Goal: Task Accomplishment & Management: Use online tool/utility

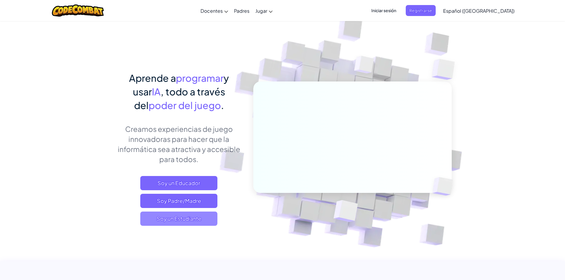
click at [186, 221] on span "Soy un Estudiante" at bounding box center [178, 219] width 77 height 14
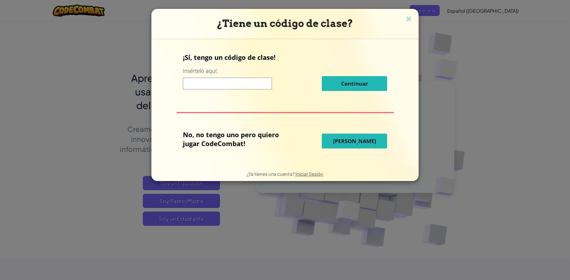
click at [194, 78] on input at bounding box center [227, 84] width 89 height 12
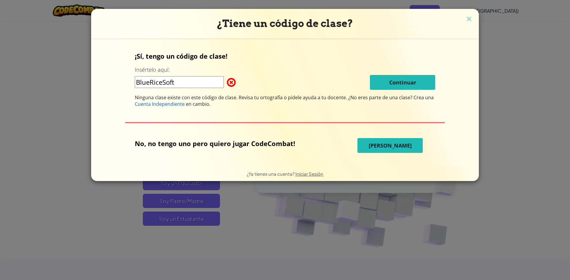
type input "BlueRiceSoft"
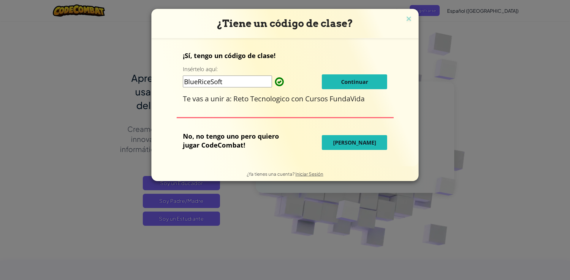
click at [369, 84] on button "Continuar" at bounding box center [354, 81] width 65 height 15
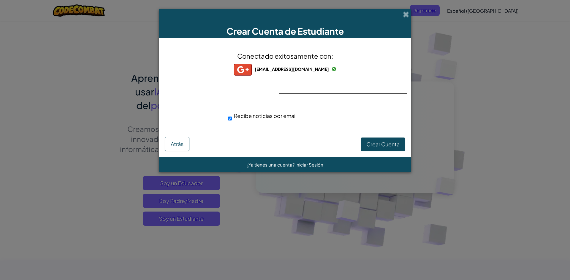
click at [338, 87] on div "Conectado exitosamente con: hailynbrenes17@gmail.com hailynbrenes17@gmail.com h…" at bounding box center [284, 90] width 237 height 92
click at [394, 144] on span "Crear Cuenta" at bounding box center [382, 144] width 33 height 7
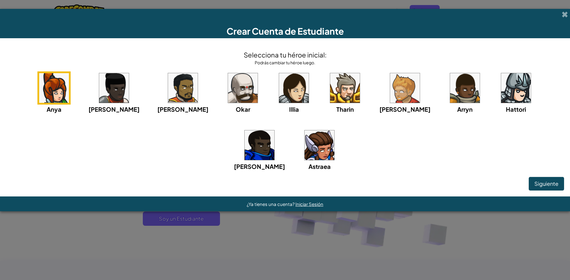
click at [499, 91] on div "Hattori" at bounding box center [515, 93] width 33 height 42
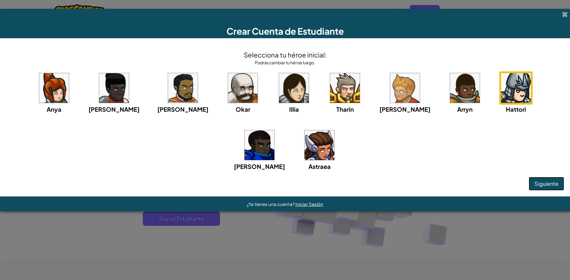
click at [556, 182] on span "Siguiente" at bounding box center [546, 183] width 24 height 7
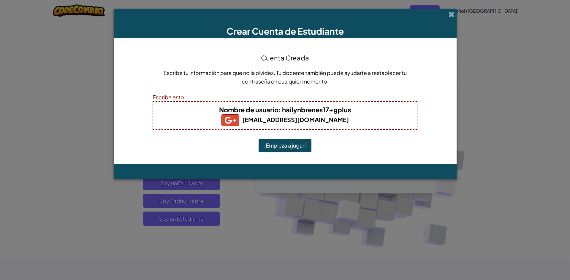
click at [302, 150] on button "¡Empieza a jugar!" at bounding box center [285, 146] width 53 height 14
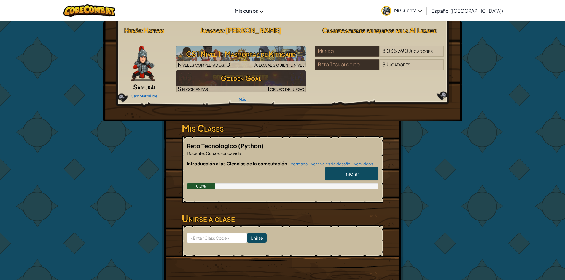
click at [362, 171] on link "Iniciar" at bounding box center [351, 174] width 53 height 14
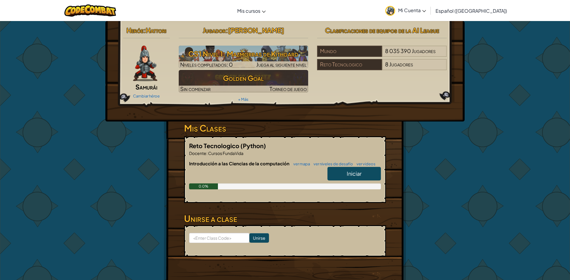
select select "es-419"
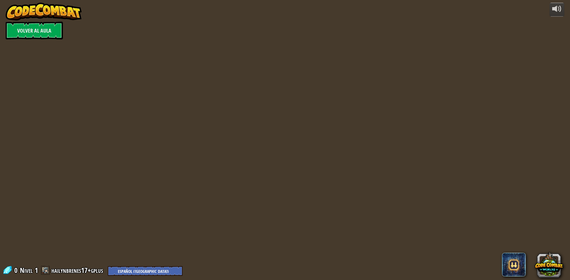
select select "es-419"
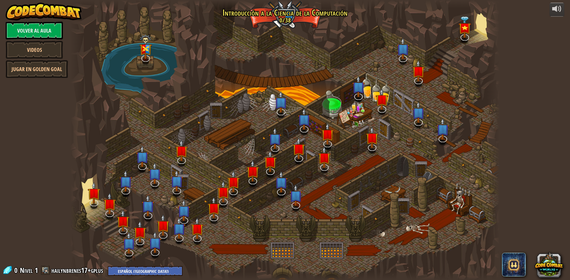
select select "es-419"
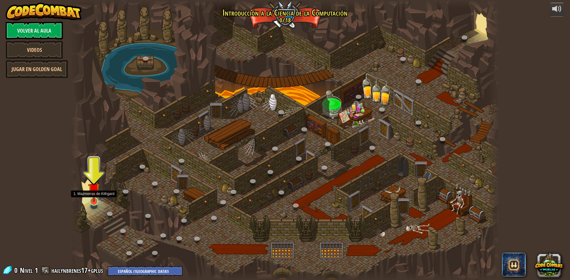
click at [94, 203] on div at bounding box center [94, 201] width 9 height 9
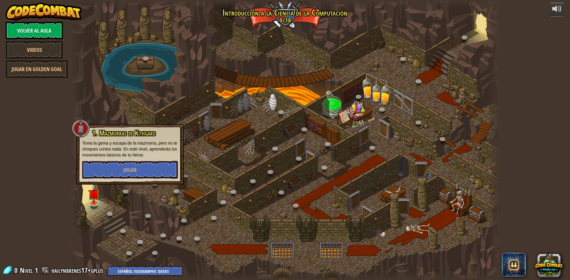
click at [133, 159] on div "1. Mazmorras de [PERSON_NAME] [PERSON_NAME] la gema y escapa de la mazmorra, pe…" at bounding box center [130, 154] width 96 height 50
click at [128, 178] on button "Jugar" at bounding box center [130, 170] width 96 height 18
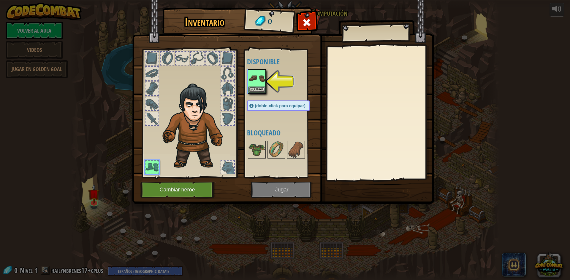
click at [264, 82] on img at bounding box center [256, 78] width 17 height 17
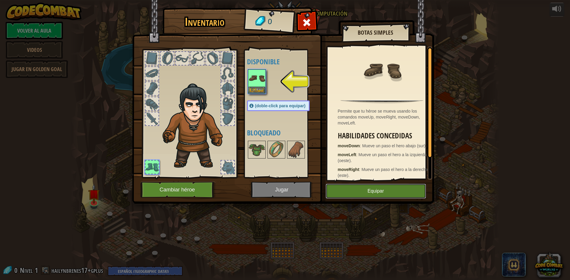
click at [359, 195] on button "Equipar" at bounding box center [376, 191] width 100 height 15
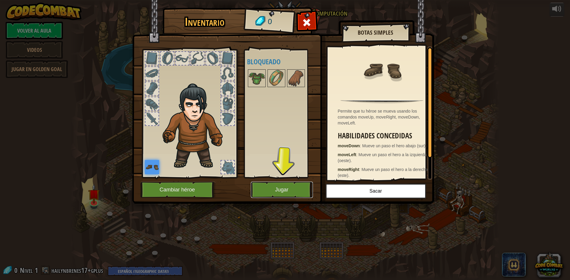
click at [282, 197] on button "Jugar" at bounding box center [282, 190] width 62 height 16
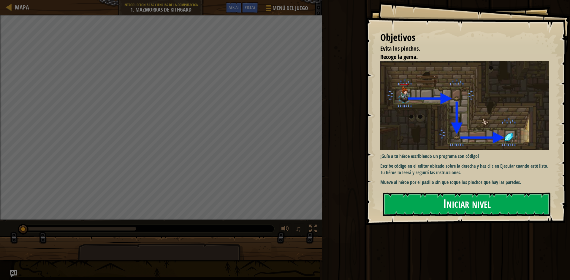
click at [468, 211] on button "Iniciar nivel" at bounding box center [466, 204] width 167 height 23
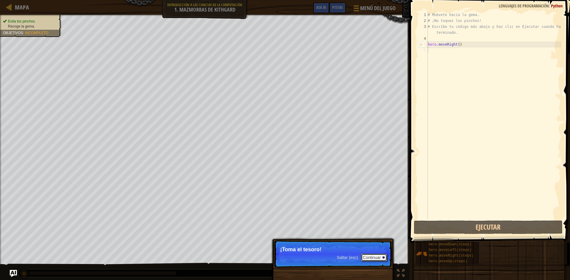
click at [384, 261] on button "Continuar" at bounding box center [374, 258] width 26 height 8
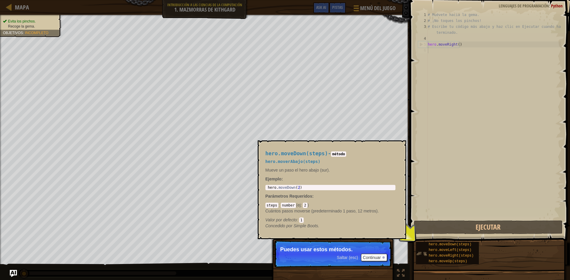
click at [426, 256] on img at bounding box center [421, 253] width 11 height 11
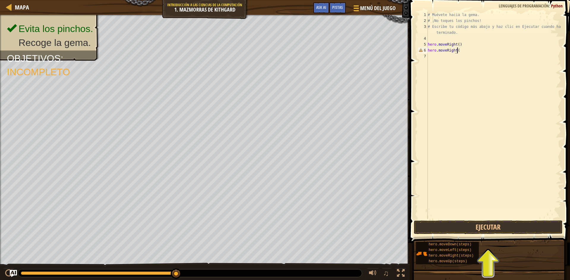
scroll to position [3, 2]
type textarea "hero.moveRight()"
click at [518, 221] on button "Ejecutar" at bounding box center [488, 228] width 149 height 14
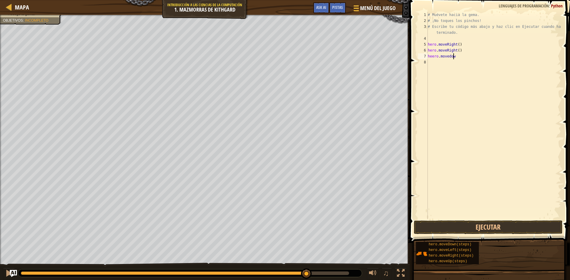
scroll to position [3, 2]
type textarea "heero.movedown"
click at [479, 231] on button "Ejecutar" at bounding box center [488, 228] width 149 height 14
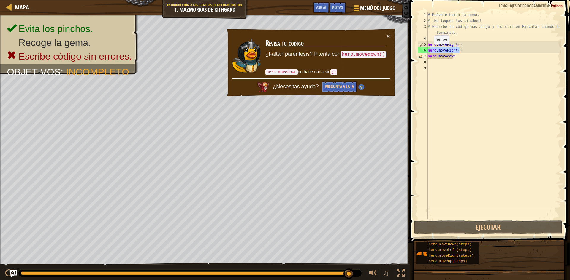
drag, startPoint x: 459, startPoint y: 49, endPoint x: 429, endPoint y: 50, distance: 30.3
click at [429, 50] on div "# Muévete hacia la gema. # ¡No toques los pinchos! # Escribe tu código más abaj…" at bounding box center [493, 122] width 134 height 220
click at [472, 46] on div "# Muévete hacia la gema. # ¡No toques los pinchos! # Escribe tu código más abaj…" at bounding box center [493, 122] width 134 height 220
click at [468, 48] on div "# Muévete hacia la gema. # ¡No toques los pinchos! # Escribe tu código más abaj…" at bounding box center [493, 122] width 134 height 220
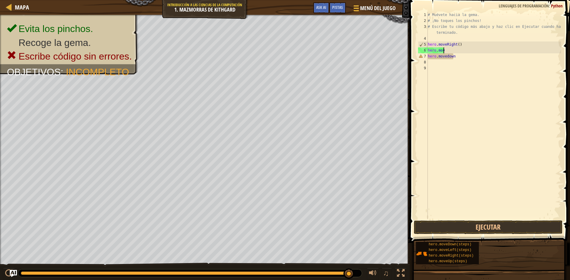
type textarea "h"
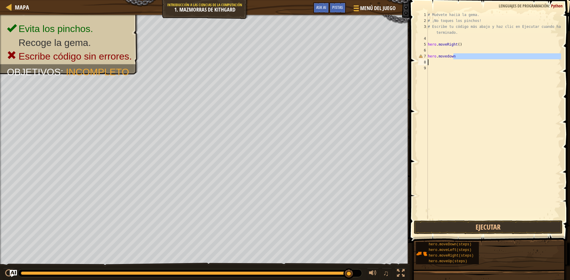
drag, startPoint x: 463, startPoint y: 58, endPoint x: 425, endPoint y: 55, distance: 38.2
click at [425, 58] on div "1 2 3 4 5 6 7 8 9 # Muévete hacia la gema. # ¡No toques los pinchos! # Escribe …" at bounding box center [489, 116] width 144 height 208
type textarea "hero.movedown"
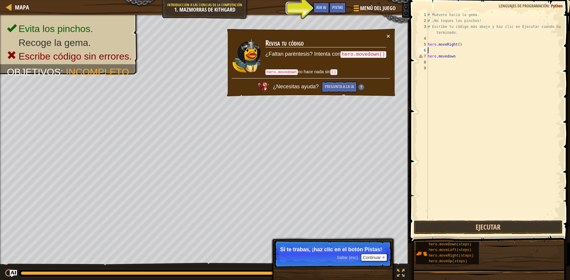
paste textarea "hero.movedown"
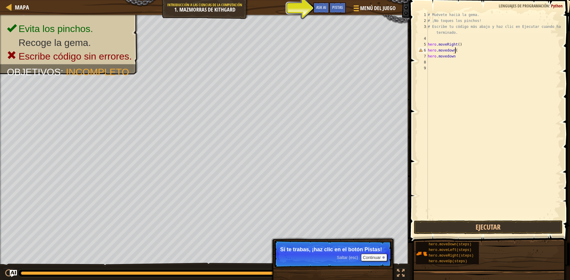
type textarea "hero.movedown()"
click at [472, 60] on div "# Muévete hacia la gema. # ¡No toques los pinchos! # Escribe tu código más abaj…" at bounding box center [493, 122] width 134 height 220
click at [471, 55] on div "# Muévete hacia la gema. # ¡No toques los pinchos! # Escribe tu código más abaj…" at bounding box center [493, 122] width 134 height 220
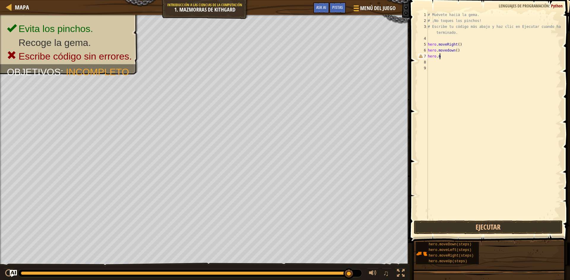
type textarea "h"
click at [439, 230] on button "Ejecutar" at bounding box center [488, 228] width 149 height 14
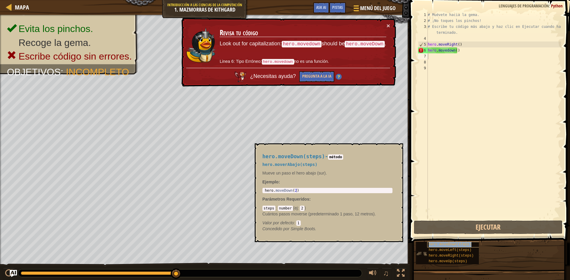
click at [466, 243] on span "hero.moveDown(steps)" at bounding box center [450, 245] width 43 height 4
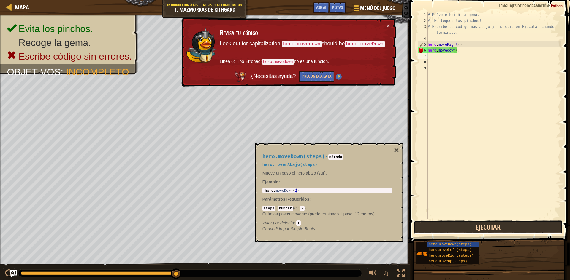
click at [437, 229] on button "Ejecutar" at bounding box center [488, 228] width 149 height 14
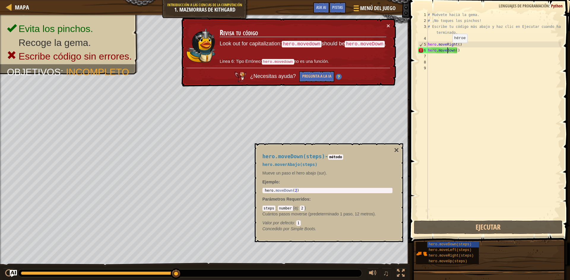
click at [447, 49] on div "# Muévete hacia la gema. # ¡No toques los pinchos! # Escribe tu código más abaj…" at bounding box center [493, 122] width 134 height 220
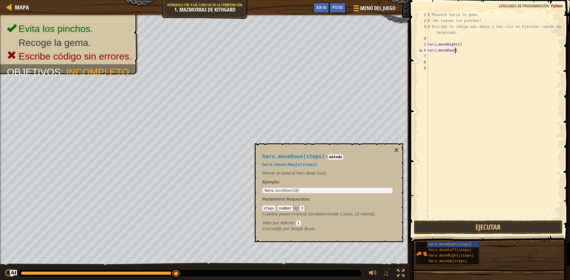
scroll to position [3, 2]
type textarea "hero.moveDown()"
click at [519, 232] on button "Ejecutar" at bounding box center [488, 228] width 149 height 14
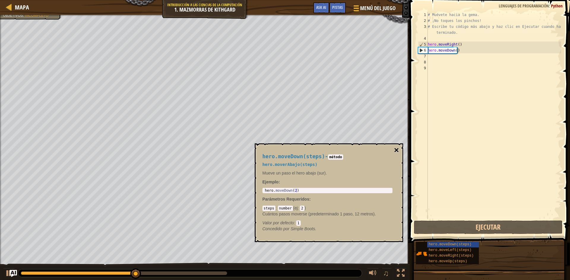
click at [397, 151] on button "×" at bounding box center [396, 150] width 5 height 8
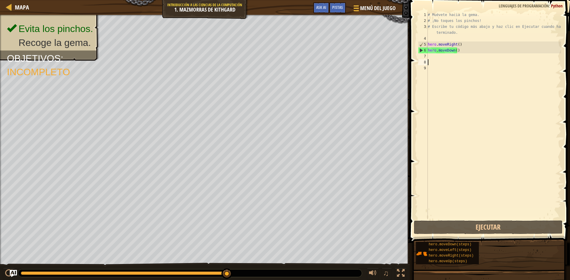
scroll to position [3, 0]
click at [472, 63] on div "# Muévete hacia la gema. # ¡No toques los pinchos! # Escribe tu código más abaj…" at bounding box center [493, 122] width 134 height 220
click at [474, 57] on div "# Muévete hacia la gema. # ¡No toques los pinchos! # Escribe tu código más abaj…" at bounding box center [493, 122] width 134 height 220
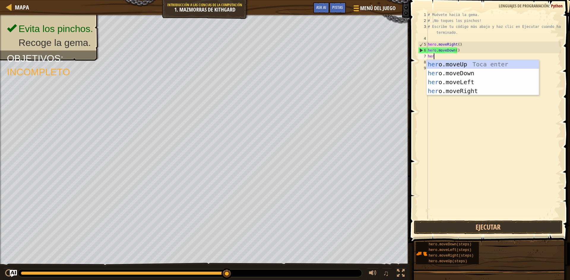
type textarea "hero"
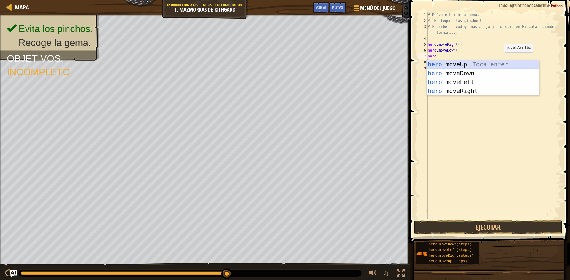
click at [502, 64] on div "hero .moveUp Toca enter hero .moveDown Toca enter hero .moveLeft Toca enter her…" at bounding box center [482, 86] width 112 height 53
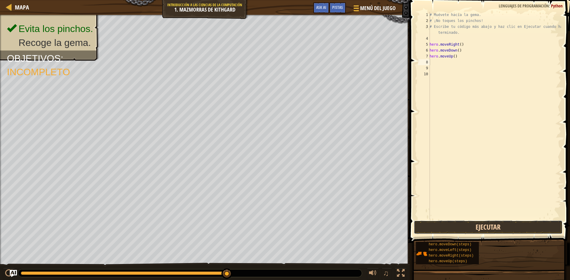
click at [490, 228] on button "Ejecutar" at bounding box center [488, 228] width 149 height 14
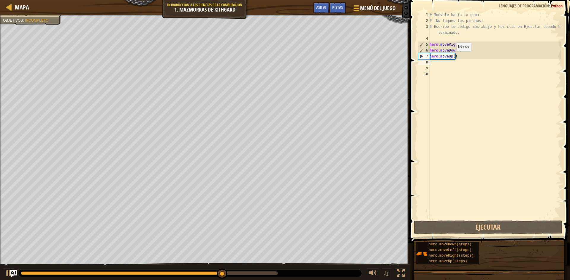
click at [453, 57] on div "# Muévete hacia la gema. # ¡No toques los pinchos! # Escribe tu código más abaj…" at bounding box center [494, 122] width 133 height 220
click at [452, 57] on div "# Muévete hacia la gema. # ¡No toques los pinchos! # Escribe tu código más abaj…" at bounding box center [494, 122] width 133 height 220
click at [451, 56] on div "# Muévete hacia la gema. # ¡No toques los pinchos! # Escribe tu código más abaj…" at bounding box center [494, 116] width 133 height 208
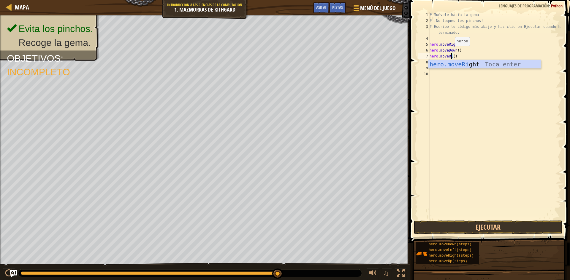
scroll to position [3, 2]
click at [517, 65] on div "hero.moveRi ght Toca enter" at bounding box center [484, 73] width 112 height 27
click at [519, 227] on button "Ejecutar" at bounding box center [488, 228] width 149 height 14
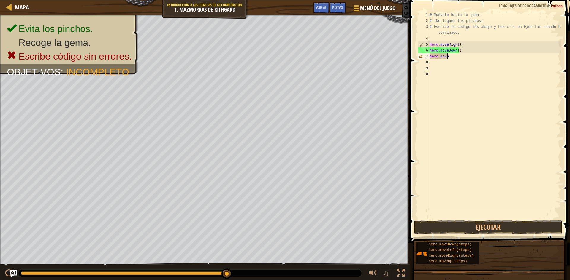
scroll to position [3, 1]
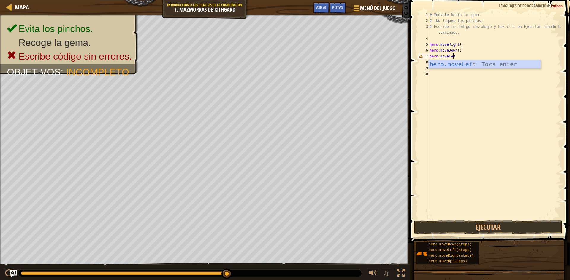
type textarea "hero.moveleft"
click at [529, 67] on div "hero.moveLeft Toca enter" at bounding box center [484, 73] width 112 height 27
click at [483, 232] on button "Ejecutar" at bounding box center [488, 228] width 149 height 14
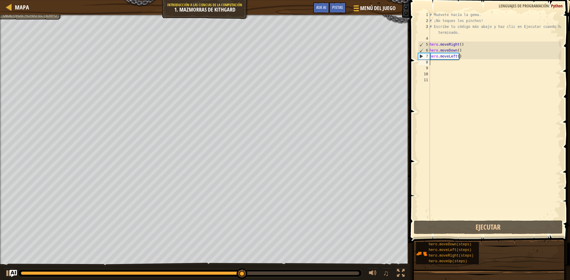
click at [454, 60] on div "# Muévete hacia la gema. # ¡No toques los pinchos! # Escribe tu código más abaj…" at bounding box center [494, 122] width 133 height 220
click at [455, 56] on div "# Muévete hacia la gema. # ¡No toques los pinchos! # Escribe tu código más abaj…" at bounding box center [494, 122] width 133 height 220
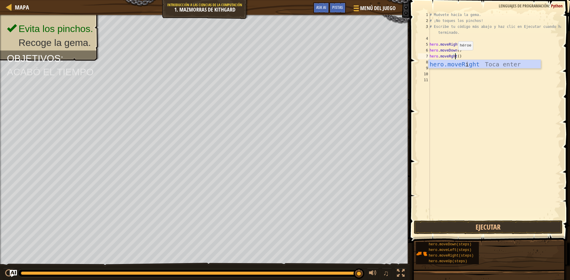
scroll to position [3, 2]
click at [474, 63] on div "hero.moveR i ght Toca enter" at bounding box center [484, 73] width 112 height 27
type textarea "hero.moveRight()"
click at [503, 229] on button "Ejecutar" at bounding box center [488, 228] width 149 height 14
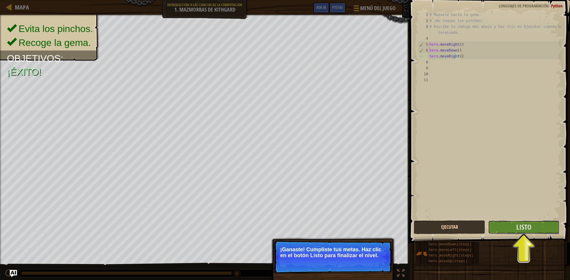
click at [503, 229] on button "Listo" at bounding box center [523, 228] width 71 height 14
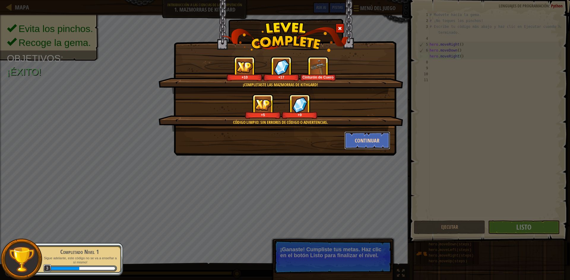
click at [380, 142] on button "Continuar" at bounding box center [367, 141] width 46 height 18
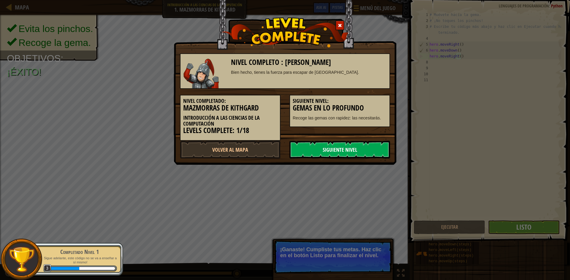
click at [378, 150] on link "Siguiente Nivel" at bounding box center [339, 150] width 101 height 18
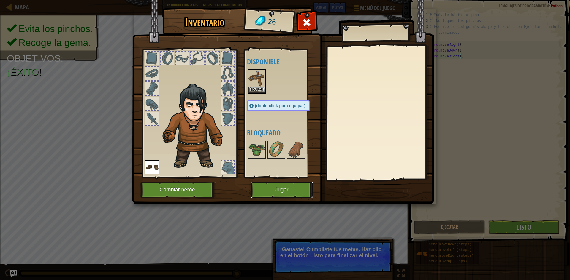
click at [289, 192] on button "Jugar" at bounding box center [282, 190] width 62 height 16
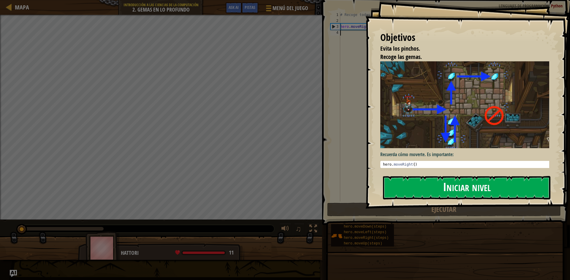
click at [427, 185] on button "Iniciar nivel" at bounding box center [466, 187] width 167 height 23
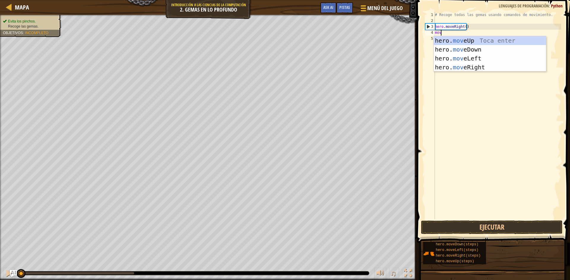
scroll to position [3, 0]
type textarea "move"
click at [525, 67] on div "hero. move Up Toca enter hero. move Down Toca enter hero. move Left Toca enter …" at bounding box center [490, 62] width 112 height 53
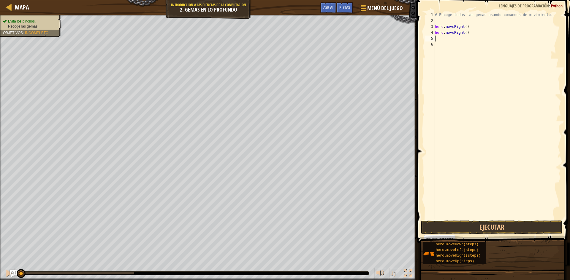
scroll to position [3, 0]
click at [517, 228] on button "Ejecutar" at bounding box center [492, 228] width 142 height 14
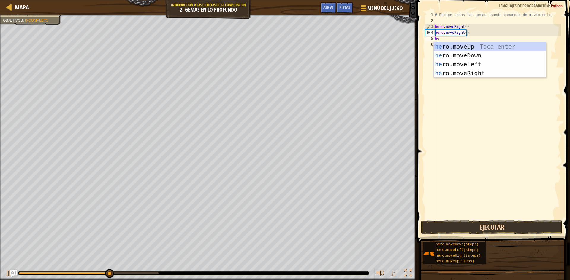
type textarea "her"
click at [511, 45] on div "her o.moveUp Toca enter her o.moveDown Toca enter her o.moveLeft [PERSON_NAME] …" at bounding box center [490, 68] width 112 height 53
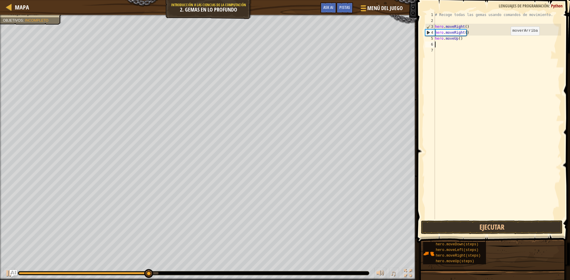
scroll to position [3, 0]
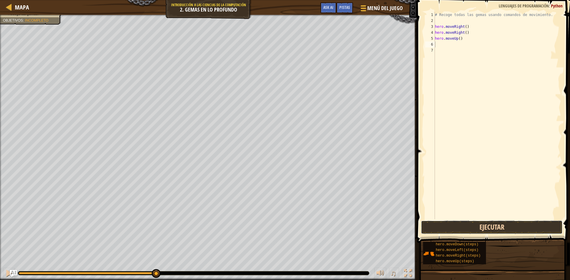
click at [478, 230] on button "Ejecutar" at bounding box center [492, 228] width 142 height 14
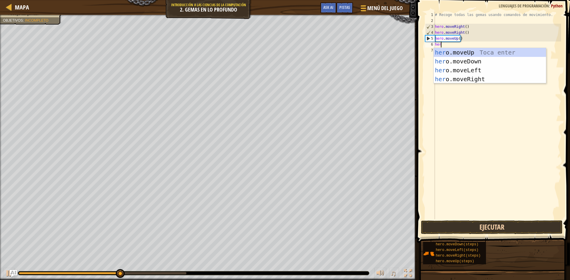
scroll to position [3, 0]
type textarea "hero"
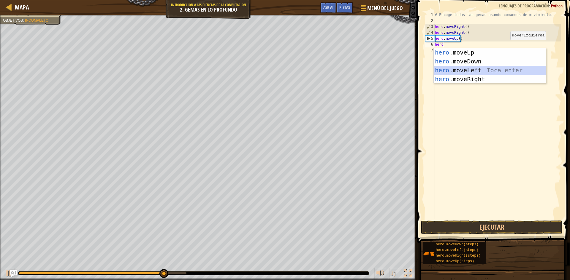
click at [497, 69] on div "hero .moveUp Toca enter hero .moveDown Toca enter hero .moveLeft Toca enter her…" at bounding box center [490, 74] width 112 height 53
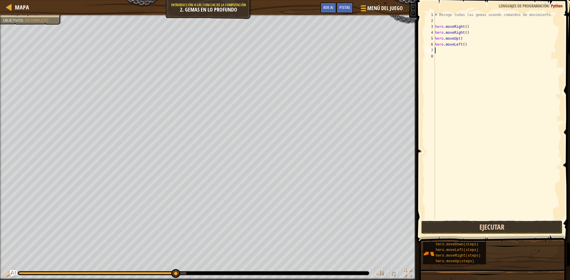
click at [452, 222] on button "Ejecutar" at bounding box center [492, 228] width 142 height 14
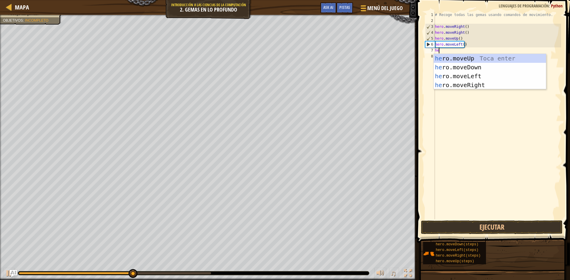
scroll to position [3, 0]
type textarea "hero"
click at [541, 70] on div "hero .moveUp Toca enter hero .moveDown Toca enter hero .moveLeft Toca enter her…" at bounding box center [490, 80] width 112 height 53
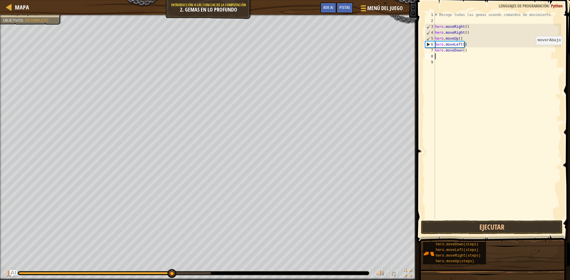
scroll to position [3, 0]
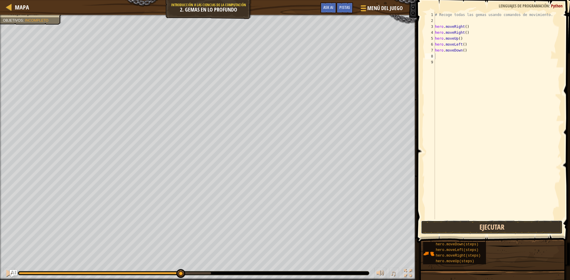
click at [504, 229] on button "Ejecutar" at bounding box center [492, 228] width 142 height 14
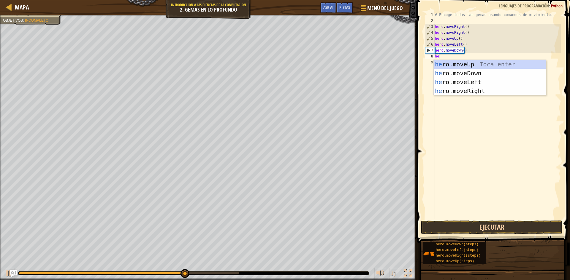
scroll to position [3, 0]
type textarea "hero"
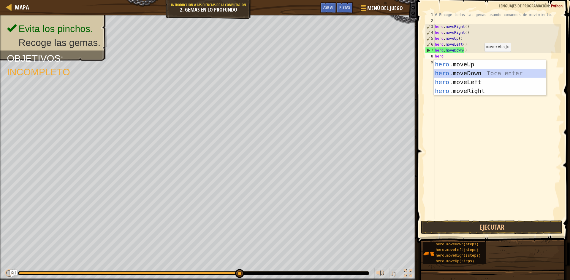
click at [468, 74] on div "hero .moveUp Toca enter hero .moveDown Toca enter hero .moveLeft Toca enter her…" at bounding box center [490, 86] width 112 height 53
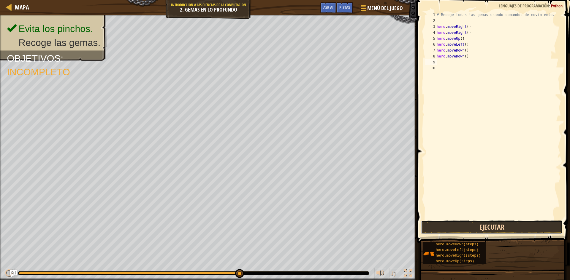
click at [504, 227] on button "Ejecutar" at bounding box center [492, 228] width 142 height 14
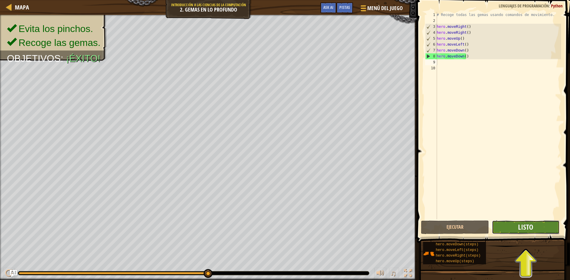
click at [521, 231] on span "Listo" at bounding box center [525, 227] width 15 height 9
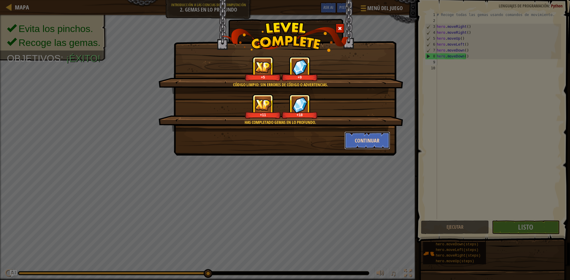
click at [358, 136] on button "Continuar" at bounding box center [367, 141] width 46 height 18
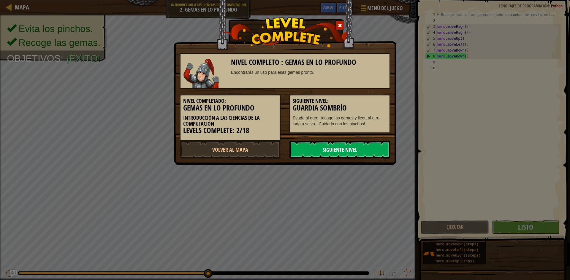
click at [367, 156] on link "Siguiente Nivel" at bounding box center [339, 150] width 101 height 18
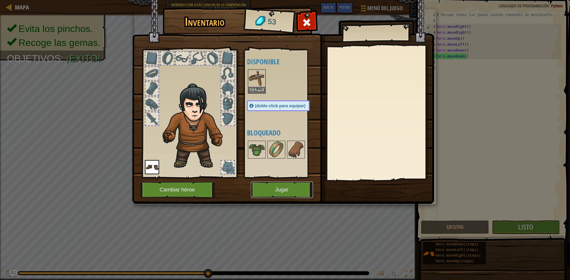
click at [296, 196] on button "Jugar" at bounding box center [282, 190] width 62 height 16
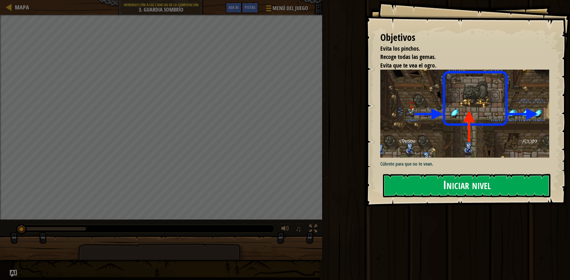
click at [456, 194] on button "Iniciar nivel" at bounding box center [466, 185] width 167 height 23
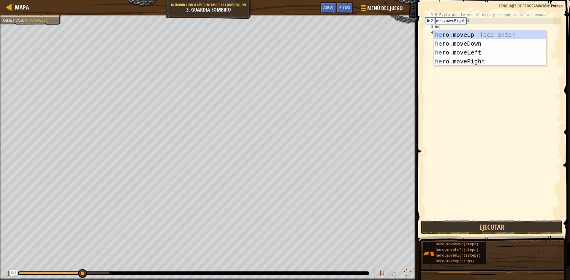
scroll to position [3, 0]
type textarea "hero"
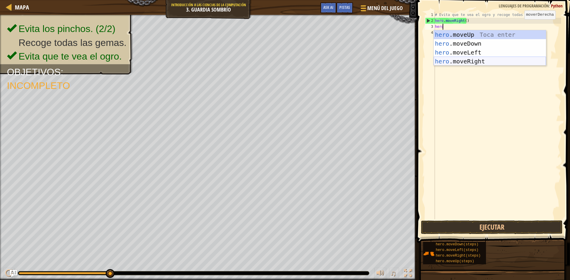
click at [504, 59] on div "hero .moveUp Toca enter hero .moveDown Toca enter hero .moveLeft Toca enter her…" at bounding box center [490, 56] width 112 height 53
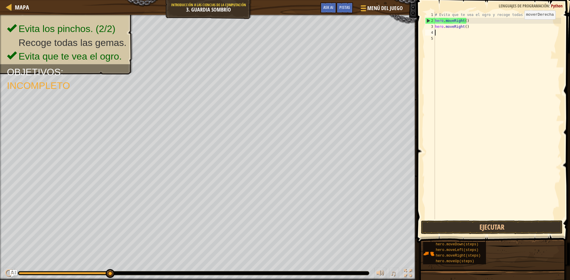
scroll to position [3, 0]
click at [508, 231] on button "Ejecutar" at bounding box center [492, 228] width 142 height 14
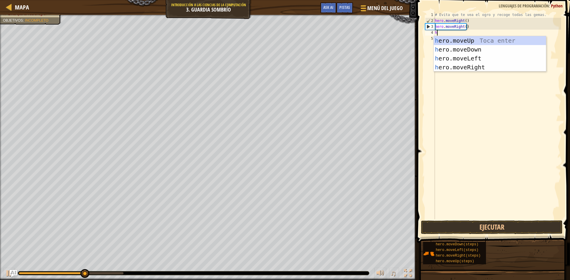
type textarea "her"
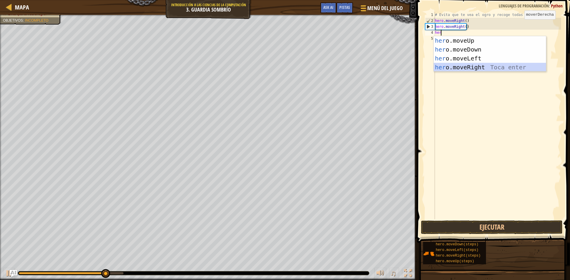
click at [491, 66] on div "her o.moveUp Toca enter her o.moveDown Toca enter her o.moveLeft [PERSON_NAME] …" at bounding box center [490, 62] width 112 height 53
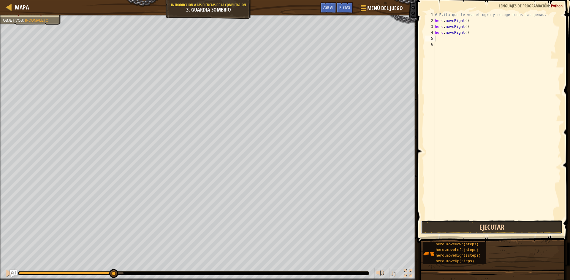
click at [512, 230] on button "Ejecutar" at bounding box center [492, 228] width 142 height 14
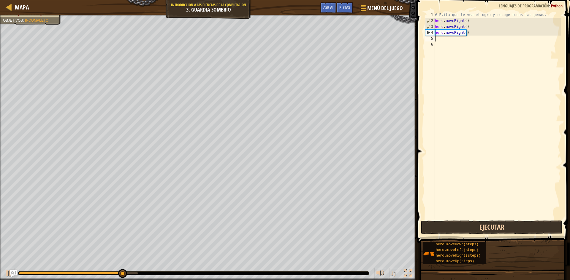
type textarea "j"
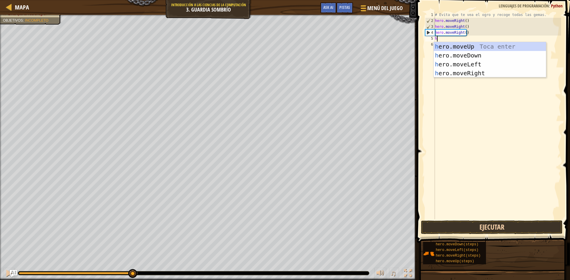
type textarea "her"
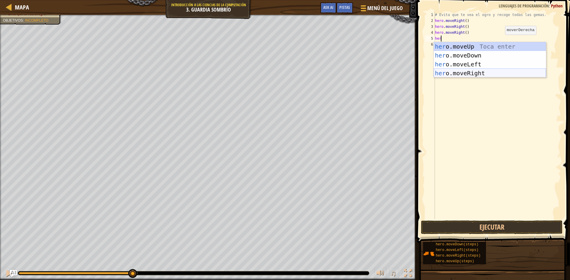
click at [506, 74] on div "her o.moveUp Toca enter her o.moveDown Toca enter her o.moveLeft [PERSON_NAME] …" at bounding box center [490, 68] width 112 height 53
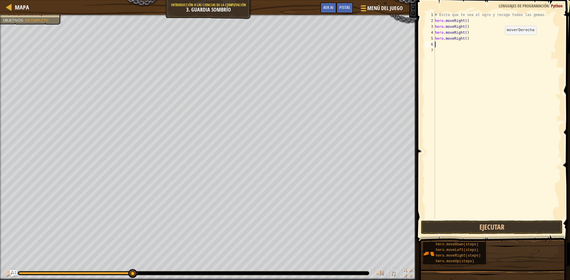
scroll to position [3, 0]
click at [552, 225] on button "Ejecutar" at bounding box center [492, 228] width 142 height 14
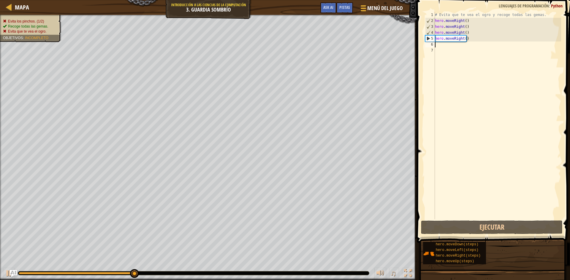
click at [32, 19] on ul "Evita los pinchos. (1/2) Recoge todas las gemas. Evita que te vea el ogro." at bounding box center [30, 26] width 55 height 15
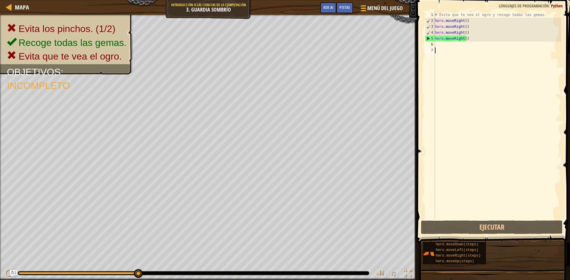
click at [481, 58] on div "# Evita que te vea el ogro y recoge todas las gemas. hero . moveRight ( ) hero …" at bounding box center [497, 122] width 127 height 220
drag, startPoint x: 495, startPoint y: 37, endPoint x: 433, endPoint y: 25, distance: 63.3
click at [433, 25] on div "1 2 3 4 5 6 7 # Evita que te vea el ogro y recoge todas las gemas. hero . moveR…" at bounding box center [492, 116] width 137 height 208
type textarea "hero.moveRight() hero.moveRight()"
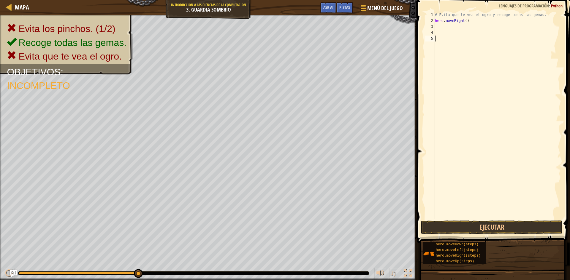
click at [508, 217] on div "# Evita que te vea el ogro y recoge todas las gemas. hero . moveRight ( )" at bounding box center [497, 122] width 127 height 220
click at [512, 233] on button "Ejecutar" at bounding box center [492, 228] width 142 height 14
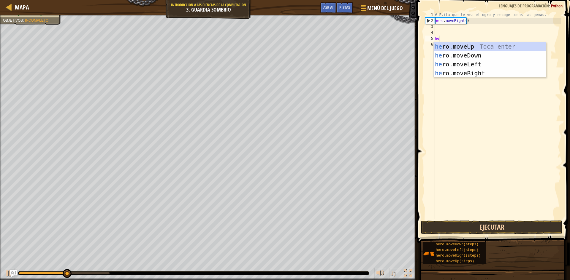
type textarea "her"
click at [508, 43] on div "her o.moveUp Toca enter her o.moveDown Toca enter her o.moveLeft [PERSON_NAME] …" at bounding box center [490, 68] width 112 height 53
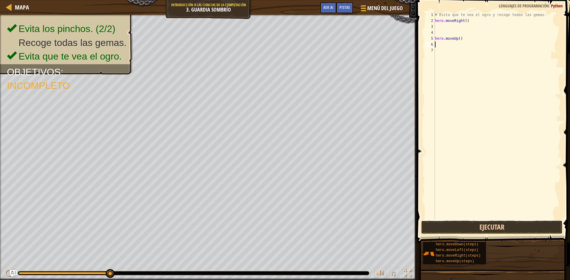
click at [478, 231] on button "Ejecutar" at bounding box center [492, 228] width 142 height 14
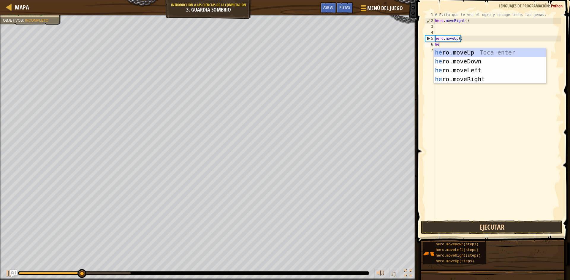
scroll to position [3, 0]
type textarea "hero"
click at [482, 80] on div "hero .moveUp Toca enter hero .moveDown Toca enter hero .moveLeft Toca enter her…" at bounding box center [490, 74] width 112 height 53
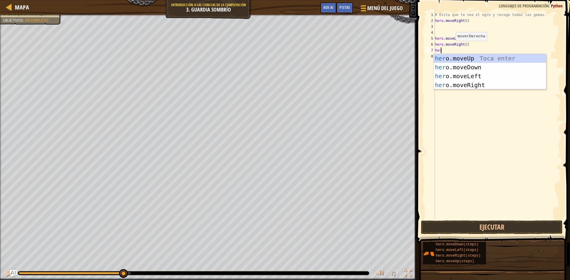
type textarea "hero"
click at [480, 67] on div "hero .moveUp Toca enter hero .moveDown Toca enter hero .moveLeft Toca enter her…" at bounding box center [490, 80] width 112 height 53
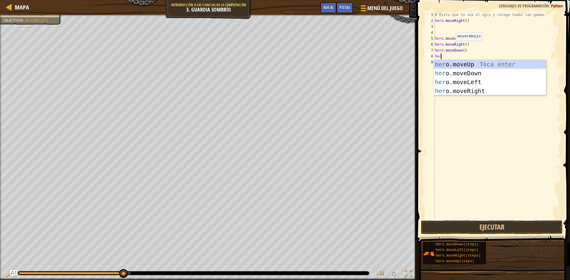
type textarea "hero"
click at [484, 91] on div "hero .moveUp Toca enter hero .moveDown Toca enter hero .moveLeft Toca enter her…" at bounding box center [490, 86] width 112 height 53
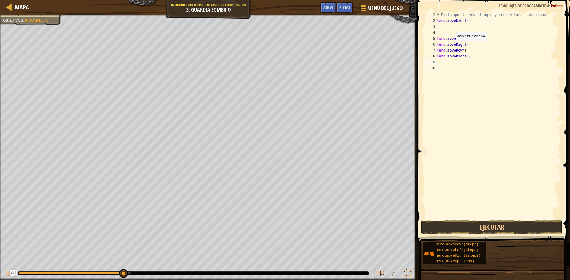
scroll to position [3, 0]
click at [534, 227] on button "Ejecutar" at bounding box center [492, 228] width 142 height 14
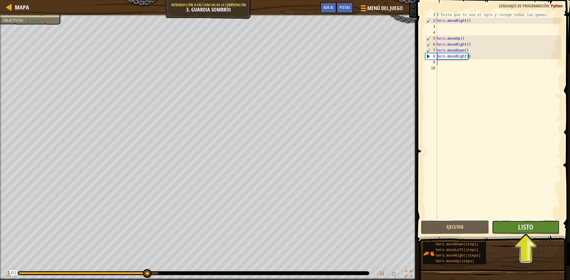
click at [535, 226] on button "Listo" at bounding box center [526, 228] width 68 height 14
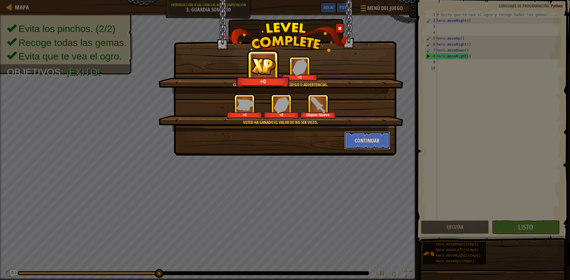
click at [355, 134] on button "Continuar" at bounding box center [367, 141] width 46 height 18
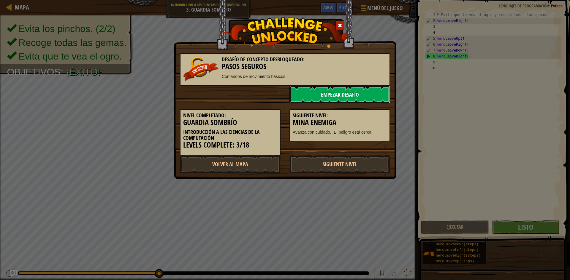
click at [371, 91] on link "Empezar Desafío" at bounding box center [339, 95] width 101 height 18
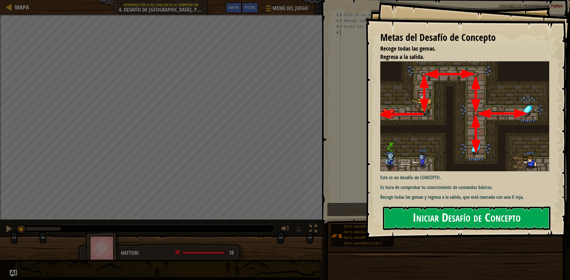
click at [508, 217] on button "Iniciar Desafío de Concepto" at bounding box center [466, 218] width 167 height 23
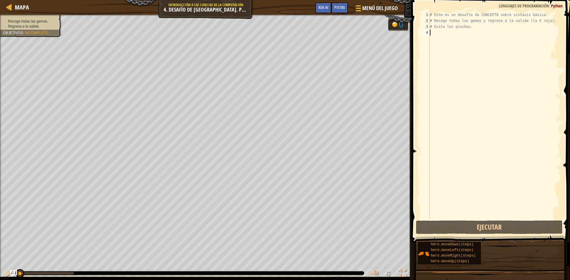
scroll to position [3, 0]
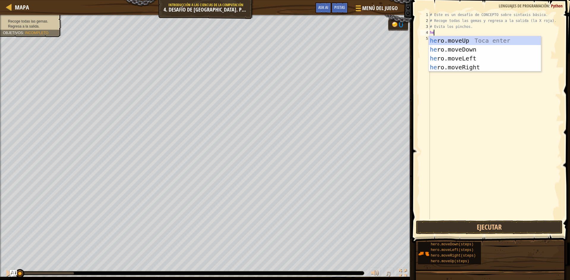
type textarea "her"
click at [513, 43] on div "her o.moveUp Toca enter her o.moveDown Toca enter her o.moveLeft [PERSON_NAME] …" at bounding box center [485, 62] width 112 height 53
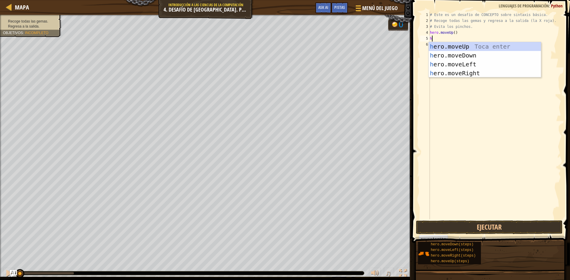
type textarea "her"
click at [502, 74] on div "her o.moveUp Toca enter her o.moveDown Toca enter her o.moveLeft [PERSON_NAME] …" at bounding box center [485, 68] width 112 height 53
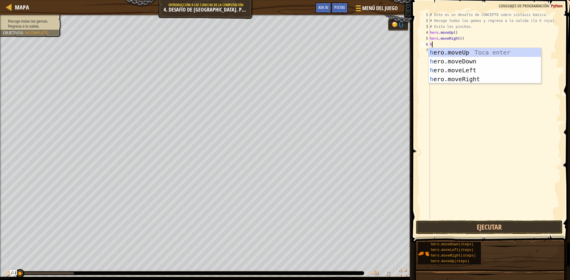
type textarea "hr"
click at [506, 62] on div "h e r o.moveUp Toca enter h e r o.moveDown Toca enter h e r o.moveLeft Toca ent…" at bounding box center [485, 74] width 112 height 53
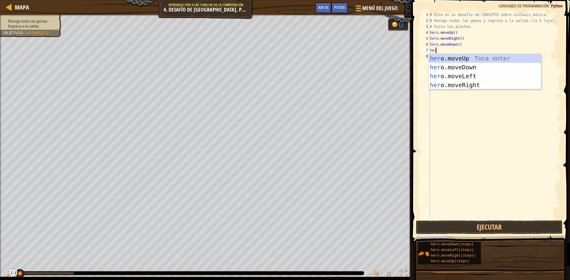
type textarea "hero"
click at [506, 66] on div "hero .moveUp Toca enter hero .moveDown Toca enter hero .moveLeft Toca enter her…" at bounding box center [485, 80] width 112 height 53
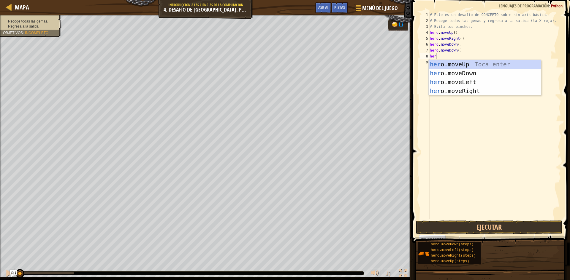
type textarea "hero"
click at [503, 64] on div "hero .moveUp Toca enter hero .moveDown Toca enter hero .moveLeft Toca enter her…" at bounding box center [485, 86] width 112 height 53
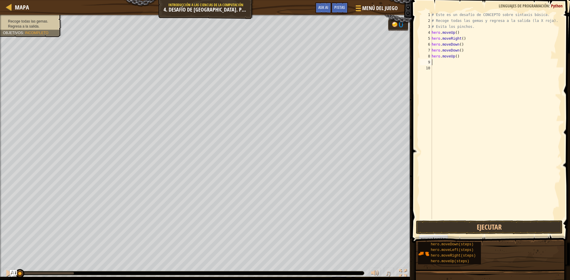
scroll to position [3, 0]
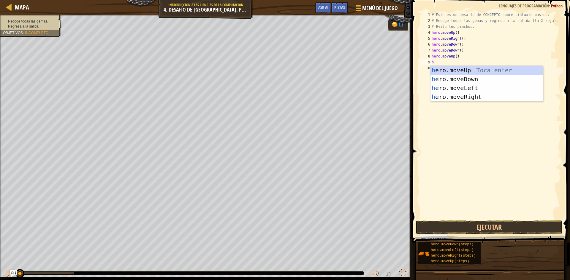
type textarea "her"
click at [519, 96] on div "her o.moveUp Toca enter her o.moveDown Toca enter her o.moveLeft [PERSON_NAME] …" at bounding box center [486, 92] width 112 height 53
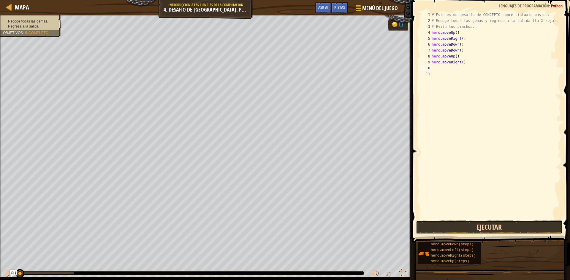
click at [508, 230] on button "Ejecutar" at bounding box center [489, 228] width 147 height 14
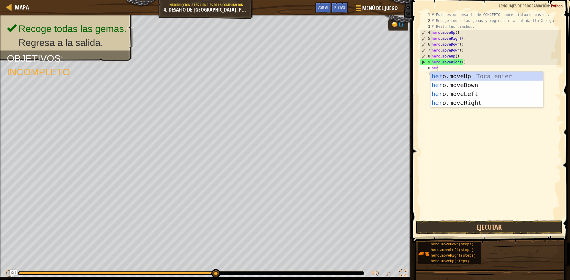
type textarea "her"
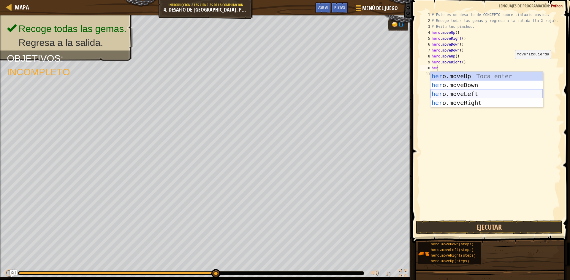
click at [532, 94] on div "her o.moveUp Toca enter her o.moveDown Toca enter her o.moveLeft [PERSON_NAME] …" at bounding box center [486, 98] width 112 height 53
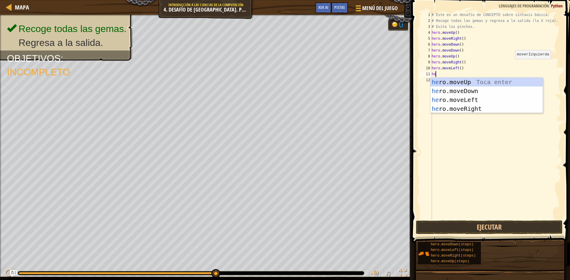
type textarea "her"
click at [497, 78] on div "her o.moveUp Toca enter her o.moveDown Toca enter her o.moveLeft [PERSON_NAME] …" at bounding box center [486, 104] width 112 height 53
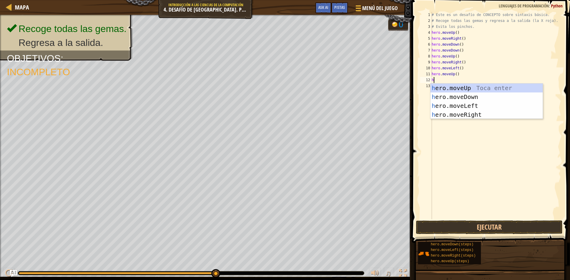
type textarea "her"
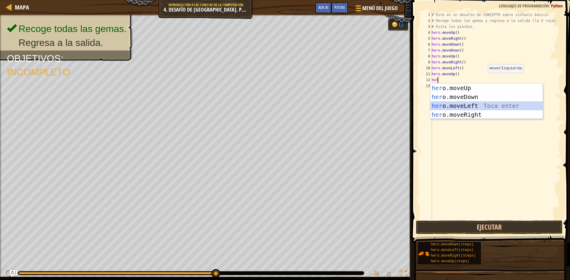
click at [493, 108] on div "her o.moveUp Toca enter her o.moveDown Toca enter her o.moveLeft [PERSON_NAME] …" at bounding box center [486, 110] width 112 height 53
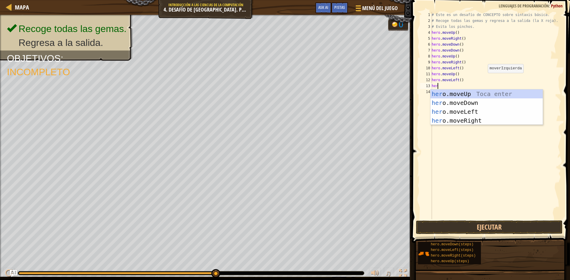
type textarea "hero"
click at [497, 100] on div "hero .moveUp Toca enter hero .moveDown Toca enter hero .moveLeft Toca enter her…" at bounding box center [486, 116] width 112 height 53
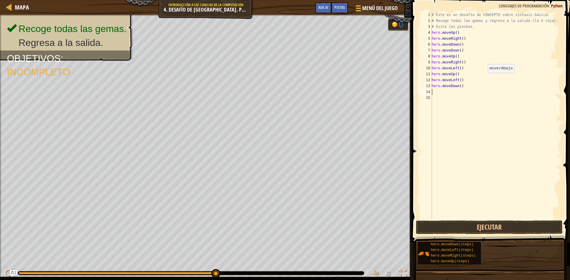
scroll to position [3, 0]
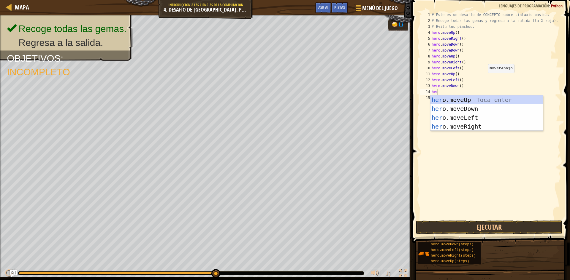
type textarea "hero"
click at [483, 120] on div "hero .moveUp Toca enter hero .moveDown Toca enter hero .moveLeft Toca enter her…" at bounding box center [486, 122] width 112 height 53
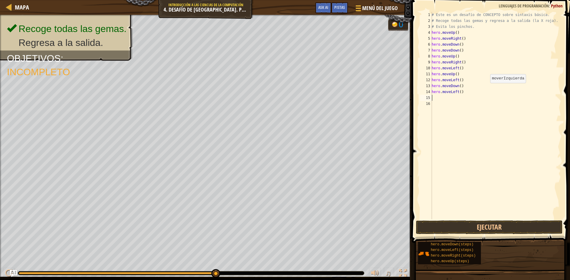
scroll to position [3, 0]
click at [472, 227] on button "Ejecutar" at bounding box center [489, 228] width 147 height 14
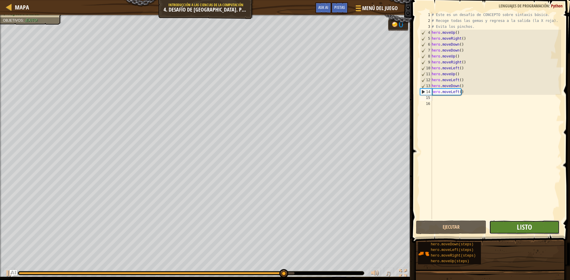
click at [525, 231] on span "Listo" at bounding box center [524, 227] width 15 height 9
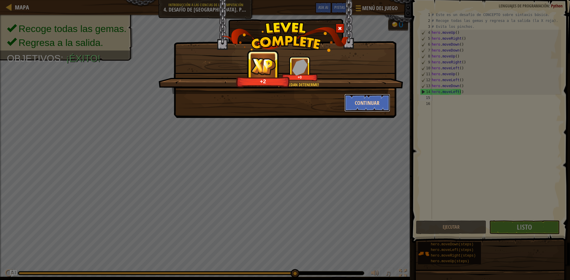
click at [379, 101] on button "Continuar" at bounding box center [367, 103] width 46 height 18
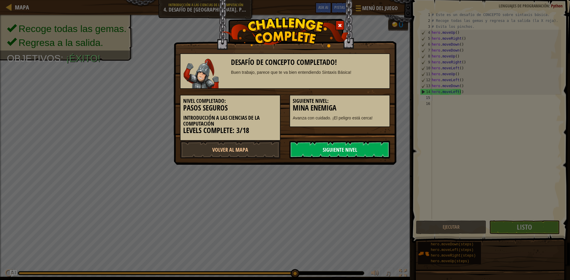
click at [365, 158] on link "Siguiente Nivel" at bounding box center [339, 150] width 101 height 18
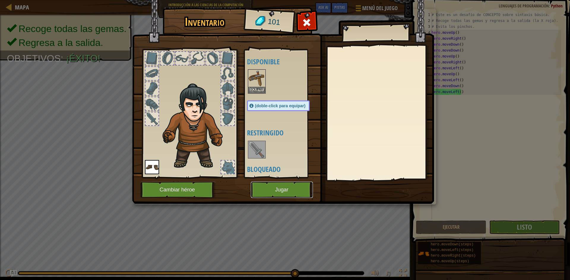
click at [291, 190] on button "Jugar" at bounding box center [282, 190] width 62 height 16
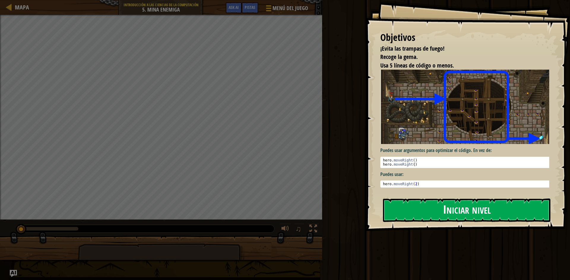
click at [468, 204] on button "Iniciar nivel" at bounding box center [466, 210] width 167 height 23
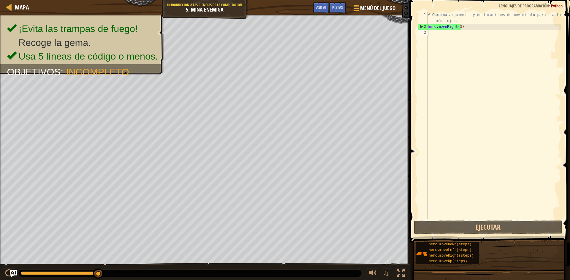
scroll to position [3, 0]
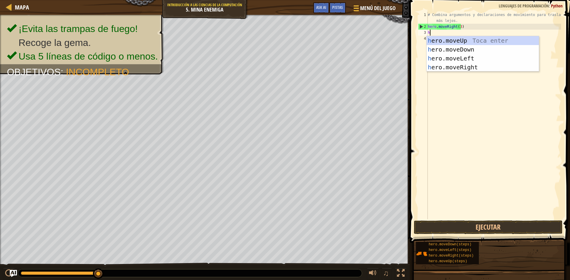
type textarea "her"
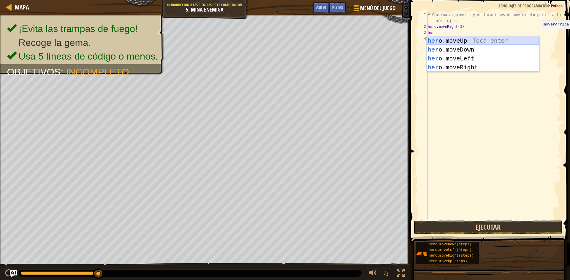
click at [536, 39] on div "her o.moveUp Toca enter her o.moveDown Toca enter her o.moveLeft [PERSON_NAME] …" at bounding box center [482, 62] width 112 height 53
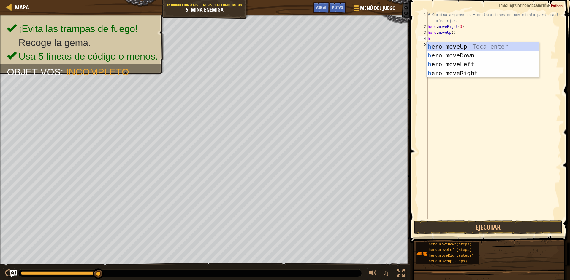
type textarea "her"
click at [498, 74] on div "her o.moveUp Toca enter her o.moveDown Toca enter her o.moveLeft [PERSON_NAME] …" at bounding box center [482, 68] width 112 height 53
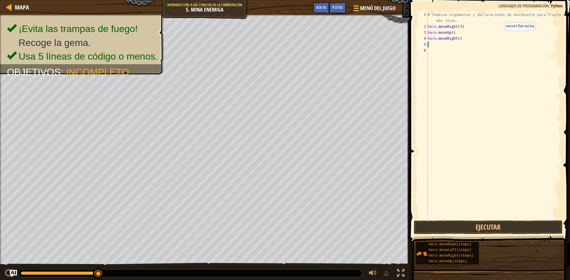
type textarea "her"
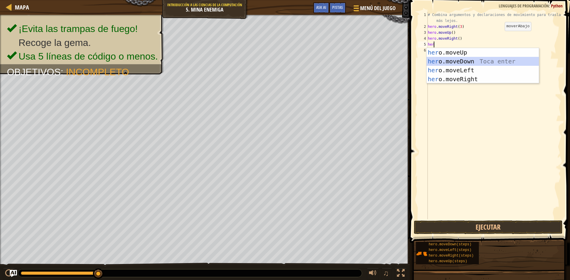
click at [502, 63] on div "her o.moveUp Toca enter her o.moveDown Toca enter her o.moveLeft [PERSON_NAME] …" at bounding box center [482, 74] width 112 height 53
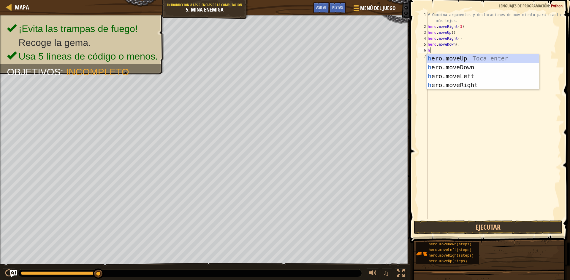
type textarea "her"
click at [508, 68] on div "her o.moveUp Toca enter her o.moveDown Toca enter her o.moveLeft [PERSON_NAME] …" at bounding box center [482, 80] width 112 height 53
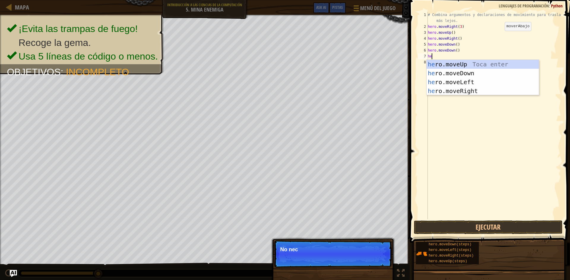
type textarea "her"
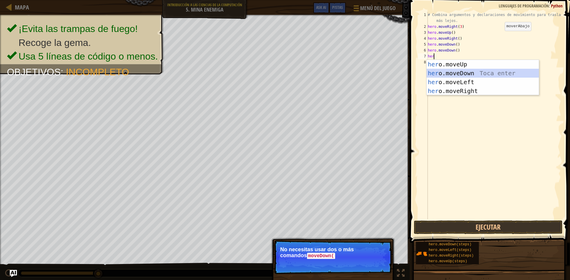
click at [508, 73] on div "her o.moveUp Toca enter her o.moveDown Toca enter her o.moveLeft [PERSON_NAME] …" at bounding box center [482, 86] width 112 height 53
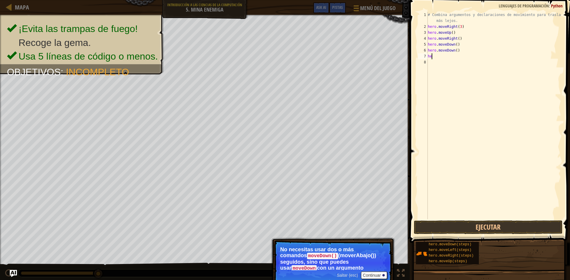
type textarea "h"
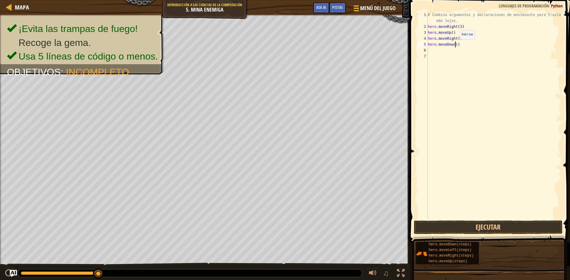
click at [455, 45] on div "# Combina argumentos y declaraciones de movimiento para trasladarte más lejos. …" at bounding box center [493, 125] width 134 height 226
type textarea "hero.moveDown(3)"
click at [473, 58] on div "# Combina argumentos y declaraciones de movimiento para trasladarte más lejos. …" at bounding box center [493, 125] width 134 height 226
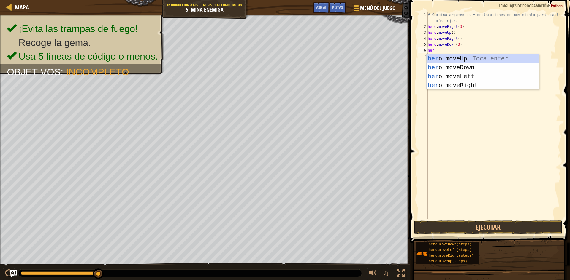
type textarea "hero"
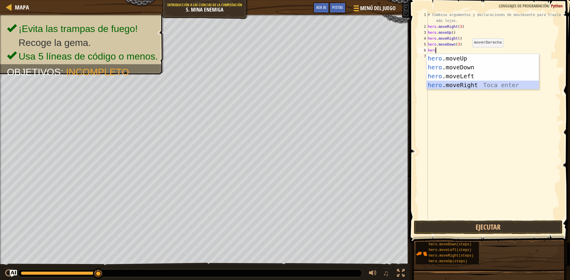
click at [473, 86] on div "hero .moveUp Toca enter hero .moveDown Toca enter hero .moveLeft Toca enter her…" at bounding box center [482, 80] width 112 height 53
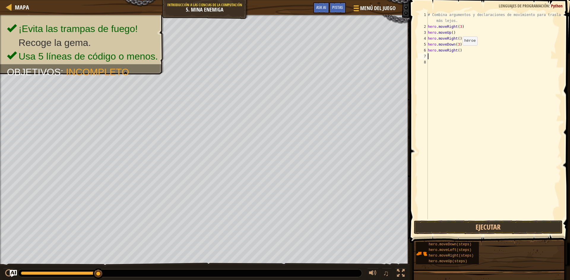
click at [457, 51] on div "# Combina argumentos y declaraciones de movimiento para trasladarte más lejos. …" at bounding box center [493, 125] width 134 height 226
type textarea "hero.moveRight(2)"
click at [524, 229] on button "Ejecutar" at bounding box center [488, 228] width 149 height 14
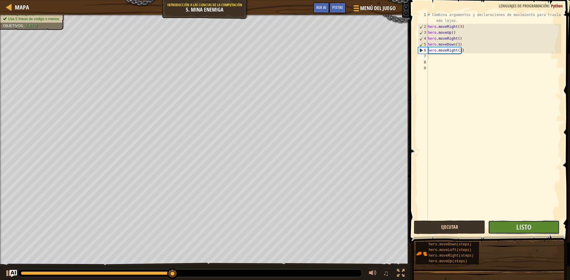
click at [524, 229] on span "Listo" at bounding box center [523, 227] width 15 height 9
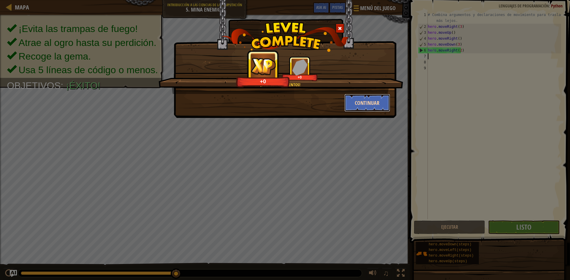
click at [387, 100] on button "Continuar" at bounding box center [367, 103] width 46 height 18
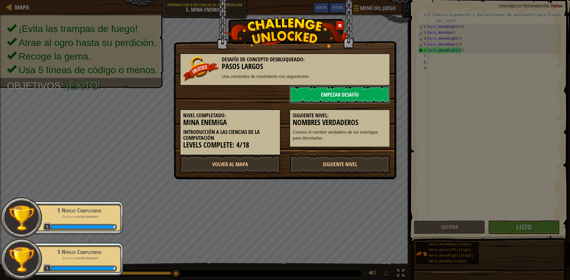
click at [383, 100] on link "Empezar Desafío" at bounding box center [339, 95] width 101 height 18
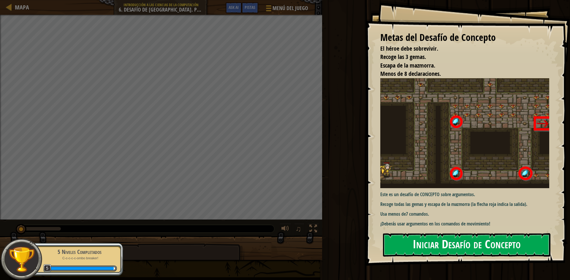
click at [459, 250] on button "Iniciar Desafío de Concepto" at bounding box center [466, 245] width 167 height 23
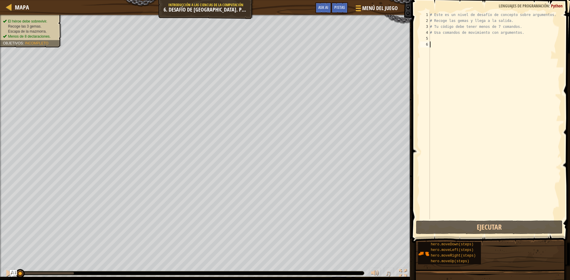
scroll to position [3, 0]
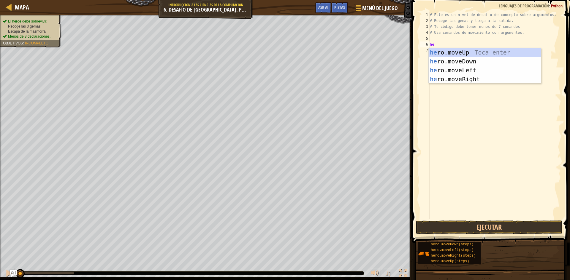
type textarea "her"
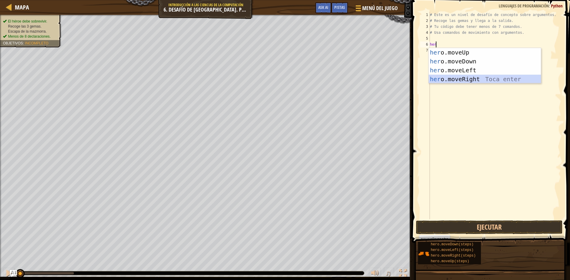
click at [456, 76] on div "her o.moveUp Toca enter her o.moveDown Toca enter her o.moveLeft [PERSON_NAME] …" at bounding box center [485, 74] width 112 height 53
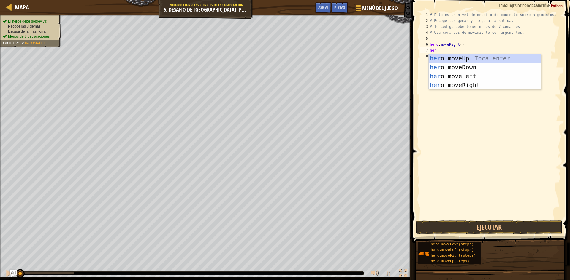
type textarea "hero"
click at [475, 58] on div "hero .moveUp Toca enter hero .moveDown Toca enter hero .moveLeft Toca enter her…" at bounding box center [485, 80] width 112 height 53
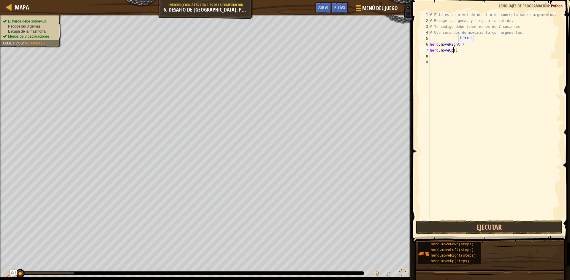
click at [453, 49] on div "# Este es un nivel de desafío de concepto sobre argumentos. # Recoge las gemas …" at bounding box center [495, 122] width 132 height 220
type textarea "hero.moveUp(3)"
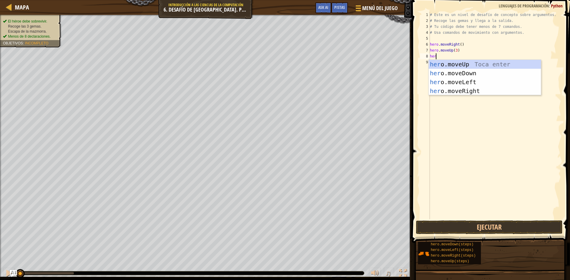
type textarea "hero"
click at [501, 90] on div "hero .moveUp Toca enter hero .moveDown Toca enter hero .moveLeft Toca enter her…" at bounding box center [485, 86] width 112 height 53
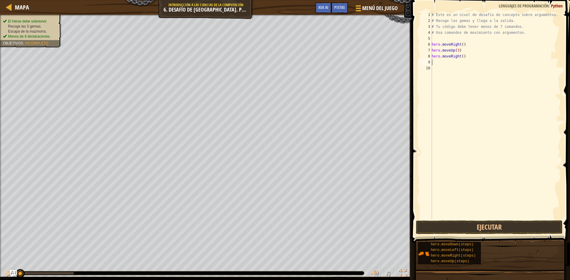
scroll to position [3, 0]
click at [461, 54] on div "# Este es un nivel de desafío de concepto sobre argumentos. # Recoge las gemas …" at bounding box center [495, 122] width 131 height 220
type textarea "hero.moveRight(2)"
click at [461, 67] on div "# Este es un nivel de desafío de concepto sobre argumentos. # Recoge las gemas …" at bounding box center [495, 122] width 131 height 220
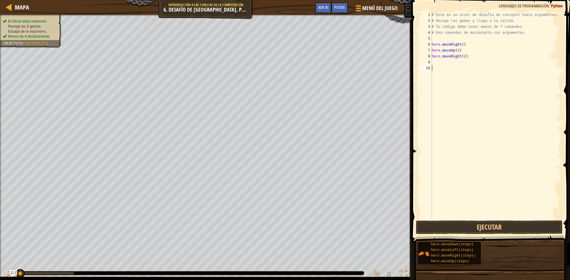
scroll to position [3, 0]
click at [461, 67] on div "# Este es un nivel de desafío de concepto sobre argumentos. # Recoge las gemas …" at bounding box center [495, 122] width 131 height 220
click at [462, 60] on div "# Este es un nivel de desafío de concepto sobre argumentos. # Recoge las gemas …" at bounding box center [495, 122] width 131 height 220
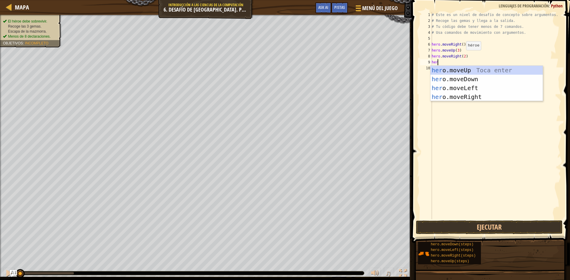
click at [463, 56] on div "# Este es un nivel de desafío de concepto sobre argumentos. # Recoge las gemas …" at bounding box center [495, 122] width 131 height 220
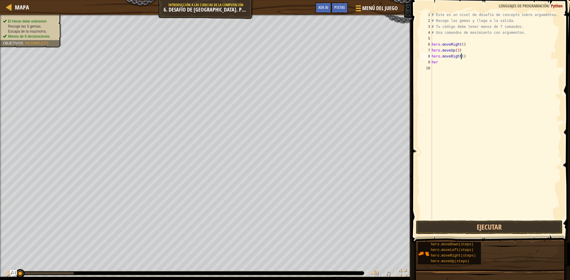
click at [446, 65] on div "# Este es un nivel de desafío de concepto sobre argumentos. # Recoge las gemas …" at bounding box center [495, 122] width 131 height 220
type textarea "hero"
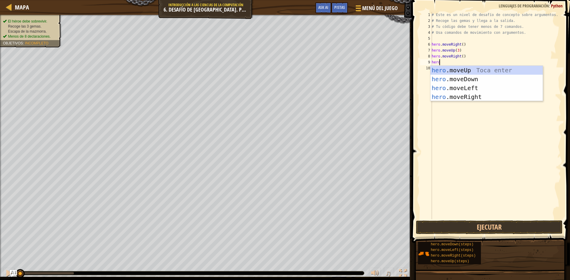
scroll to position [3, 0]
click at [491, 90] on div "hero .moveUp Toca enter hero .moveDown Toca enter hero .moveLeft Toca enter her…" at bounding box center [486, 92] width 112 height 53
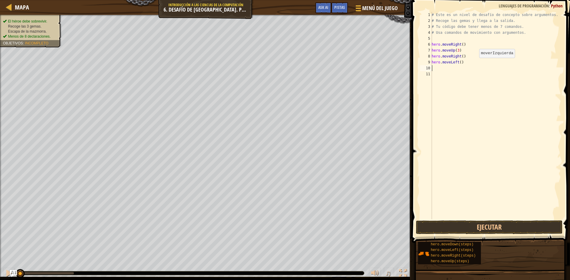
scroll to position [3, 0]
click at [487, 67] on div "# Este es un nivel de desafío de concepto sobre argumentos. # Recoge las gemas …" at bounding box center [495, 122] width 131 height 220
click at [485, 61] on div "# Este es un nivel de desafío de concepto sobre argumentos. # Recoge las gemas …" at bounding box center [495, 122] width 131 height 220
type textarea "hero.moveLeft(2)"
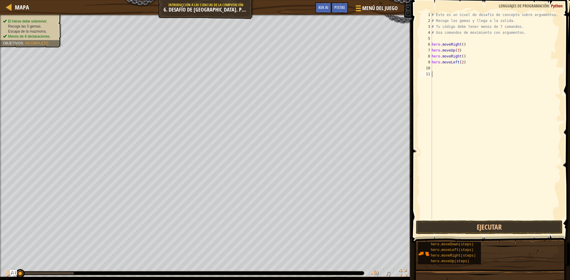
click at [461, 74] on div "# Este es un nivel de desafío de concepto sobre argumentos. # Recoge las gemas …" at bounding box center [495, 122] width 131 height 220
click at [461, 69] on div "# Este es un nivel de desafío de concepto sobre argumentos. # Recoge las gemas …" at bounding box center [495, 122] width 131 height 220
click at [520, 62] on div "# Este es un nivel de desafío de concepto sobre argumentos. # Recoge las gemas …" at bounding box center [495, 122] width 131 height 220
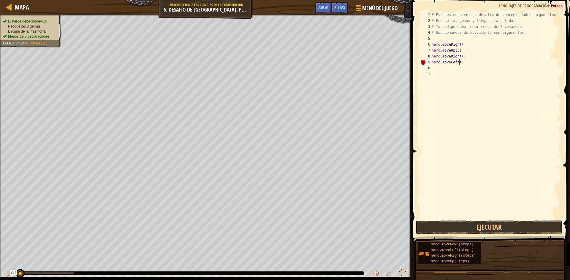
type textarea "hero.moveLeft()"
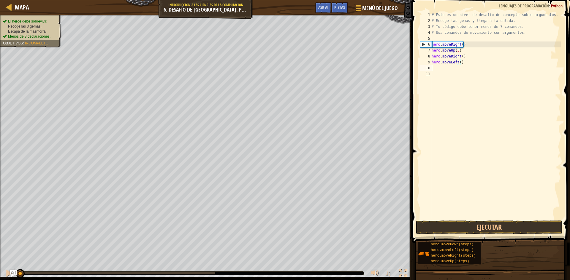
scroll to position [3, 0]
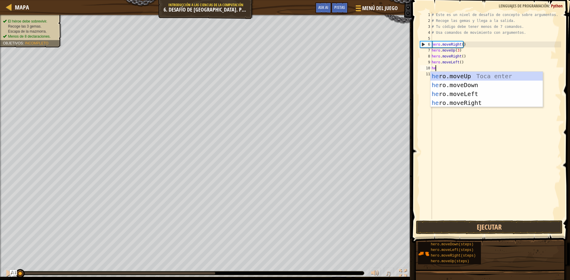
type textarea "her"
click at [501, 84] on div "her o.moveUp Toca enter her o.moveDown Toca enter her o.moveLeft [PERSON_NAME] …" at bounding box center [486, 98] width 112 height 53
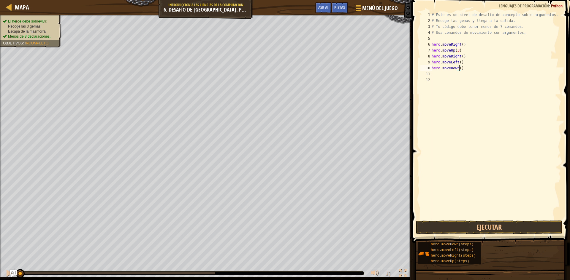
type textarea "hero.moveDown(2)"
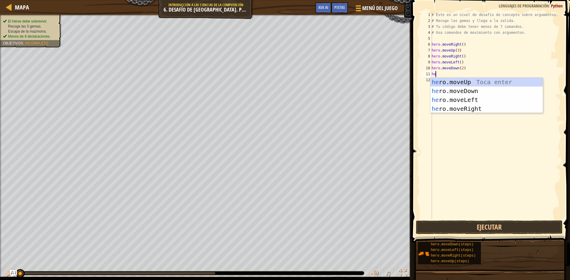
type textarea "her"
click at [486, 111] on div "her o.moveUp Toca enter her o.moveDown Toca enter her o.moveLeft [PERSON_NAME] …" at bounding box center [486, 104] width 112 height 53
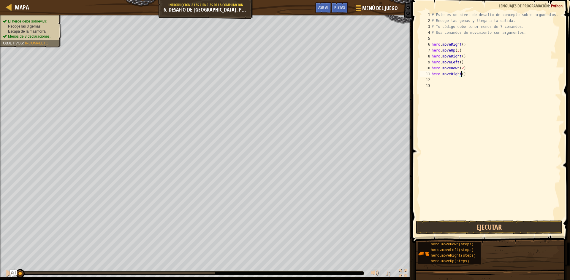
type textarea "hero.moveRight(2)"
type textarea "h"
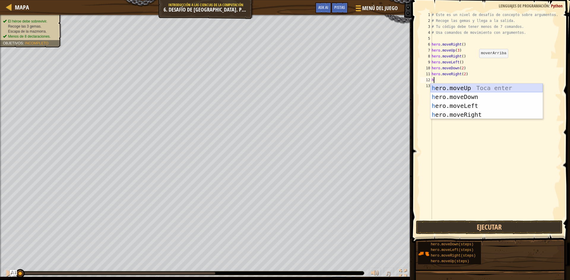
click at [472, 87] on div "h ero.moveUp Toca enter h ero.moveDown Toca enter h ero.moveLeft Toca enter h e…" at bounding box center [486, 110] width 112 height 53
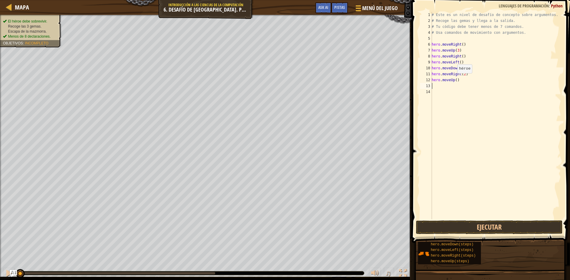
click at [454, 79] on div "# Este es un nivel de desafío de concepto sobre argumentos. # Recoge las gemas …" at bounding box center [495, 122] width 131 height 220
click at [455, 79] on div "# Este es un nivel de desafío de concepto sobre argumentos. # Recoge las gemas …" at bounding box center [495, 122] width 131 height 220
click at [503, 227] on button "Ejecutar" at bounding box center [489, 228] width 147 height 14
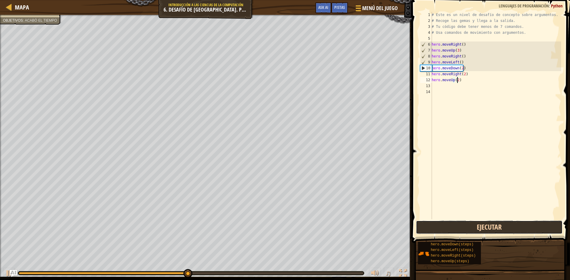
click at [514, 231] on button "Ejecutar" at bounding box center [489, 228] width 147 height 14
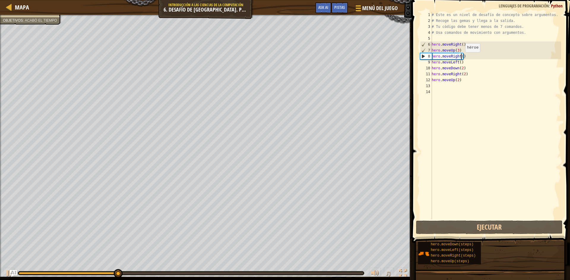
click at [462, 58] on div "# Este es un nivel de desafío de concepto sobre argumentos. # Recoge las gemas …" at bounding box center [495, 122] width 131 height 220
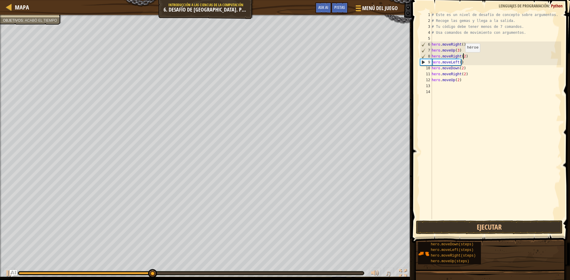
scroll to position [3, 2]
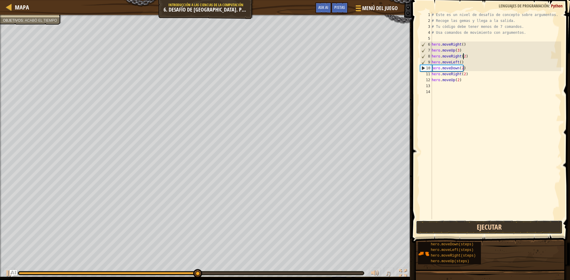
click at [467, 227] on button "Ejecutar" at bounding box center [489, 228] width 147 height 14
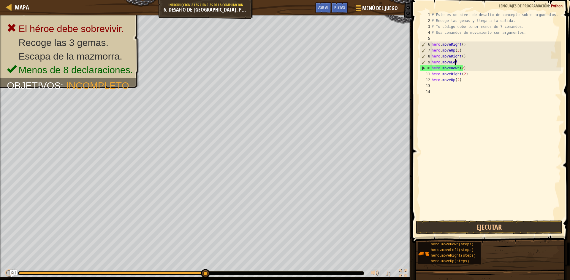
scroll to position [3, 1]
type textarea "h"
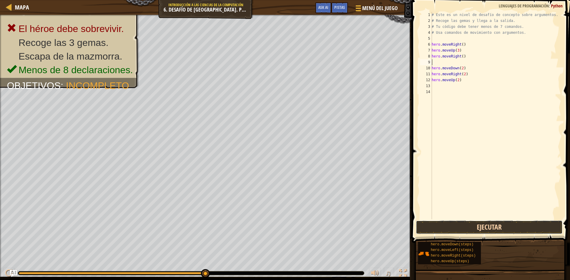
click at [477, 229] on button "Ejecutar" at bounding box center [489, 228] width 147 height 14
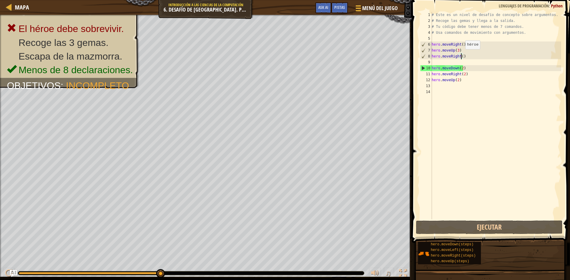
click at [462, 55] on div "# Este es un nivel de desafío de concepto sobre argumentos. # Recoge las gemas …" at bounding box center [495, 122] width 131 height 220
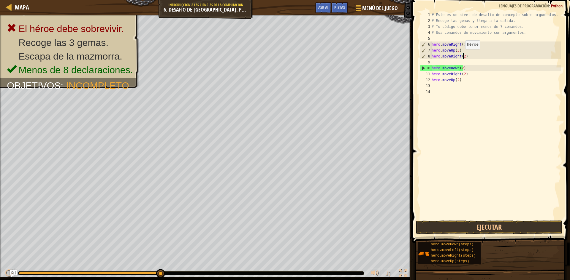
scroll to position [3, 2]
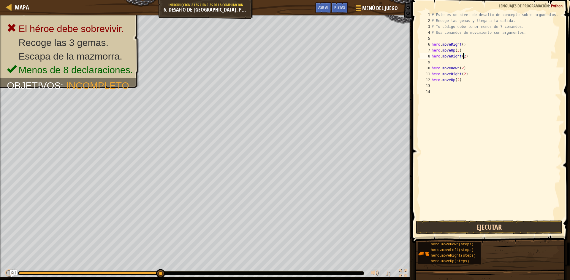
type textarea "hero.moveRight(2)"
click at [463, 221] on button "Ejecutar" at bounding box center [489, 228] width 147 height 14
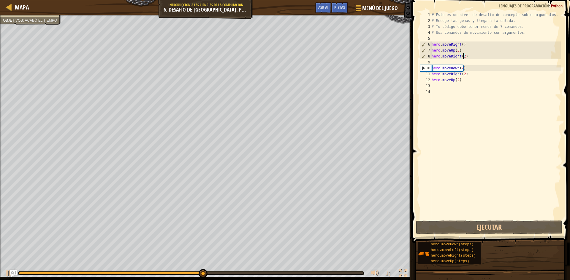
click at [445, 149] on div "# Este es un nivel de desafío de concepto sobre argumentos. # Recoge las gemas …" at bounding box center [495, 122] width 131 height 220
click at [499, 69] on div "# Este es un nivel de desafío de concepto sobre argumentos. # Recoge las gemas …" at bounding box center [495, 122] width 131 height 220
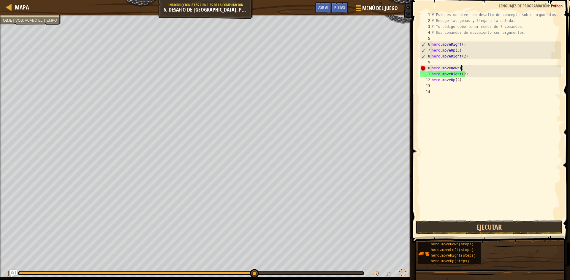
scroll to position [3, 2]
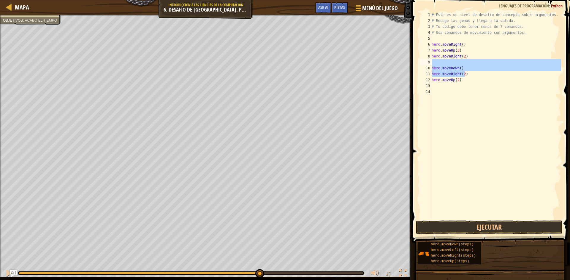
drag, startPoint x: 485, startPoint y: 72, endPoint x: 439, endPoint y: 65, distance: 46.6
click at [439, 65] on div "# Este es un nivel de desafío de concepto sobre argumentos. # Recoge las gemas …" at bounding box center [495, 122] width 131 height 220
type textarea "hero.moveDown()"
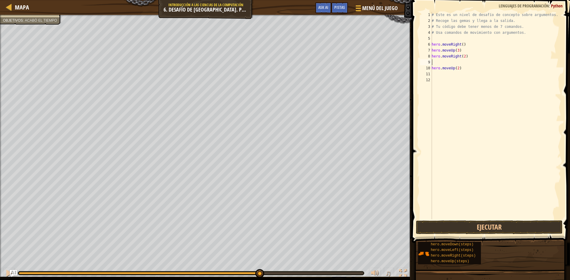
scroll to position [3, 0]
drag, startPoint x: 488, startPoint y: 73, endPoint x: 420, endPoint y: 70, distance: 68.1
click at [420, 70] on div "1 2 3 4 5 6 7 8 9 10 11 12 # Este es un nivel de desafío de concepto sobre argu…" at bounding box center [490, 116] width 142 height 208
type textarea "hero.moveUp(2)"
click at [446, 69] on div "# Este es un nivel de desafío de concepto sobre argumentos. # Recoge las gemas …" at bounding box center [495, 122] width 131 height 220
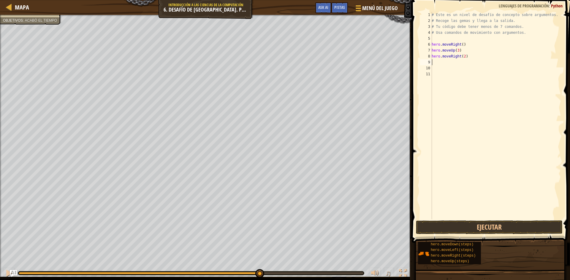
click at [449, 64] on div "# Este es un nivel de desafío de concepto sobre argumentos. # Recoge las gemas …" at bounding box center [495, 122] width 131 height 220
type textarea "he"
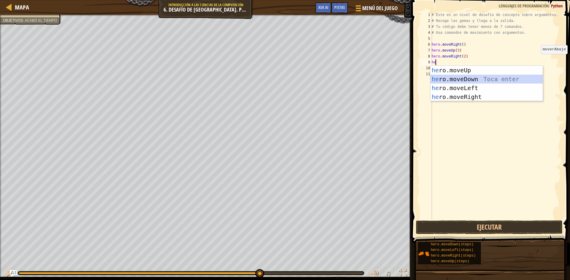
click at [508, 83] on div "he ro.moveUp Toca enter he ro.moveDown Toca enter he ro.moveLeft Toca enter he …" at bounding box center [486, 92] width 112 height 53
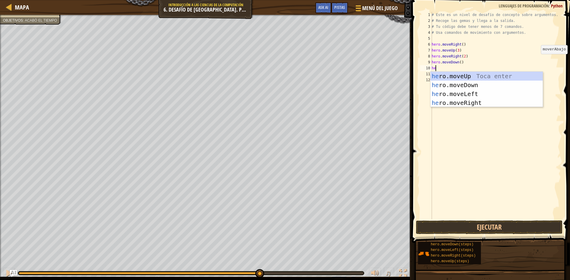
type textarea "her"
click at [475, 93] on div "her o.moveUp Toca enter her o.moveDown Toca enter her o.moveLeft [PERSON_NAME] …" at bounding box center [486, 98] width 112 height 53
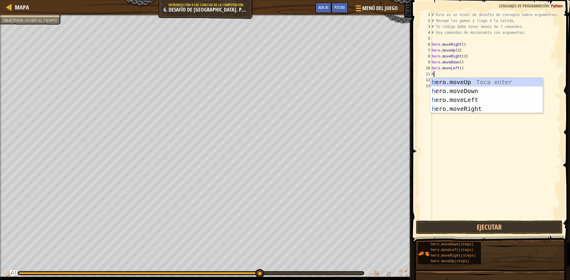
type textarea "he"
click at [472, 92] on div "he ro.moveUp Toca enter he ro.moveDown Toca enter he ro.moveLeft Toca enter he …" at bounding box center [486, 104] width 112 height 53
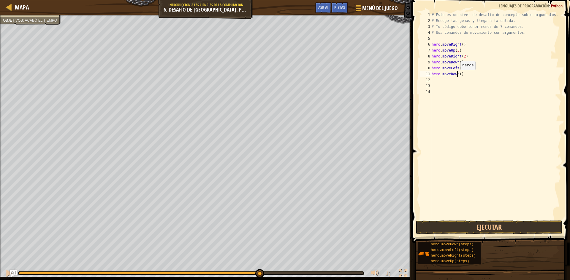
click at [457, 76] on div "# Este es un nivel de desafío de concepto sobre argumentos. # Recoge las gemas …" at bounding box center [495, 122] width 131 height 220
click at [460, 76] on div "# Este es un nivel de desafío de concepto sobre argumentos. # Recoge las gemas …" at bounding box center [495, 122] width 131 height 220
click at [457, 76] on div "# Este es un nivel de desafío de concepto sobre argumentos. # Recoge las gemas …" at bounding box center [495, 122] width 131 height 220
click at [459, 74] on div "# Este es un nivel de desafío de concepto sobre argumentos. # Recoge las gemas …" at bounding box center [495, 122] width 131 height 220
type textarea "hero.moveDown(2)"
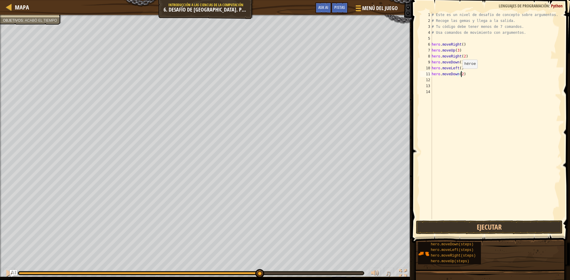
scroll to position [3, 2]
click at [464, 83] on div "# Este es un nivel de desafío de concepto sobre argumentos. # Recoge las gemas …" at bounding box center [495, 122] width 131 height 220
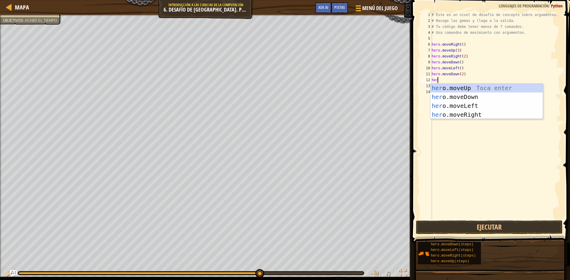
type textarea "hero"
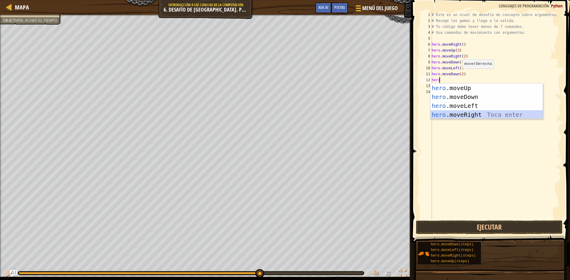
click at [468, 112] on div "hero .moveUp Toca enter hero .moveDown Toca enter hero .moveLeft Toca enter her…" at bounding box center [486, 110] width 112 height 53
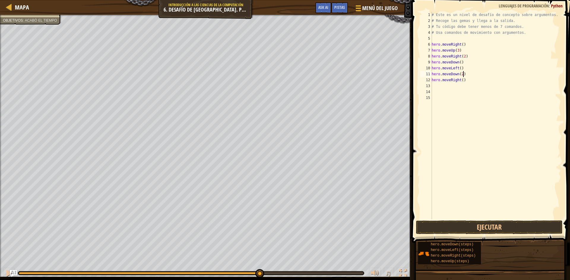
click at [470, 72] on div "# Este es un nivel de desafío de concepto sobre argumentos. # Recoge las gemas …" at bounding box center [495, 122] width 131 height 220
click at [463, 81] on div "# Este es un nivel de desafío de concepto sobre argumentos. # Recoge las gemas …" at bounding box center [495, 122] width 131 height 220
click at [458, 80] on div "# Este es un nivel de desafío de concepto sobre argumentos. # Recoge las gemas …" at bounding box center [495, 122] width 131 height 220
click at [460, 80] on div "# Este es un nivel de desafío de concepto sobre argumentos. # Recoge las gemas …" at bounding box center [495, 122] width 131 height 220
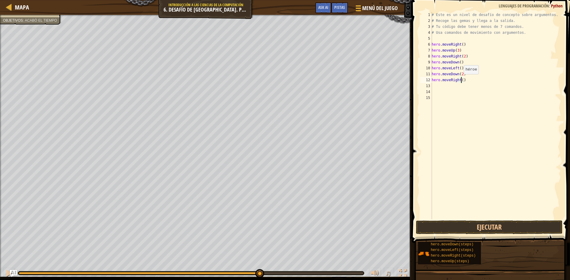
type textarea "hero.moveRight(2)"
click at [460, 97] on div "# Este es un nivel de desafío de concepto sobre argumentos. # Recoge las gemas …" at bounding box center [495, 122] width 131 height 220
click at [470, 83] on div "# Este es un nivel de desafío de concepto sobre argumentos. # Recoge las gemas …" at bounding box center [495, 122] width 131 height 220
type textarea "hero.moveRight(2)"
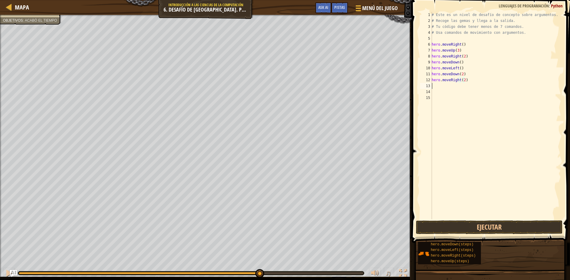
click at [471, 87] on div "# Este es un nivel de desafío de concepto sobre argumentos. # Recoge las gemas …" at bounding box center [495, 122] width 131 height 220
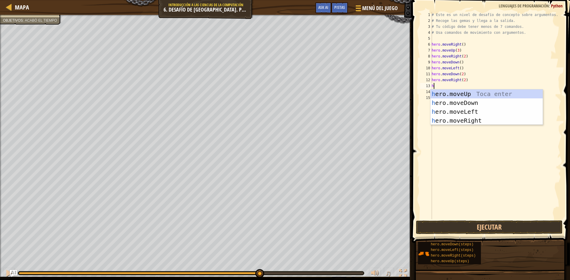
type textarea "he"
click at [480, 95] on div "he ro.moveUp Toca enter he ro.moveDown Toca enter he ro.moveLeft Toca enter he …" at bounding box center [486, 116] width 112 height 53
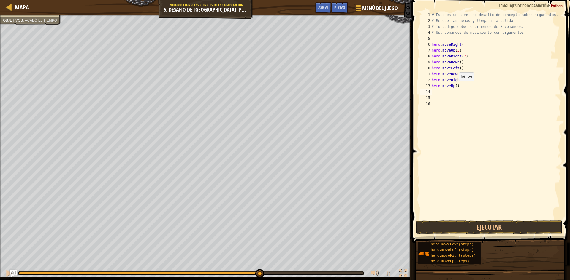
click at [456, 87] on div "# Este es un nivel de desafío de concepto sobre argumentos. # Recoge las gemas …" at bounding box center [495, 122] width 131 height 220
type textarea "hero.moveUp(2)"
click at [485, 226] on button "Ejecutar" at bounding box center [489, 228] width 147 height 14
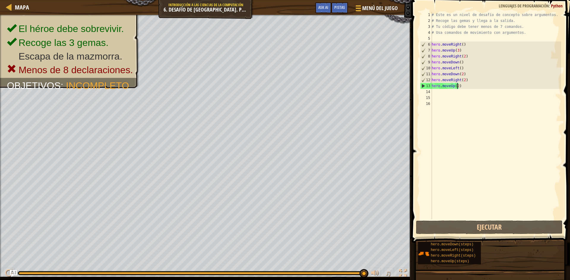
scroll to position [3, 0]
type textarea "he"
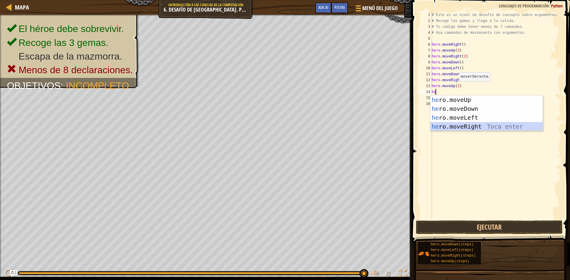
click at [483, 125] on div "he ro.moveUp Toca enter he ro.moveDown Toca enter he ro.moveLeft Toca enter he …" at bounding box center [486, 122] width 112 height 53
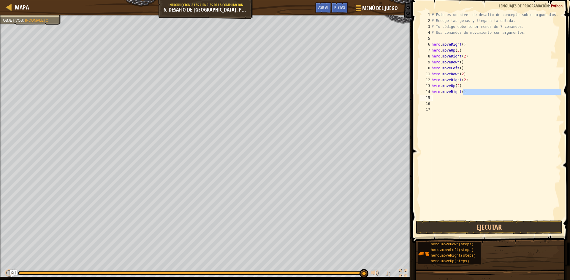
drag, startPoint x: 479, startPoint y: 93, endPoint x: 426, endPoint y: 96, distance: 53.5
click at [426, 96] on div "1 2 3 4 5 6 7 8 9 10 11 12 13 14 15 16 17 # Este es un nivel de desafío de conc…" at bounding box center [490, 116] width 142 height 208
type textarea "hero.moveRight()"
click at [486, 145] on div "# Este es un nivel de desafío de concepto sobre argumentos. # Recoge las gemas …" at bounding box center [495, 122] width 131 height 220
click at [525, 72] on div "# Este es un nivel de desafío de concepto sobre argumentos. # Recoge las gemas …" at bounding box center [495, 122] width 131 height 220
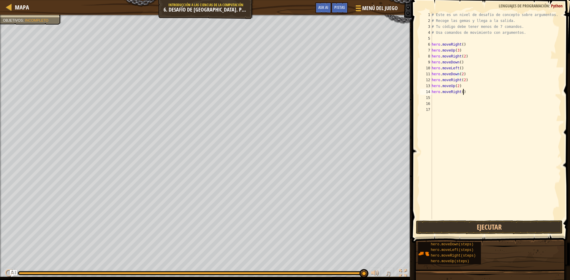
click at [525, 89] on div "# Este es un nivel de desafío de concepto sobre argumentos. # Recoge las gemas …" at bounding box center [495, 122] width 131 height 220
type textarea "h"
click at [549, 228] on button "Ejecutar" at bounding box center [489, 228] width 147 height 14
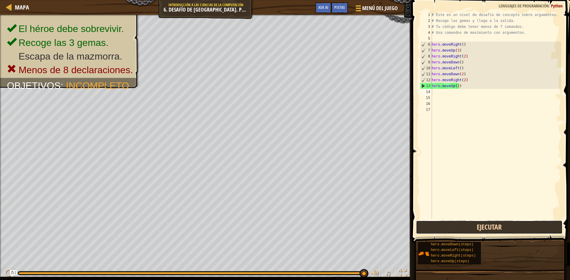
click at [559, 228] on button "Ejecutar" at bounding box center [489, 228] width 147 height 14
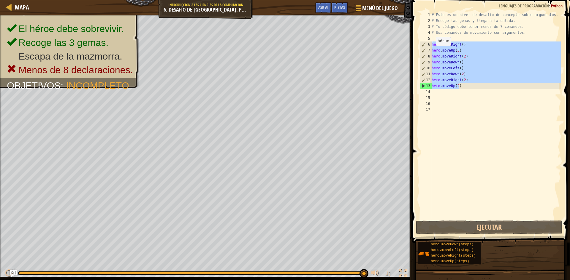
drag, startPoint x: 466, startPoint y: 85, endPoint x: 429, endPoint y: 45, distance: 54.8
click at [429, 45] on div "1 2 3 4 5 6 7 8 9 10 11 12 13 14 15 16 17 # Este es un nivel de desafío de conc…" at bounding box center [490, 116] width 142 height 208
type textarea "hero.moveRight() hero.moveUp(3)"
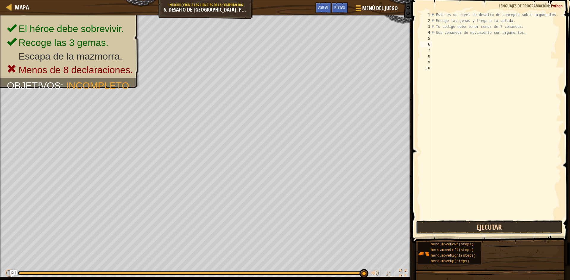
click at [521, 229] on button "Ejecutar" at bounding box center [489, 228] width 147 height 14
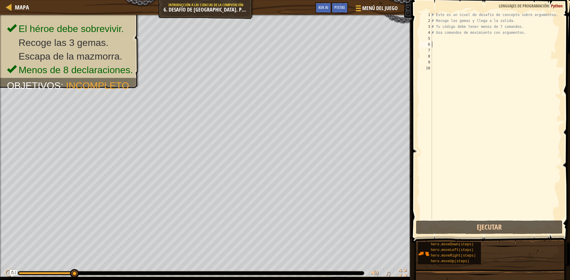
click at [509, 38] on div "# Este es un nivel de desafío de concepto sobre argumentos. # Recoge las gemas …" at bounding box center [495, 122] width 131 height 220
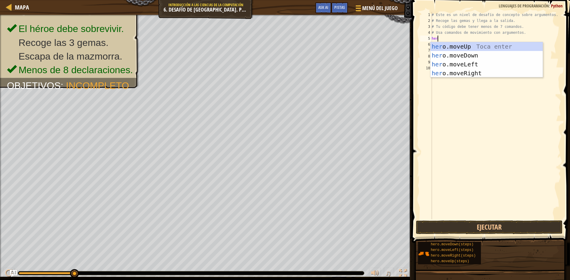
type textarea "hero"
click at [477, 74] on div "hero .moveUp Toca enter hero .moveDown Toca enter hero .moveLeft Toca enter her…" at bounding box center [486, 68] width 112 height 53
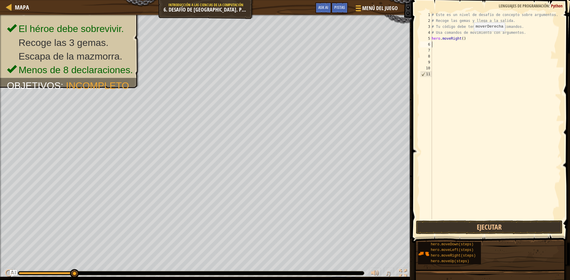
scroll to position [3, 0]
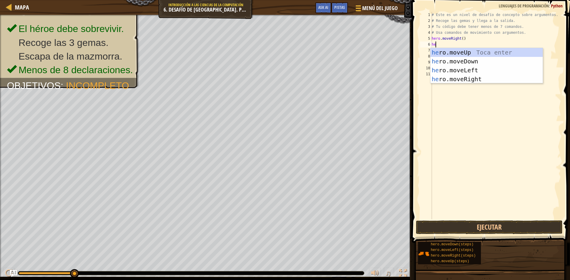
type textarea "her"
click at [488, 49] on div "her o.moveUp Toca enter her o.moveDown Toca enter her o.moveLeft [PERSON_NAME] …" at bounding box center [486, 74] width 112 height 53
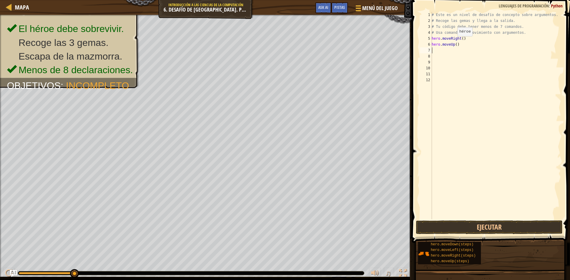
click at [454, 42] on div "# Este es un nivel de desafío de concepto sobre argumentos. # Recoge las gemas …" at bounding box center [495, 122] width 131 height 220
type textarea "hero.moveUp(3)"
click at [448, 56] on div "# Este es un nivel de desafío de concepto sobre argumentos. # Recoge las gemas …" at bounding box center [495, 122] width 131 height 220
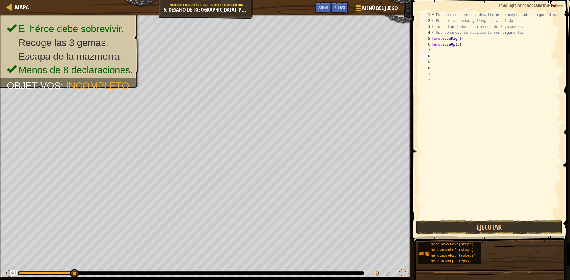
click at [449, 50] on div "# Este es un nivel de desafío de concepto sobre argumentos. # Recoge las gemas …" at bounding box center [495, 122] width 131 height 220
type textarea "hr"
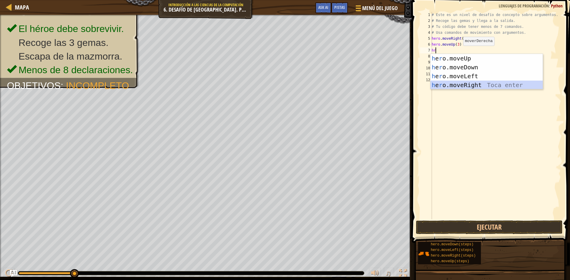
click at [462, 85] on div "h e r o.moveUp Toca enter h e r o.moveDown Toca enter h e r o.moveLeft Toca ent…" at bounding box center [486, 80] width 112 height 53
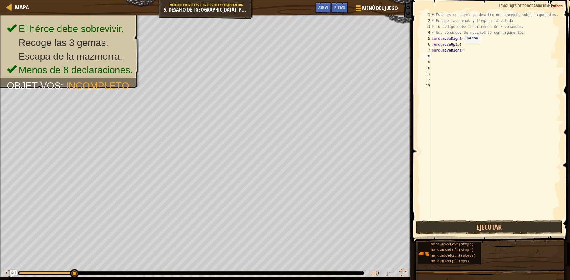
click at [462, 49] on div "# Este es un nivel de desafío de concepto sobre argumentos. # Recoge las gemas …" at bounding box center [495, 122] width 131 height 220
type textarea "hero.moveRight(2)"
click at [459, 61] on div "# Este es un nivel de desafío de concepto sobre argumentos. # Recoge las gemas …" at bounding box center [495, 122] width 131 height 220
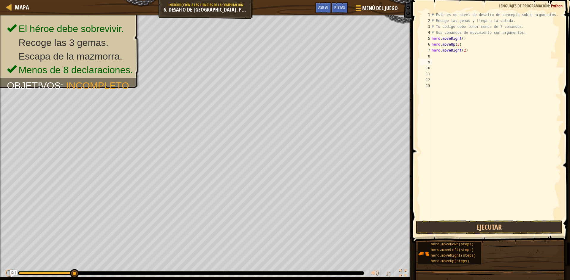
click at [460, 55] on div "# Este es un nivel de desafío de concepto sobre argumentos. # Recoge las gemas …" at bounding box center [495, 122] width 131 height 220
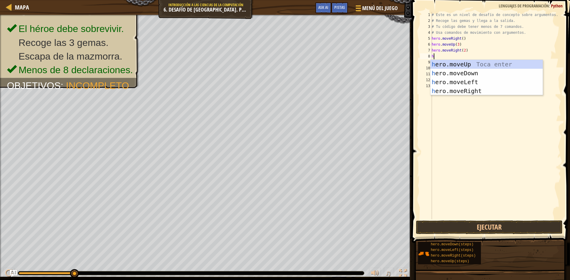
type textarea "hr"
click at [479, 72] on div "h e r o.moveUp Toca enter h e r o.moveDown Toca enter h e r o.moveLeft Toca ent…" at bounding box center [486, 86] width 112 height 53
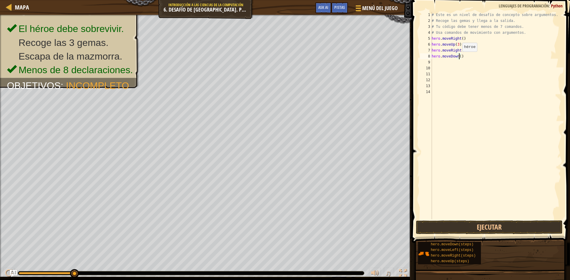
click at [459, 58] on div "# Este es un nivel de desafío de concepto sobre argumentos. # Recoge las gemas …" at bounding box center [495, 122] width 131 height 220
type textarea "hero.moveDown(3)"
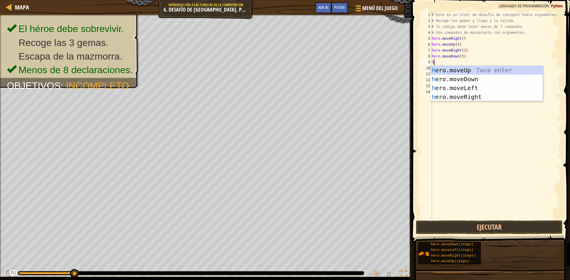
type textarea "hr"
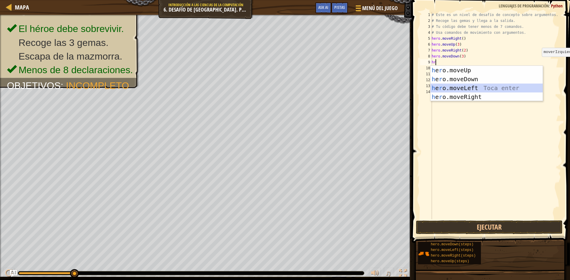
click at [532, 87] on div "h e r o.moveUp Toca enter h e r o.moveDown Toca enter h e r o.moveLeft Toca ent…" at bounding box center [486, 92] width 112 height 53
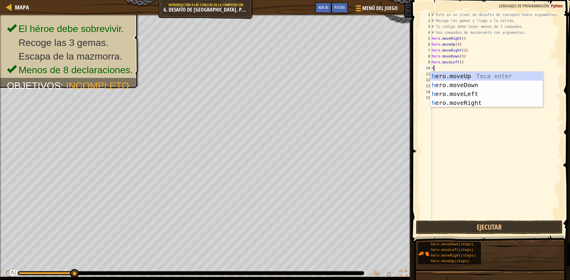
type textarea "he"
click at [469, 74] on div "he ro.moveUp Toca enter he ro.moveDown Toca enter he ro.moveLeft Toca enter he …" at bounding box center [486, 98] width 112 height 53
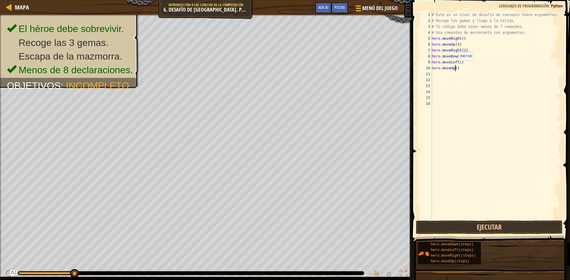
click at [455, 67] on div "# Este es un nivel de desafío de concepto sobre argumentos. # Recoge las gemas …" at bounding box center [495, 122] width 131 height 220
type textarea "hero.moveUp(2)"
click at [455, 72] on div "# Este es un nivel de desafío de concepto sobre argumentos. # Recoge las gemas …" at bounding box center [495, 122] width 131 height 220
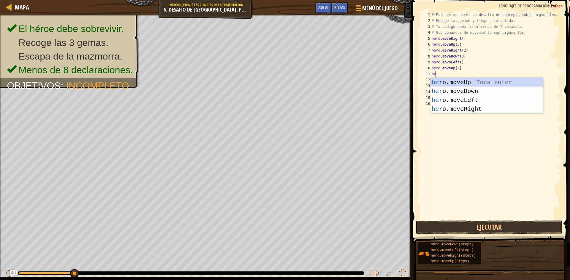
type textarea "her"
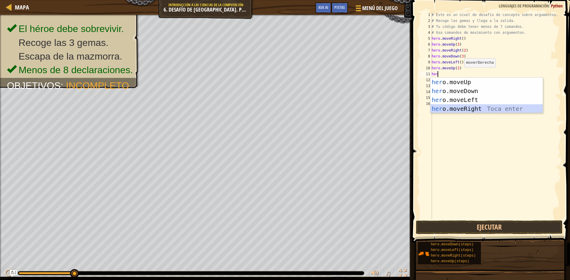
click at [479, 109] on div "her o.moveUp Toca enter her o.moveDown Toca enter her o.moveLeft [PERSON_NAME] …" at bounding box center [486, 104] width 112 height 53
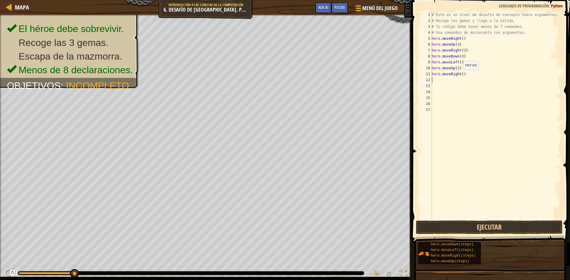
click at [460, 76] on div "# Este es un nivel de desafío de concepto sobre argumentos. # Recoge las gemas …" at bounding box center [495, 122] width 131 height 220
click at [457, 231] on button "Ejecutar" at bounding box center [489, 228] width 147 height 14
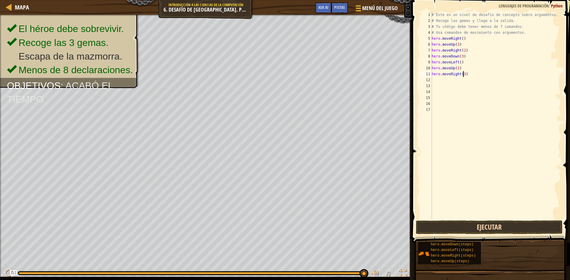
type textarea "hero.moveRight(3)"
click at [457, 231] on button "Ejecutar" at bounding box center [489, 228] width 147 height 14
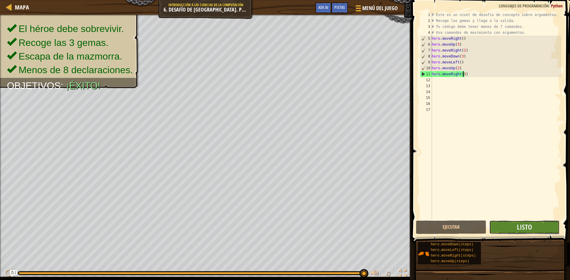
click at [516, 229] on button "Listo" at bounding box center [524, 228] width 70 height 14
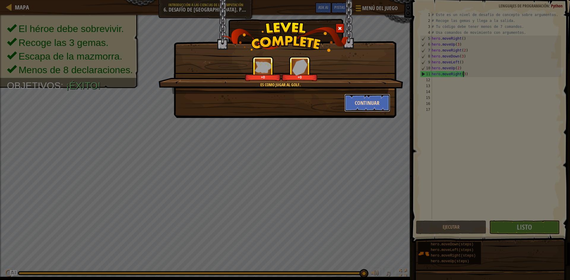
click at [374, 100] on button "Continuar" at bounding box center [367, 103] width 46 height 18
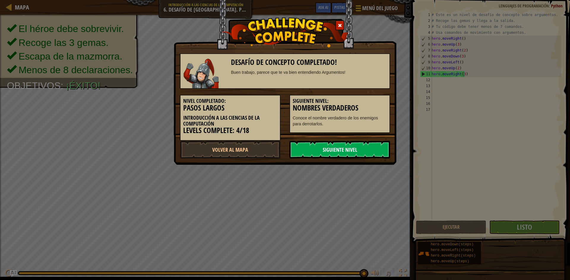
click at [351, 148] on link "Siguiente Nivel" at bounding box center [339, 150] width 101 height 18
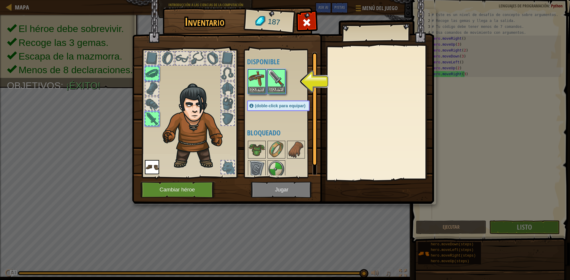
click at [283, 76] on img at bounding box center [276, 78] width 17 height 17
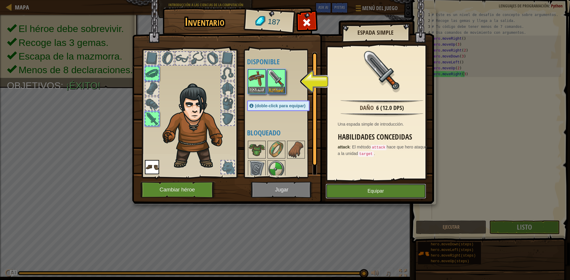
click at [345, 195] on button "Equipar" at bounding box center [376, 191] width 100 height 15
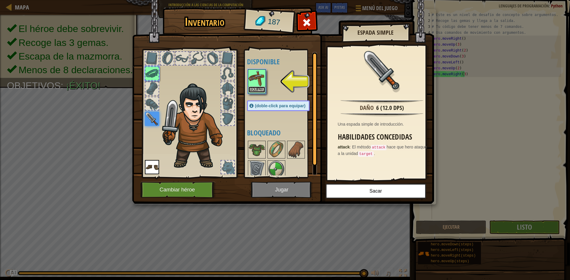
click at [258, 88] on button "Equipar" at bounding box center [256, 90] width 17 height 6
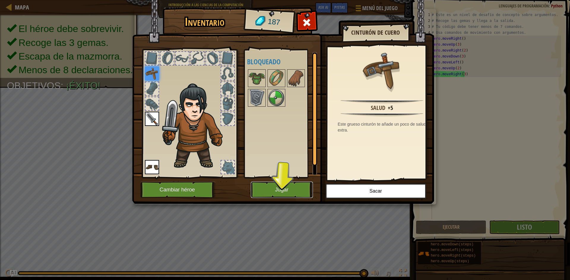
click at [293, 186] on button "Jugar" at bounding box center [282, 190] width 62 height 16
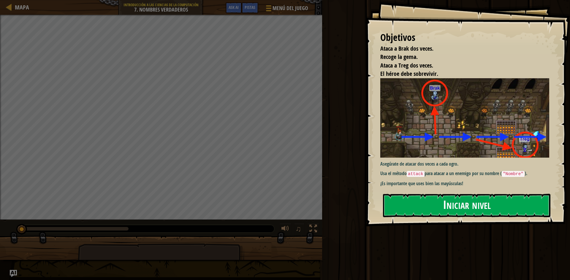
click at [492, 202] on button "Iniciar nivel" at bounding box center [466, 205] width 167 height 23
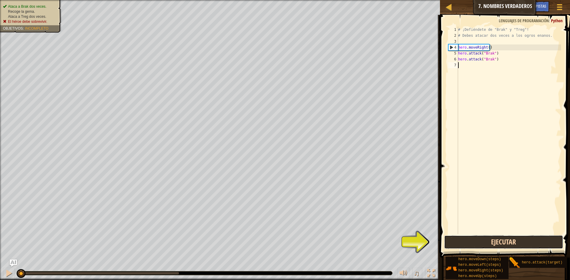
click at [519, 246] on button "Ejecutar" at bounding box center [503, 243] width 119 height 14
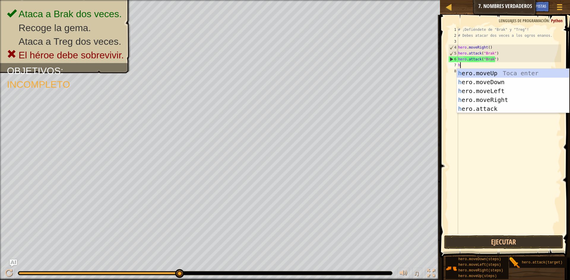
scroll to position [3, 0]
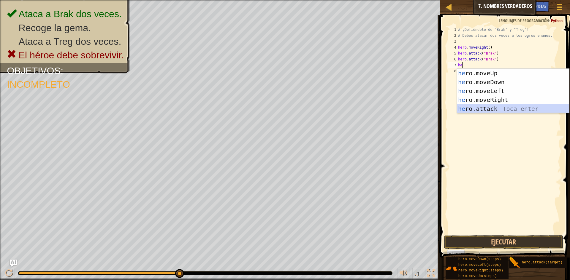
click at [513, 110] on div "he ro.moveUp Toca enter he ro.moveDown Toca enter he ro.moveLeft Toca enter he …" at bounding box center [513, 100] width 112 height 62
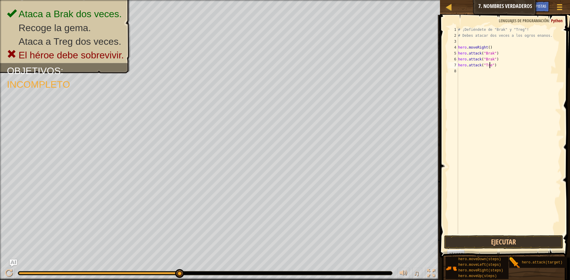
scroll to position [3, 3]
type textarea "hero.attack("Treg")"
click at [465, 72] on div "# ¡Defiéndete de "Brak" y "Treg"! # Debes atacar dos veces a los ogros enanos. …" at bounding box center [509, 137] width 104 height 220
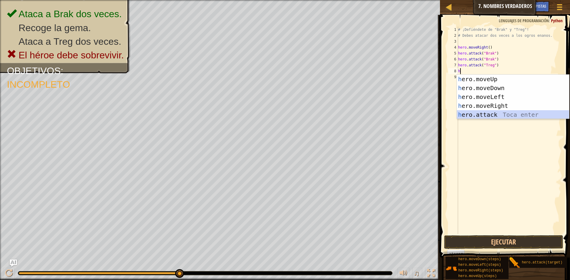
click at [510, 111] on div "h ero.moveUp Toca enter h ero.moveDown Toca enter h ero.moveLeft Toca enter h e…" at bounding box center [513, 106] width 112 height 62
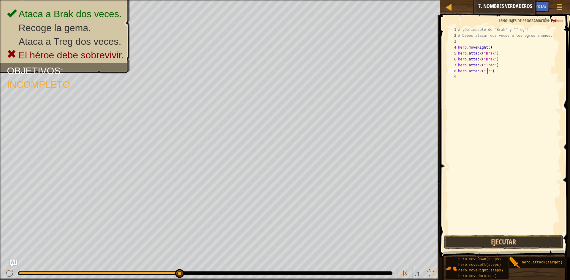
scroll to position [3, 3]
type textarea "hero.attack("Treg")"
click at [495, 63] on div "# ¡Defiéndete de "Brak" y "Treg"! # Debes atacar dos veces a los ogros enanos. …" at bounding box center [509, 137] width 104 height 220
drag, startPoint x: 494, startPoint y: 72, endPoint x: 498, endPoint y: 86, distance: 14.8
click at [494, 74] on div "# ¡Defiéndete de "Brak" y "Treg"! # Debes atacar dos veces a los ogros enanos. …" at bounding box center [509, 137] width 104 height 220
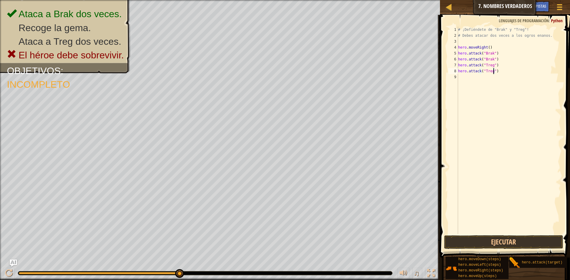
click at [498, 86] on div "# ¡Defiéndete de "Brak" y "Treg"! # Debes atacar dos veces a los ogros enanos. …" at bounding box center [509, 137] width 104 height 220
type textarea "h"
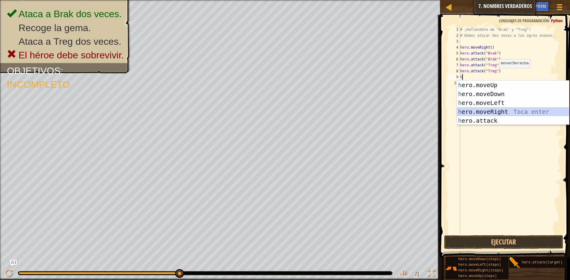
click at [481, 115] on div "h ero.moveUp Toca enter h ero.moveDown Toca enter h ero.moveLeft Toca enter h e…" at bounding box center [513, 112] width 112 height 62
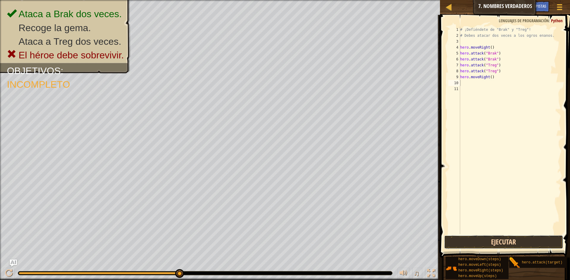
click at [536, 249] on button "Ejecutar" at bounding box center [503, 243] width 119 height 14
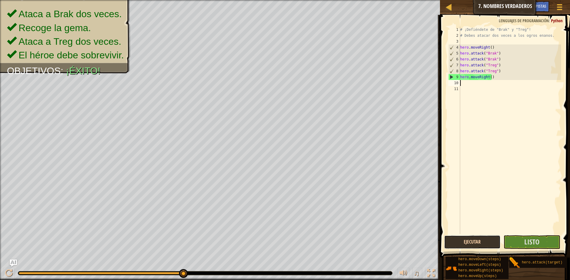
click at [466, 245] on button "Ejecutar" at bounding box center [472, 243] width 57 height 14
click at [551, 246] on button "Listo" at bounding box center [531, 243] width 57 height 14
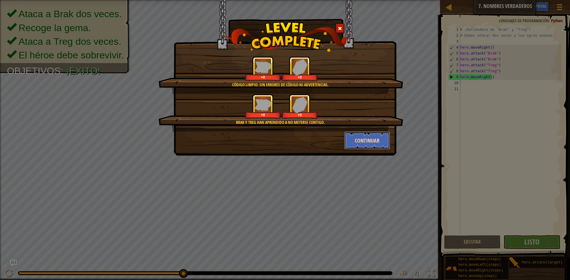
click at [369, 135] on button "Continuar" at bounding box center [367, 141] width 46 height 18
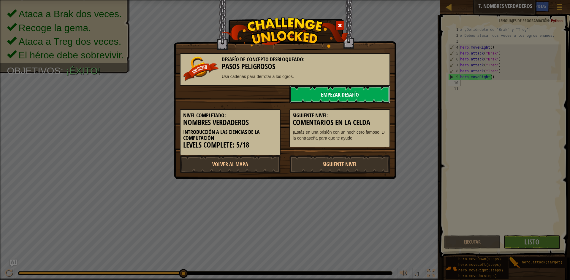
click at [373, 92] on link "Empezar Desafío" at bounding box center [339, 95] width 101 height 18
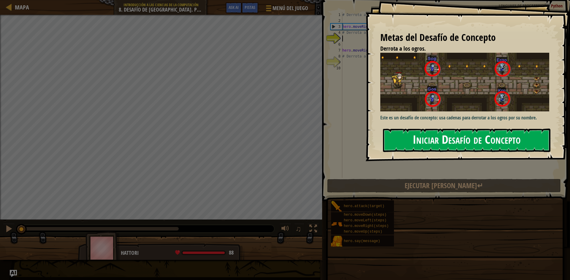
click at [483, 144] on button "Iniciar Desafío de Concepto" at bounding box center [466, 140] width 167 height 23
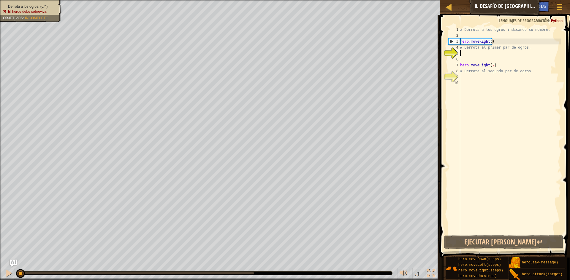
scroll to position [3, 0]
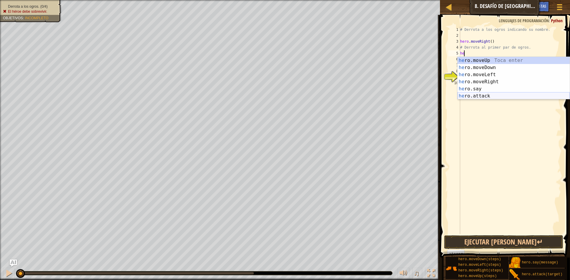
click at [517, 99] on div "he ro.moveUp Toca enter he ro.moveDown Toca enter he ro.moveLeft Toca enter he …" at bounding box center [513, 85] width 112 height 57
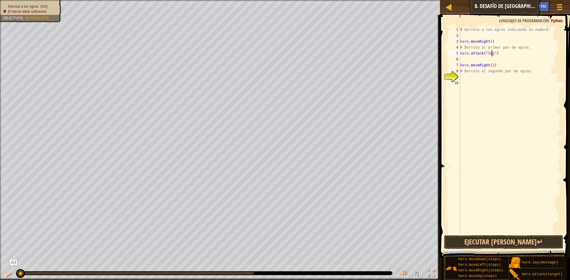
scroll to position [3, 3]
type textarea "hero.attack("Sog")"
click at [536, 245] on button "Ejecutar [PERSON_NAME]↵" at bounding box center [503, 243] width 119 height 14
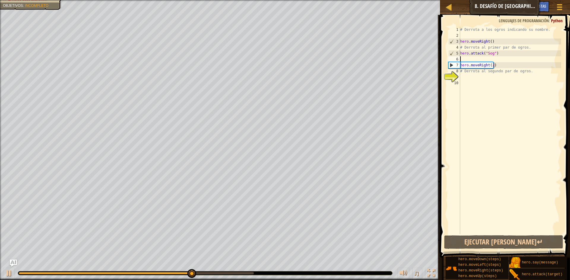
click at [466, 57] on div "# Derrota a los ogros indicando su nombre. hero . moveRight ( ) # Derrota al pr…" at bounding box center [510, 137] width 102 height 220
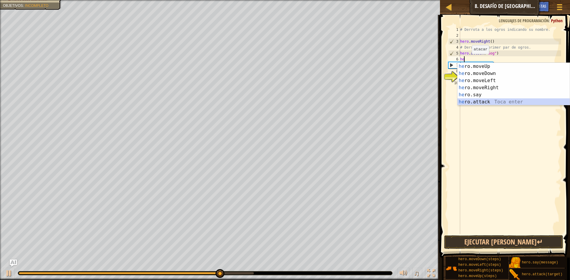
click at [493, 102] on div "he ro.moveUp Toca enter he ro.moveDown Toca enter he ro.moveLeft Toca enter he …" at bounding box center [513, 91] width 112 height 57
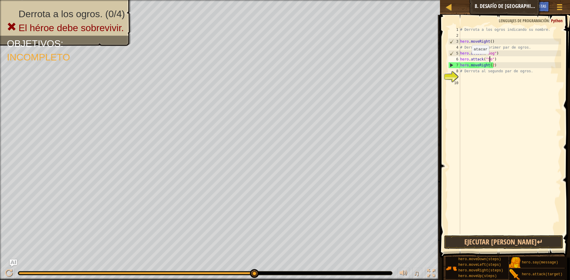
scroll to position [3, 3]
click at [483, 45] on div "# Derrota a los ogros indicando su nombre. hero . moveRight ( ) # Derrota al pr…" at bounding box center [510, 137] width 102 height 220
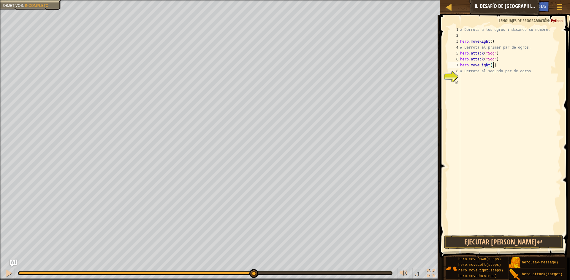
click at [521, 63] on div "# Derrota a los ogros indicando su nombre. hero . moveRight ( ) # Derrota al pr…" at bounding box center [510, 137] width 102 height 220
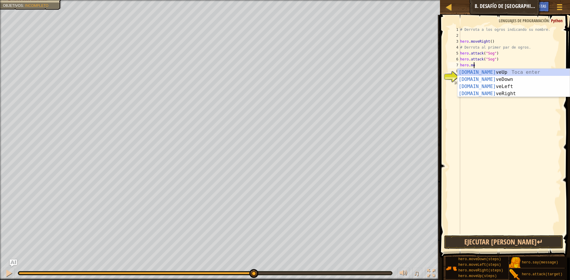
scroll to position [3, 1]
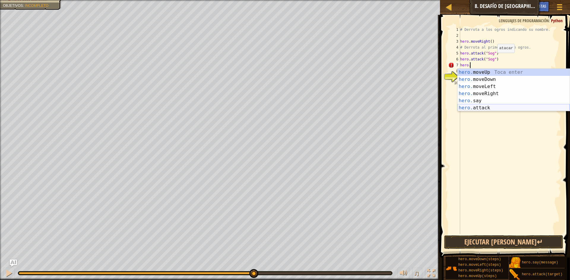
click at [544, 108] on div "hero. moveUp Toca enter hero. moveDown Toca enter hero. moveLeft Toca enter her…" at bounding box center [513, 97] width 112 height 57
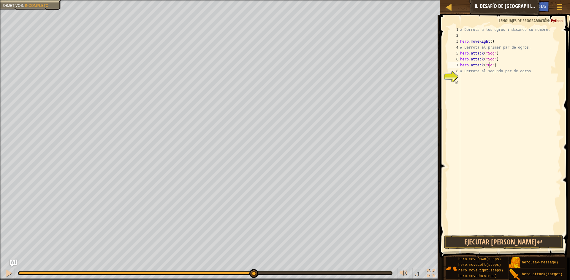
type textarea "hero.attack("Gos")"
click at [505, 81] on div "# Derrota a los ogros indicando su nombre. hero . moveRight ( ) # Derrota al pr…" at bounding box center [510, 137] width 102 height 220
click at [506, 75] on div "# Derrota a los ogros indicando su nombre. hero . moveRight ( ) # Derrota al pr…" at bounding box center [510, 137] width 102 height 220
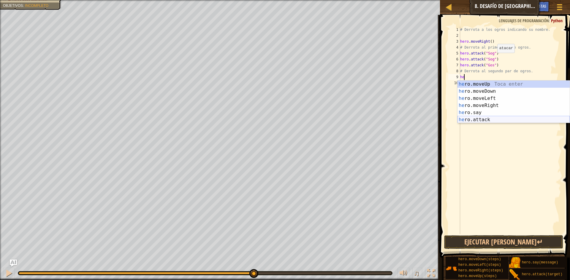
click at [508, 121] on div "he ro.moveUp Toca enter he ro.moveDown Toca enter he ro.moveLeft Toca enter he …" at bounding box center [513, 109] width 112 height 57
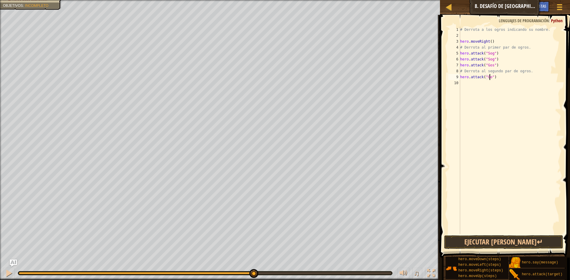
type textarea "hero.attack("Gos")"
click at [482, 91] on div "# Derrota a los ogros indicando su nombre. hero . moveRight ( ) # Derrota al pr…" at bounding box center [510, 137] width 102 height 220
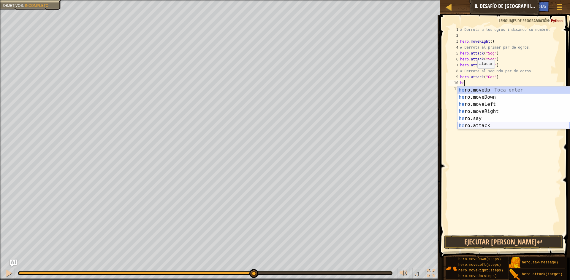
click at [535, 127] on div "he ro.moveUp Toca enter he ro.moveDown Toca enter he ro.moveLeft Toca enter he …" at bounding box center [513, 115] width 112 height 57
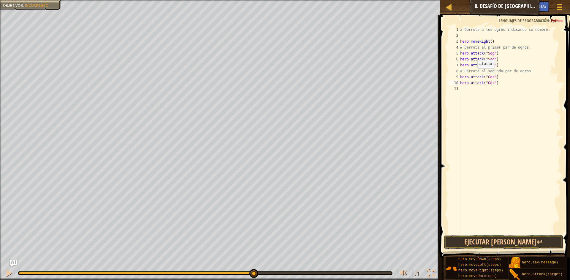
type textarea "hero.attack("Gos")"
click at [481, 99] on div "# Derrota a los ogros indicando su nombre. hero . moveRight ( ) # Derrota al pr…" at bounding box center [510, 137] width 102 height 220
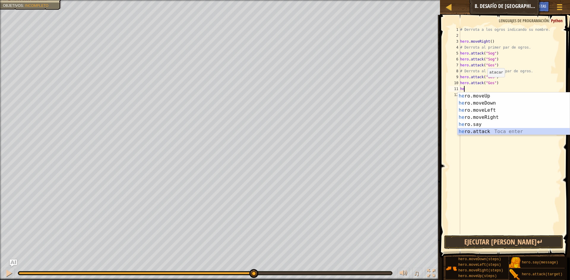
click at [480, 132] on div "he ro.moveUp Toca enter he ro.moveDown Toca enter he ro.moveLeft Toca enter he …" at bounding box center [513, 121] width 112 height 57
type textarea "hero.attack("Enemy Name")"
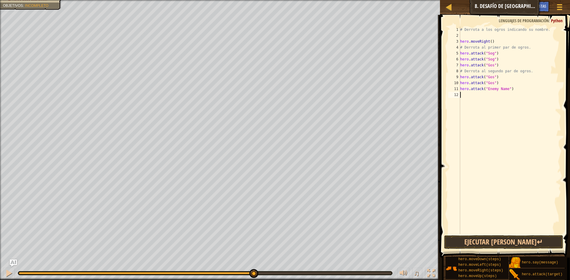
drag, startPoint x: 551, startPoint y: 131, endPoint x: 531, endPoint y: 127, distance: 21.0
click at [532, 127] on div "# Derrota a los ogros indicando su nombre. hero . moveRight ( ) # Derrota al pr…" at bounding box center [510, 137] width 102 height 220
drag, startPoint x: 512, startPoint y: 89, endPoint x: 458, endPoint y: 82, distance: 54.8
click at [458, 82] on div "1 2 3 4 5 6 7 8 9 10 11 12 # Derrota a los ogros indicando su nombre. hero . mo…" at bounding box center [504, 131] width 114 height 208
type textarea "hero.attack("Gos") hero.attack("Enemy Name")"
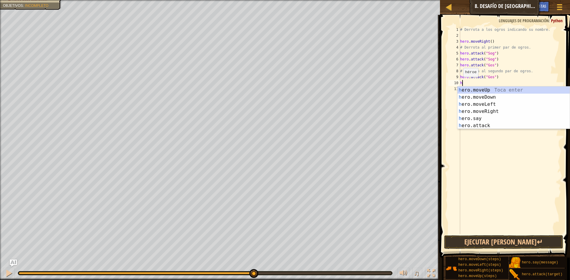
type textarea "he"
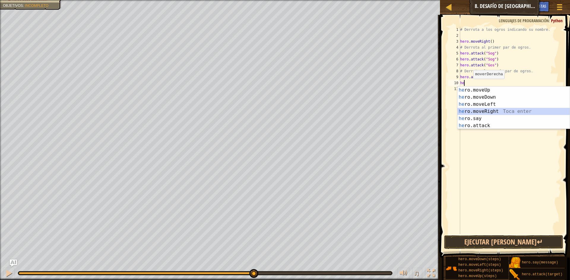
click at [547, 113] on div "he ro.moveUp Toca enter he ro.moveDown Toca enter he ro.moveLeft Toca enter he …" at bounding box center [513, 115] width 112 height 57
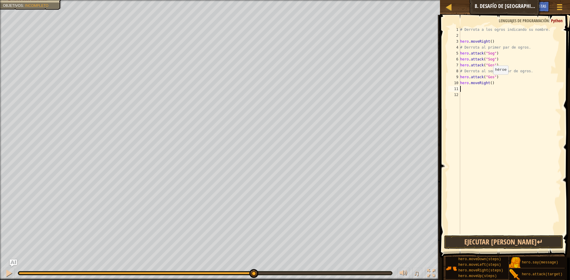
click at [490, 80] on div "# Derrota a los ogros indicando su nombre. hero . moveRight ( ) # Derrota al pr…" at bounding box center [510, 137] width 102 height 220
type textarea "hero.moveRight(2)"
click at [492, 97] on div "# Derrota a los ogros indicando su nombre. hero . moveRight ( ) # Derrota al pr…" at bounding box center [510, 137] width 102 height 220
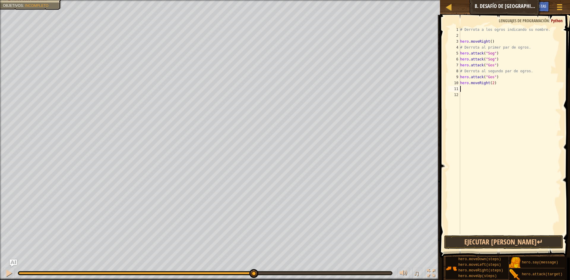
click at [494, 90] on div "# Derrota a los ogros indicando su nombre. hero . moveRight ( ) # Derrota al pr…" at bounding box center [510, 137] width 102 height 220
type textarea "he"
click at [516, 135] on div "# Derrota a los ogros indicando su nombre. hero . moveRight ( ) # Derrota al pr…" at bounding box center [510, 137] width 102 height 220
click at [492, 87] on div "# Derrota a los ogros indicando su nombre. hero . moveRight ( ) # Derrota al pr…" at bounding box center [510, 137] width 102 height 220
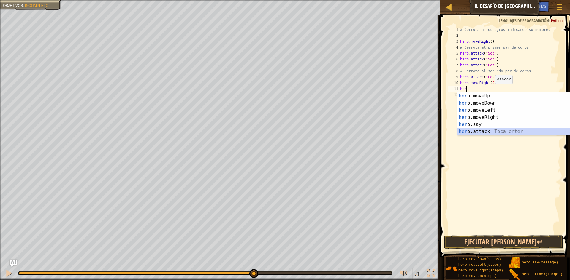
click at [498, 131] on div "her o.moveUp Toca enter her o.moveDown Toca enter her o.moveLeft [PERSON_NAME] …" at bounding box center [513, 121] width 112 height 57
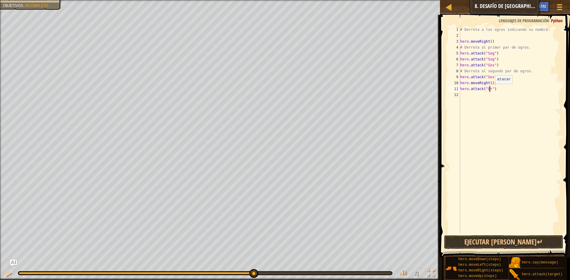
scroll to position [3, 3]
type textarea "hero.attack("Ergo")"
click at [483, 98] on div "# Derrota a los ogros indicando su nombre. hero . moveRight ( ) # Derrota al pr…" at bounding box center [510, 137] width 102 height 220
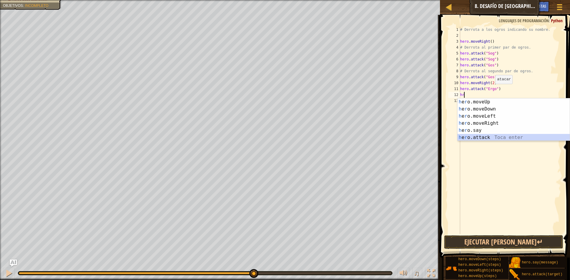
click at [527, 139] on div "h e r o.moveUp Toca enter h e r o.moveDown Toca enter h e r o.moveLeft Toca ent…" at bounding box center [513, 127] width 112 height 57
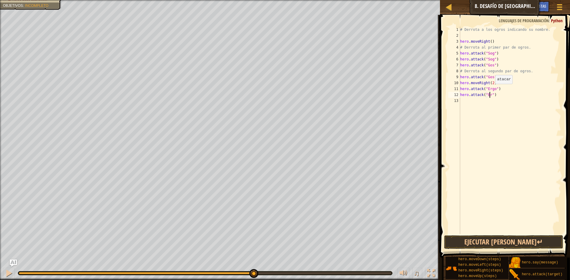
scroll to position [3, 3]
type textarea "hero.attack("Ergo")"
click at [525, 149] on div "# Derrota a los ogros indicando su nombre. hero . moveRight ( ) # Derrota al pr…" at bounding box center [510, 137] width 102 height 220
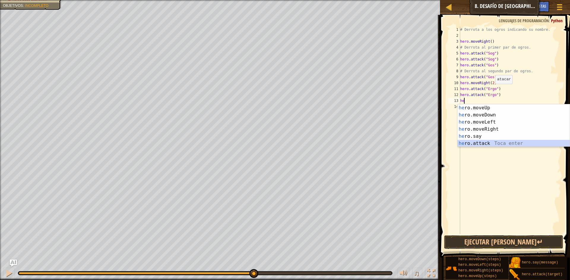
click at [523, 145] on div "he ro.moveUp Toca enter he ro.moveDown Toca enter he ro.moveLeft Toca enter he …" at bounding box center [513, 132] width 112 height 57
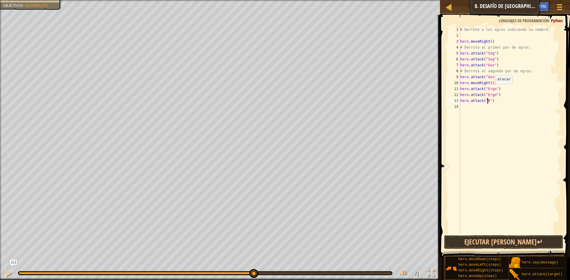
type textarea "hero.attack("Kro")"
click at [477, 117] on div "# Derrota a los ogros indicando su nombre. hero . moveRight ( ) # Derrota al pr…" at bounding box center [510, 137] width 102 height 220
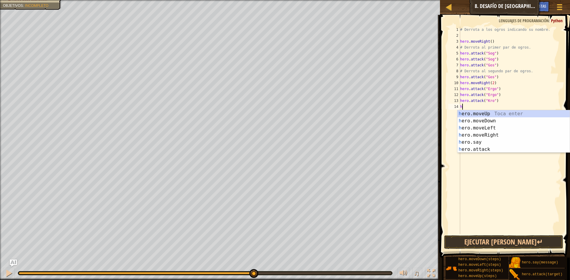
type textarea "he"
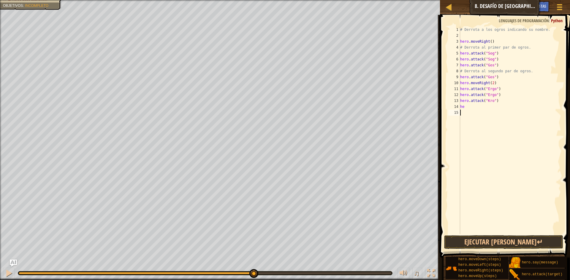
click at [504, 155] on div "# Derrota a los ogros indicando su nombre. hero . moveRight ( ) # Derrota al pr…" at bounding box center [510, 137] width 102 height 220
click at [472, 107] on div "# Derrota a los ogros indicando su nombre. hero . moveRight ( ) # Derrota al pr…" at bounding box center [510, 137] width 102 height 220
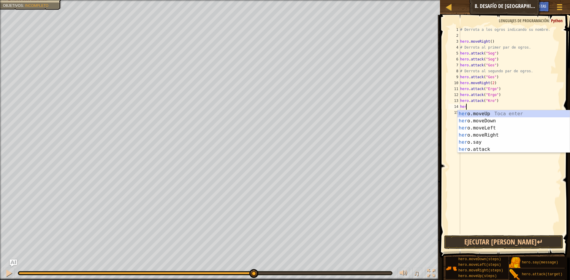
scroll to position [3, 0]
click at [494, 149] on div "her o.moveUp Toca enter her o.moveDown Toca enter her o.moveLeft [PERSON_NAME] …" at bounding box center [513, 138] width 112 height 57
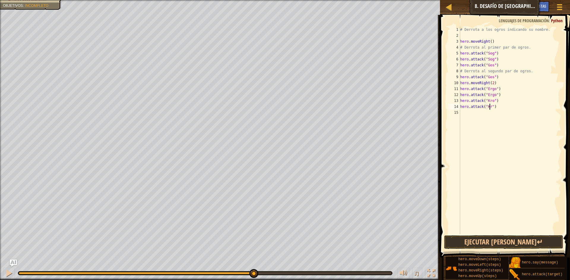
type textarea "hero.attack("Kro")"
click at [487, 126] on div "# Derrota a los ogros indicando su nombre. hero . moveRight ( ) # Derrota al pr…" at bounding box center [510, 137] width 102 height 220
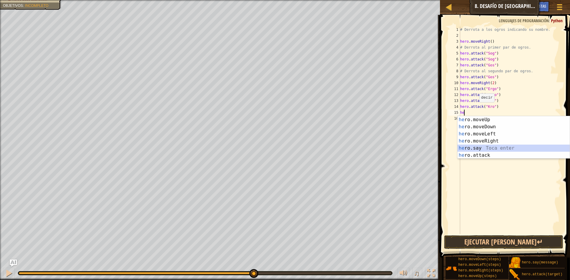
click at [490, 146] on div "he ro.moveUp Toca enter he ro.moveDown Toca enter he ro.moveLeft Toca enter he …" at bounding box center [513, 144] width 112 height 57
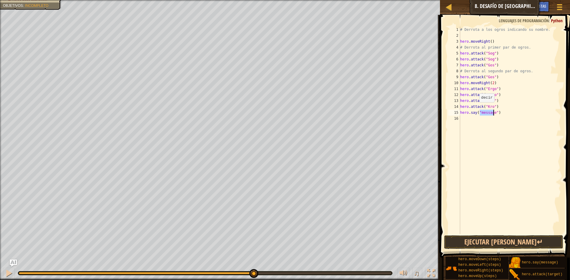
scroll to position [3, 2]
type textarea "hero.say("gané")"
click at [471, 226] on div "# Derrota a los ogros indicando su nombre. hero . moveRight ( ) # Derrota al pr…" at bounding box center [510, 137] width 102 height 220
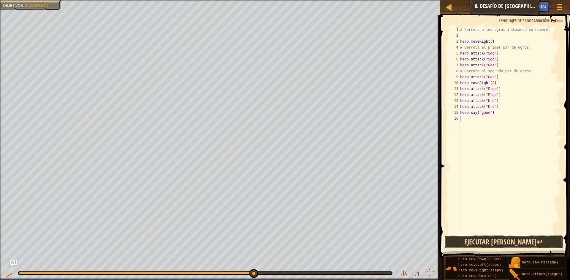
click at [496, 245] on button "Ejecutar [PERSON_NAME]↵" at bounding box center [503, 243] width 119 height 14
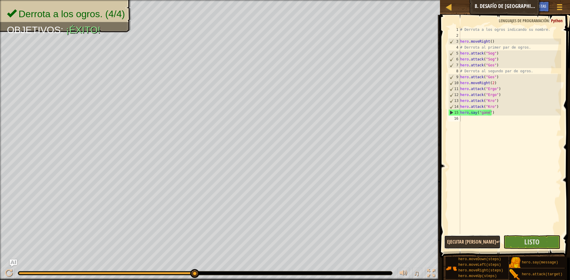
click at [494, 239] on button "Ejecutar [PERSON_NAME]↵" at bounding box center [472, 243] width 57 height 14
click at [528, 242] on span "Listo" at bounding box center [531, 241] width 15 height 9
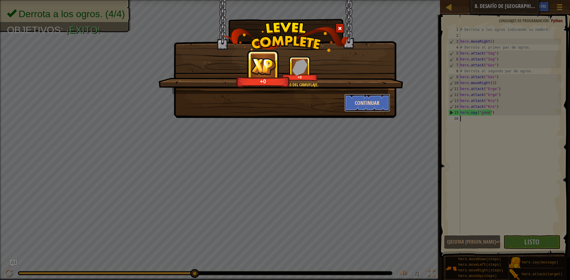
click at [372, 109] on button "Continuar" at bounding box center [367, 103] width 46 height 18
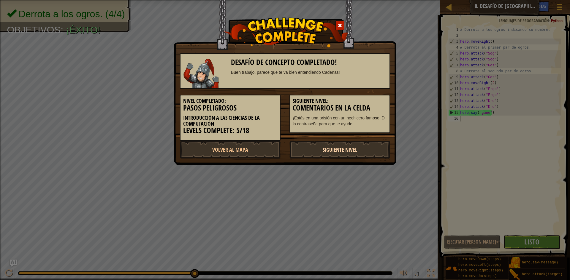
click at [344, 146] on link "Siguiente Nivel" at bounding box center [339, 150] width 101 height 18
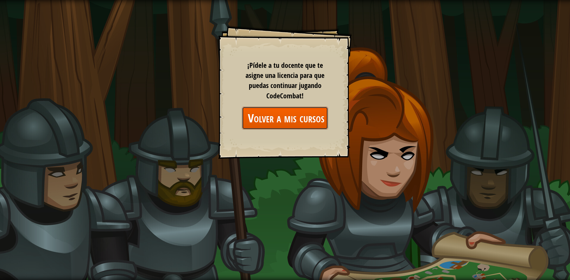
click at [299, 115] on link "Volver a mis cursos" at bounding box center [285, 118] width 86 height 23
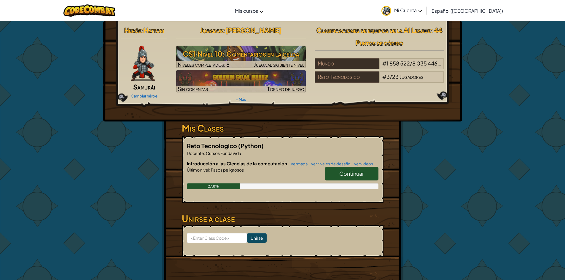
click at [338, 174] on link "Continuar" at bounding box center [351, 174] width 53 height 14
select select "es-419"
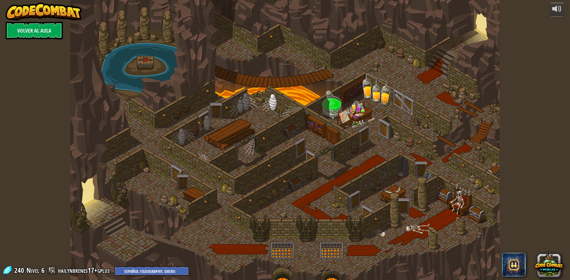
select select "es-419"
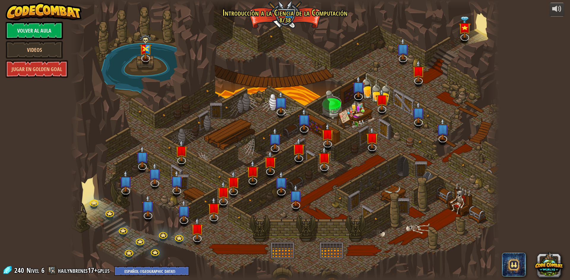
select select "es-419"
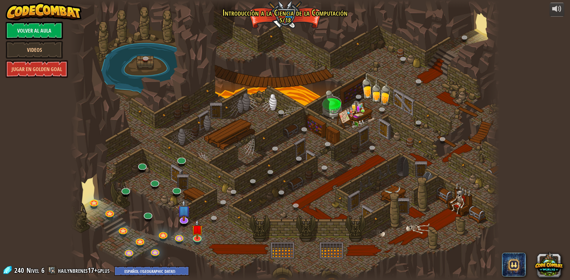
select select "es-419"
click at [201, 237] on img at bounding box center [197, 225] width 12 height 26
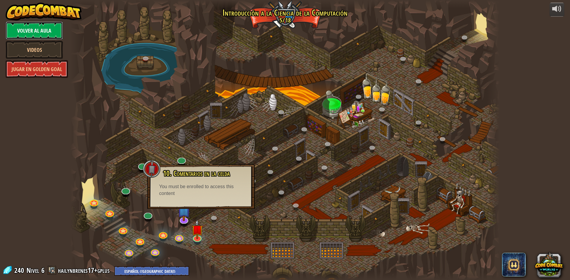
click at [47, 24] on link "Volver al aula" at bounding box center [34, 31] width 57 height 18
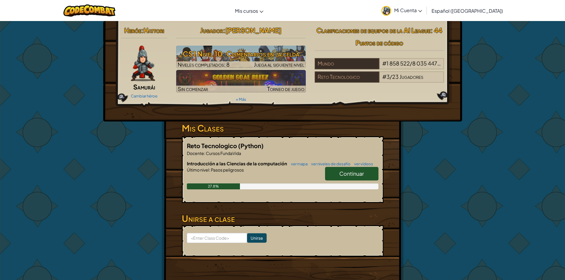
click at [367, 173] on link "Continuar" at bounding box center [351, 174] width 53 height 14
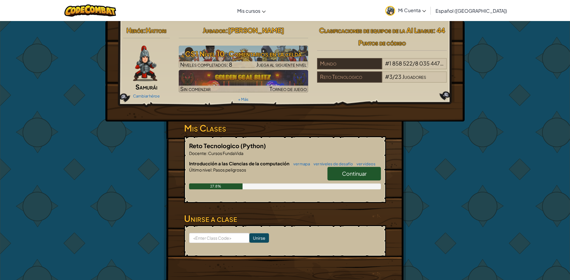
select select "es-419"
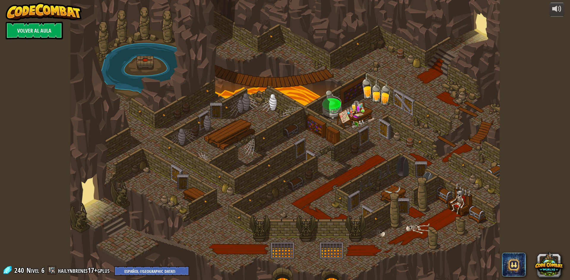
select select "es-419"
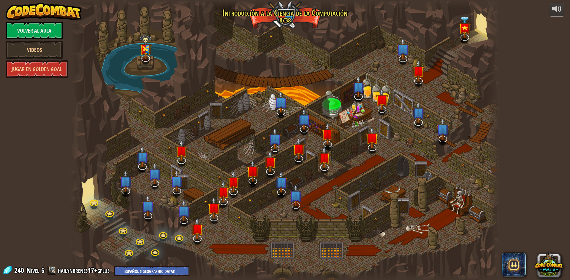
select select "es-419"
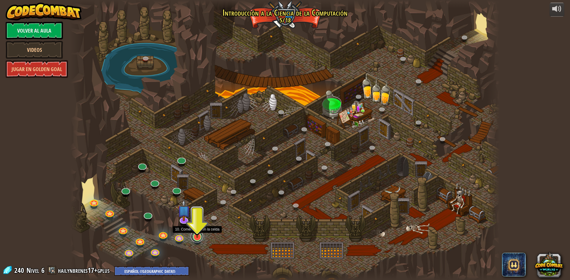
click at [195, 240] on link at bounding box center [197, 237] width 12 height 12
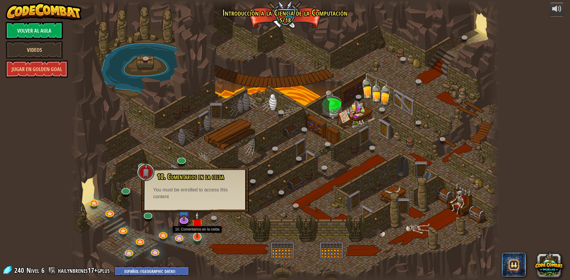
click at [196, 233] on img at bounding box center [197, 225] width 12 height 26
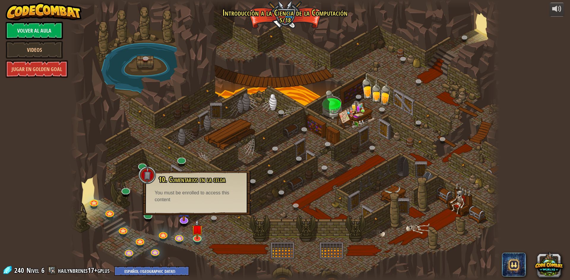
click at [234, 141] on div at bounding box center [284, 140] width 429 height 280
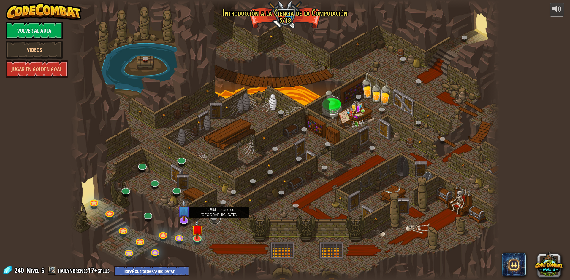
click at [211, 221] on link at bounding box center [215, 219] width 12 height 12
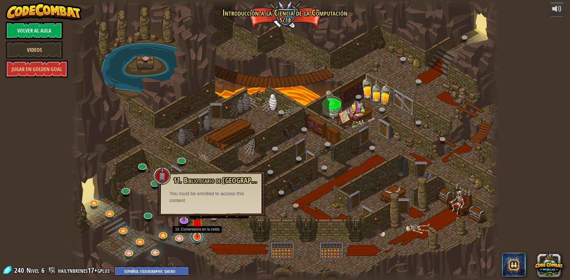
click at [194, 241] on div "25. Puertas de Kithgard (Bloqueado) Escapa de las mazmorras de Kithgard y evita…" at bounding box center [284, 140] width 429 height 280
click at [203, 238] on div "25. Puertas de Kithgard (Bloqueado) Escapa de las mazmorras de Kithgard y evita…" at bounding box center [284, 140] width 429 height 280
click at [235, 142] on div at bounding box center [284, 140] width 429 height 280
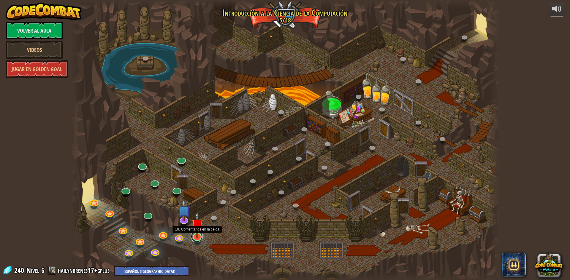
click at [200, 240] on link at bounding box center [197, 237] width 12 height 12
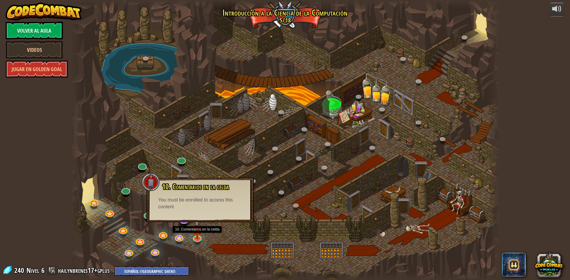
click at [222, 250] on div at bounding box center [284, 140] width 429 height 280
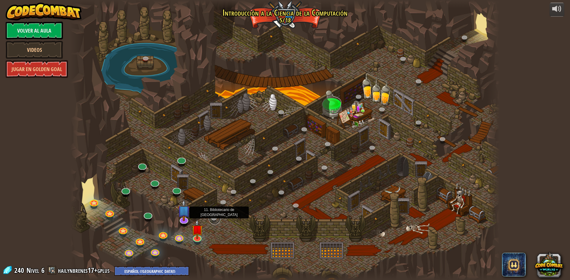
click at [216, 217] on link at bounding box center [215, 219] width 12 height 12
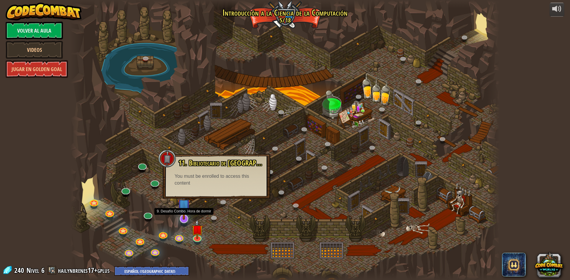
click at [182, 216] on img at bounding box center [183, 205] width 12 height 29
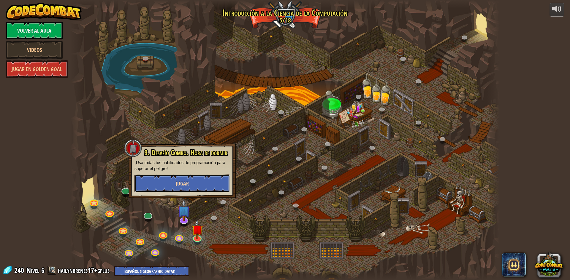
click at [207, 187] on button "Jugar" at bounding box center [182, 184] width 96 height 18
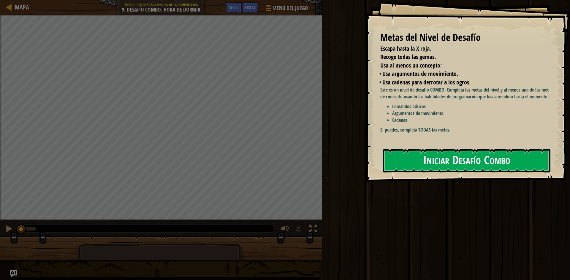
click at [440, 163] on button "Iniciar Desafío Combo" at bounding box center [466, 160] width 167 height 23
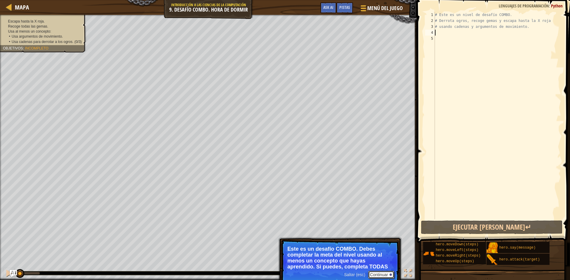
click at [378, 277] on button "Continuar" at bounding box center [381, 275] width 26 height 8
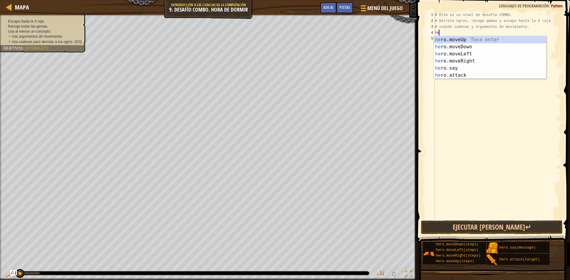
scroll to position [3, 0]
type textarea "hero"
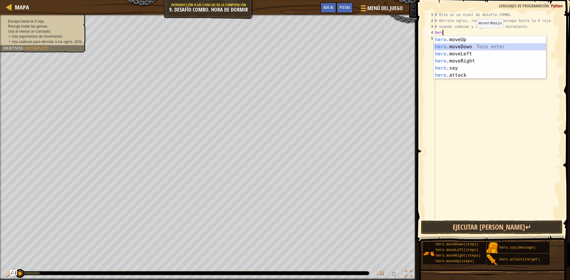
click at [490, 48] on div "hero .moveUp Toca enter hero .moveDown Toca enter hero .moveLeft Toca enter her…" at bounding box center [490, 64] width 112 height 57
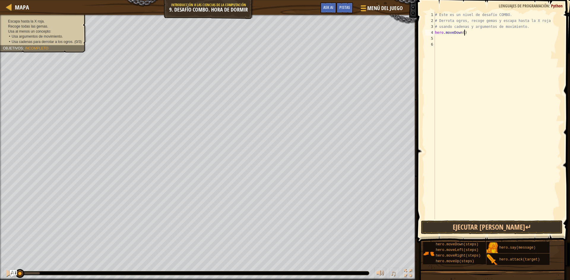
click at [479, 32] on div "# Este es un nivel de desafío COMBO. # Derrota ogros, recoge gemas y escapa has…" at bounding box center [497, 122] width 127 height 220
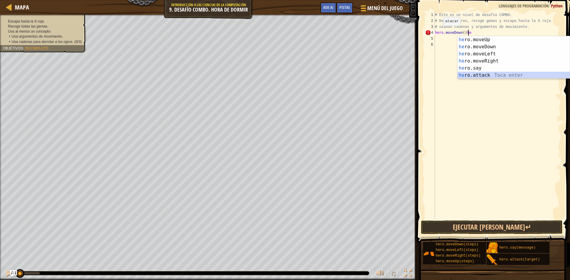
click at [494, 75] on div "he ro.moveUp Toca enter he ro.moveDown Toca enter he ro.moveLeft Toca enter he …" at bounding box center [513, 64] width 112 height 57
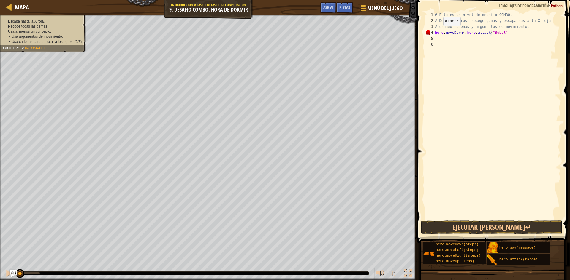
scroll to position [3, 6]
click at [541, 226] on button "Ejecutar [PERSON_NAME]↵" at bounding box center [492, 228] width 142 height 14
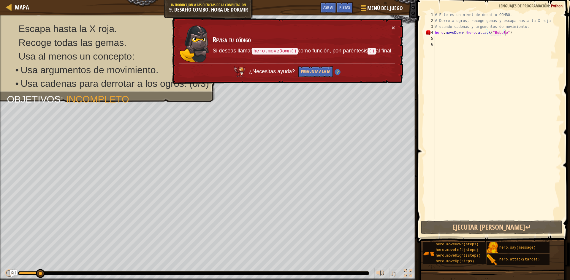
click at [521, 30] on div "# Este es un nivel de desafío COMBO. # Derrota ogros, recoge gemas y escapa has…" at bounding box center [497, 122] width 127 height 220
click at [390, 28] on td "Revisa tu código Si deseas llamar hero.moveDown() como función, pon paréntesis …" at bounding box center [301, 44] width 179 height 39
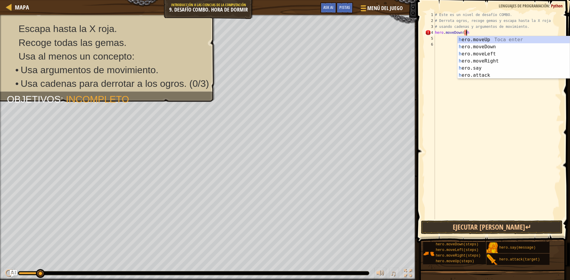
type textarea "hero.moveDown()"
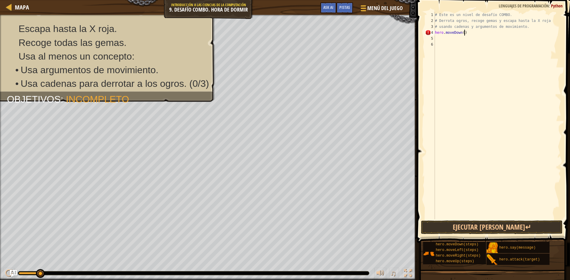
scroll to position [3, 2]
click at [449, 48] on div "# Este es un nivel de desafío COMBO. # Derrota ogros, recoge gemas y escapa has…" at bounding box center [497, 122] width 127 height 220
click at [468, 40] on div "# Este es un nivel de desafío COMBO. # Derrota ogros, recoge gemas y escapa has…" at bounding box center [497, 122] width 127 height 220
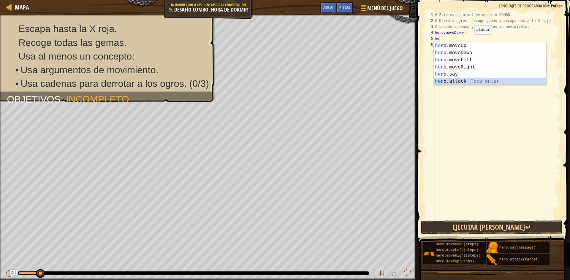
click at [475, 82] on div "he ro.moveUp Toca enter he ro.moveDown Toca enter he ro.moveLeft Toca enter he …" at bounding box center [490, 70] width 112 height 57
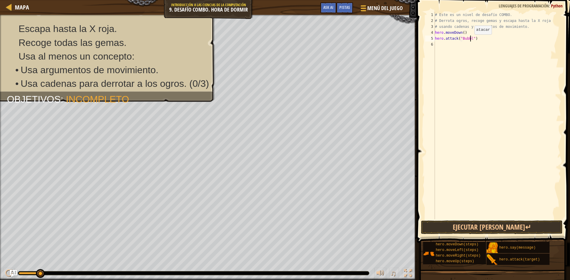
scroll to position [3, 3]
type textarea "hero.attack("Bubble")"
click at [523, 226] on button "Ejecutar [PERSON_NAME]↵" at bounding box center [492, 228] width 142 height 14
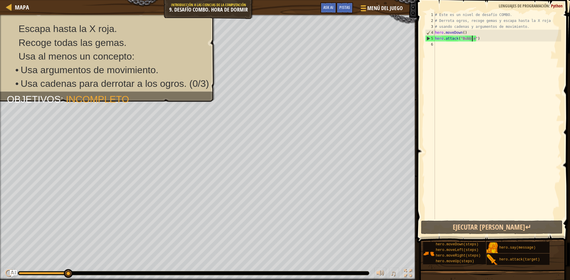
scroll to position [3, 0]
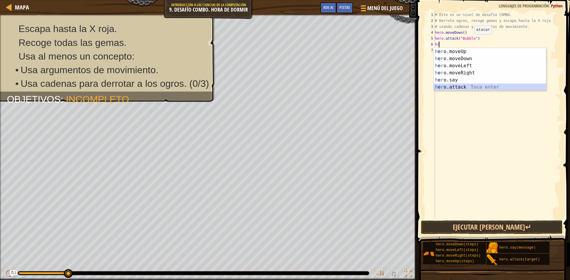
click at [525, 88] on div "h e r o.moveUp Toca enter h e r o.moveDown Toca enter h e r o.moveLeft Toca ent…" at bounding box center [490, 76] width 112 height 57
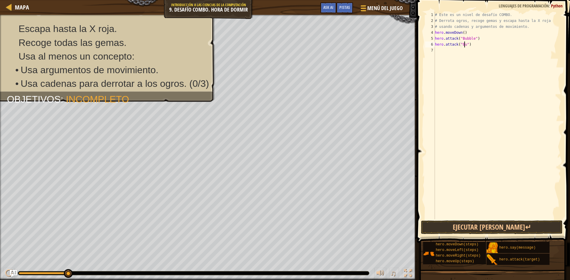
scroll to position [3, 3]
type textarea "hero.attack("Bubble")"
click at [535, 230] on button "Ejecutar [PERSON_NAME]↵" at bounding box center [492, 228] width 142 height 14
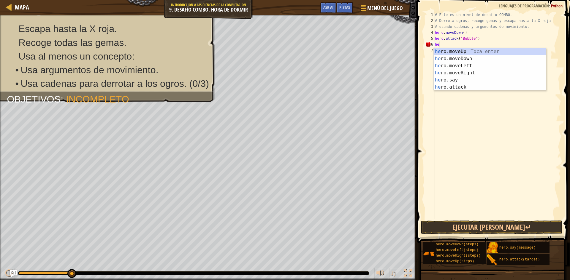
type textarea "h"
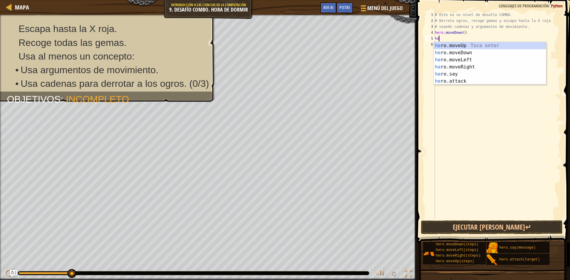
type textarea "h"
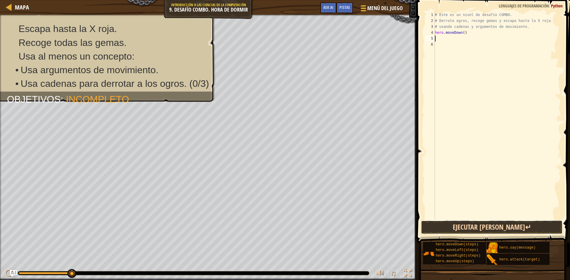
click at [456, 226] on button "Ejecutar [PERSON_NAME]↵" at bounding box center [492, 228] width 142 height 14
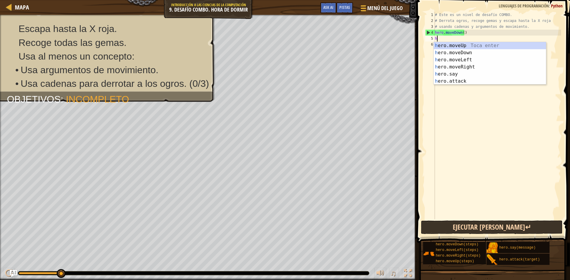
type textarea "he"
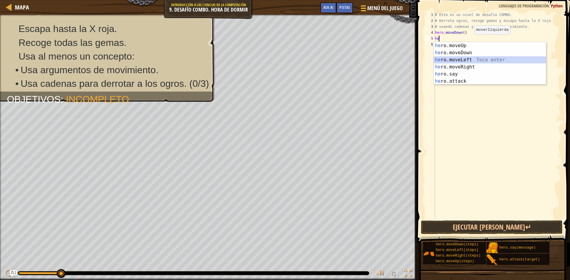
click at [516, 62] on div "he ro.moveUp Toca enter he ro.moveDown Toca enter he ro.moveLeft Toca enter he …" at bounding box center [490, 70] width 112 height 57
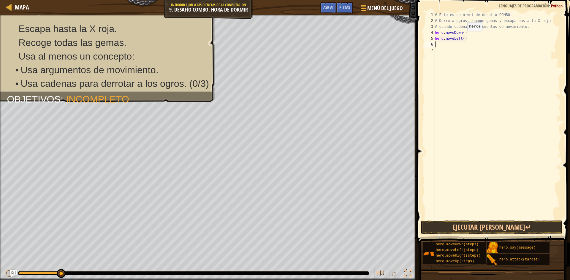
click at [462, 37] on div "# Este es un nivel de desafío COMBO. # Derrota ogros, recoge gemas y escapa has…" at bounding box center [497, 122] width 127 height 220
click at [462, 223] on button "Ejecutar [PERSON_NAME]↵" at bounding box center [492, 228] width 142 height 14
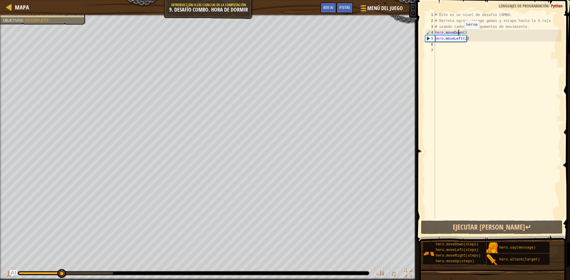
click at [459, 35] on div "# Este es un nivel de desafío COMBO. # Derrota ogros, recoge gemas y escapa has…" at bounding box center [497, 122] width 127 height 220
click at [460, 39] on div "# Este es un nivel de desafío COMBO. # Derrota ogros, recoge gemas y escapa has…" at bounding box center [497, 122] width 127 height 220
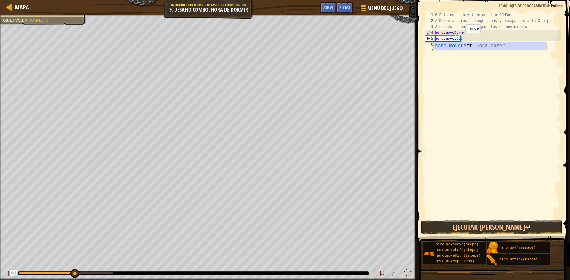
scroll to position [3, 2]
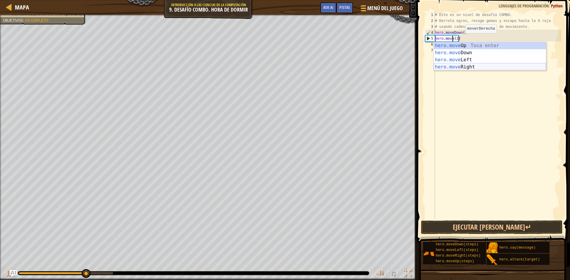
click at [463, 68] on div "hero.move Up Toca enter hero.move Down Toca enter hero.move Left Toca enter her…" at bounding box center [490, 63] width 112 height 43
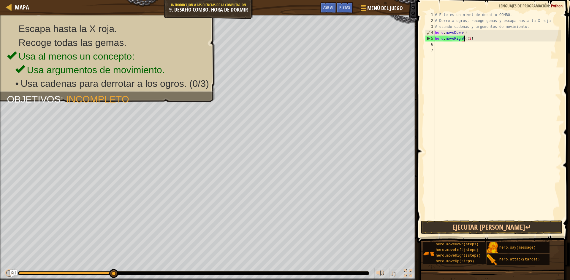
type textarea "hero.moveRight(2)"
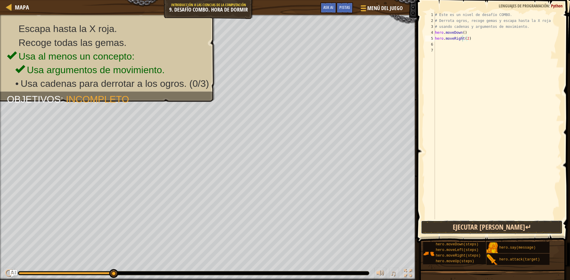
click at [489, 229] on button "Ejecutar [PERSON_NAME]↵" at bounding box center [492, 228] width 142 height 14
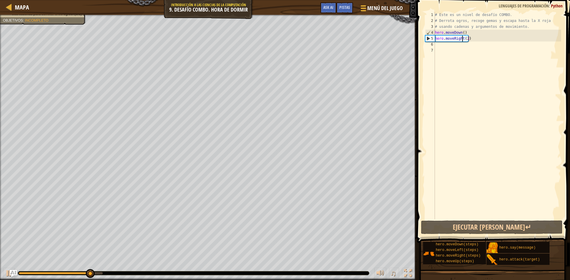
click at [472, 40] on div "# Este es un nivel de desafío COMBO. # Derrota ogros, recoge gemas y escapa has…" at bounding box center [497, 122] width 127 height 220
click at [445, 64] on div "# Este es un nivel de desafío COMBO. # Derrota ogros, recoge gemas y escapa has…" at bounding box center [497, 122] width 127 height 220
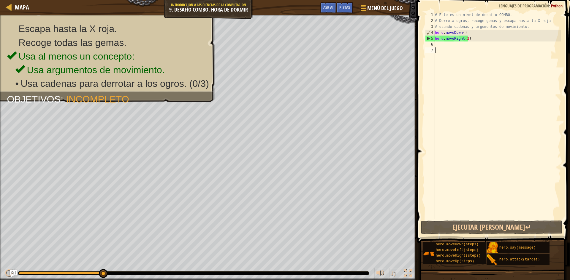
click at [445, 61] on div "# Este es un nivel de desafío COMBO. # Derrota ogros, recoge gemas y escapa has…" at bounding box center [497, 122] width 127 height 220
click at [451, 42] on div "# Este es un nivel de desafío COMBO. # Derrota ogros, recoge gemas y escapa has…" at bounding box center [497, 122] width 127 height 220
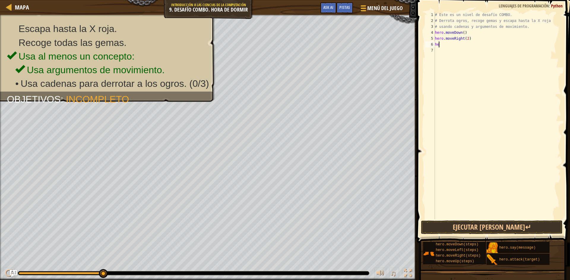
click at [480, 47] on div "# Este es un nivel de desafío COMBO. # Derrota ogros, recoge gemas y escapa has…" at bounding box center [497, 122] width 127 height 220
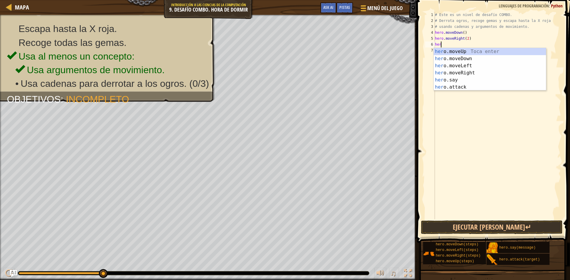
scroll to position [3, 0]
type textarea "hero"
click at [464, 51] on div "hero .moveUp Toca enter hero .moveDown Toca enter hero .moveLeft Toca enter her…" at bounding box center [490, 76] width 112 height 57
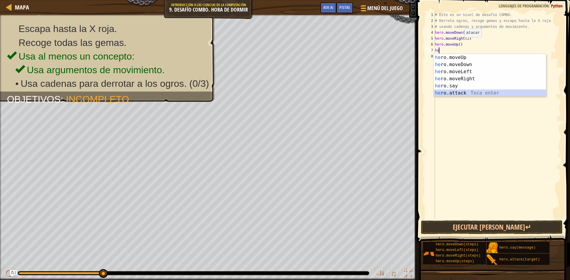
click at [468, 90] on div "he ro.moveUp Toca enter he ro.moveDown Toca enter he ro.moveLeft Toca enter he …" at bounding box center [490, 82] width 112 height 57
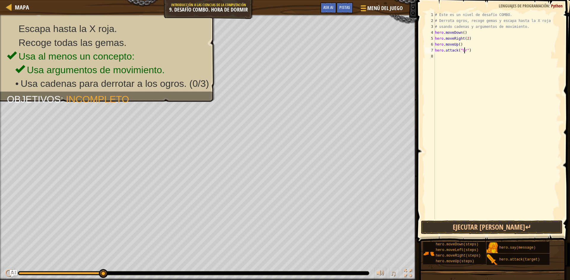
scroll to position [3, 3]
type textarea "hero.attack("Ursa")"
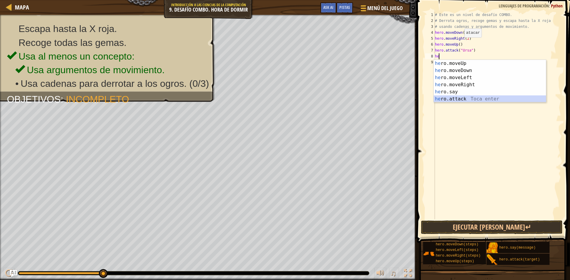
click at [475, 96] on div "he ro.moveUp Toca enter he ro.moveDown Toca enter he ro.moveLeft Toca enter he …" at bounding box center [490, 88] width 112 height 57
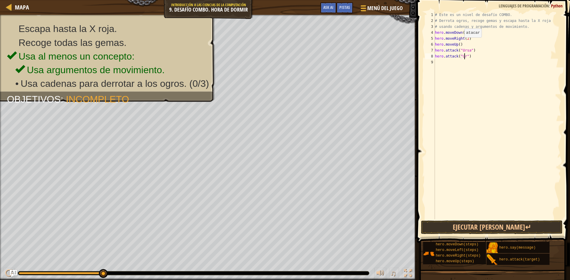
scroll to position [3, 3]
click at [443, 223] on button "Ejecutar [PERSON_NAME]↵" at bounding box center [492, 228] width 142 height 14
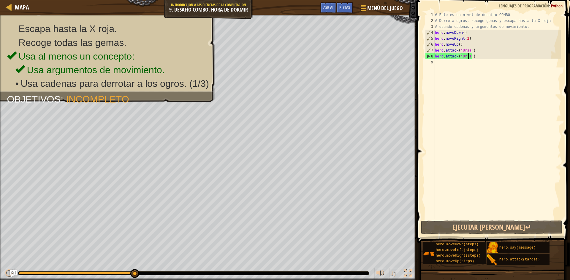
scroll to position [3, 3]
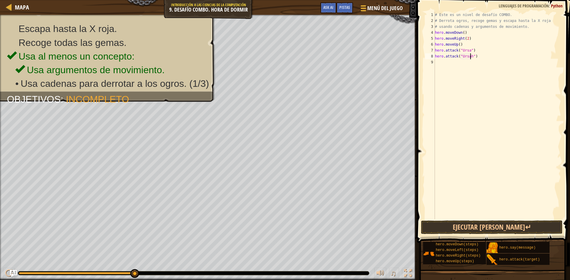
type textarea "hero.attack("Ursa")"
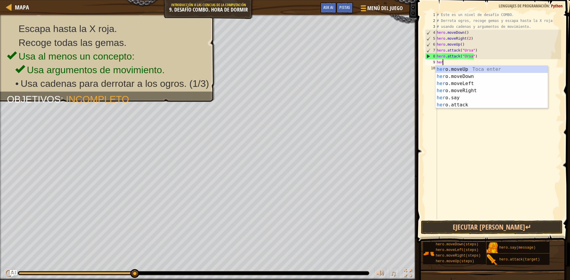
scroll to position [3, 0]
type textarea "hero"
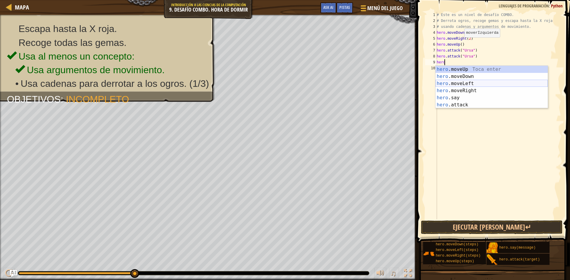
click at [496, 83] on div "hero .moveUp Toca enter hero .moveDown Toca enter hero .moveLeft Toca enter her…" at bounding box center [491, 94] width 112 height 57
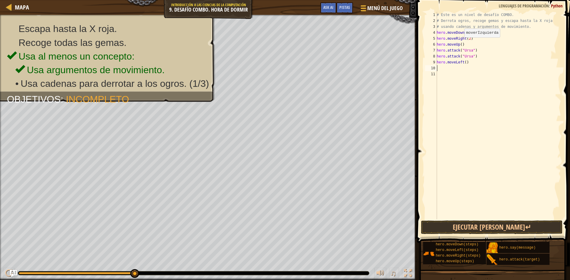
scroll to position [3, 0]
click at [464, 64] on div "# Este es un nivel de desafío COMBO. # Derrota ogros, recoge gemas y escapa has…" at bounding box center [498, 122] width 126 height 220
type textarea "hero.moveLeft(2)"
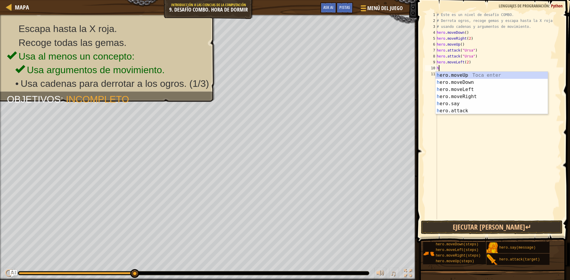
type textarea "he"
click at [502, 74] on div "he ro.moveUp Toca enter he ro.moveDown Toca enter he ro.moveLeft Toca enter he …" at bounding box center [491, 100] width 112 height 57
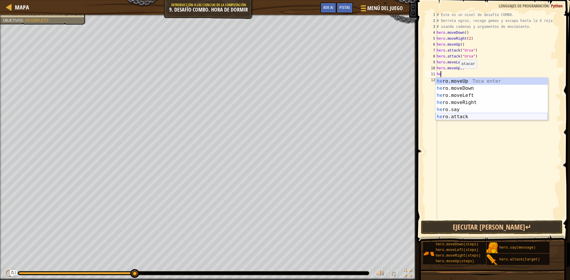
click at [508, 119] on div "he ro.moveUp Toca enter he ro.moveDown Toca enter he ro.moveLeft Toca enter he …" at bounding box center [491, 106] width 112 height 57
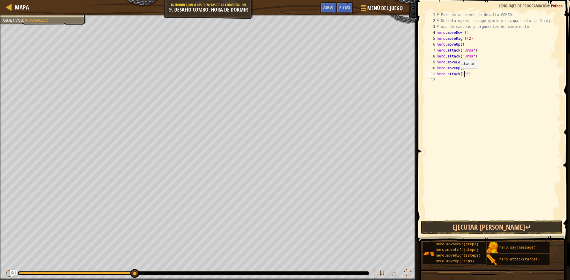
scroll to position [3, 2]
type textarea "hero.attack("Rexxar")"
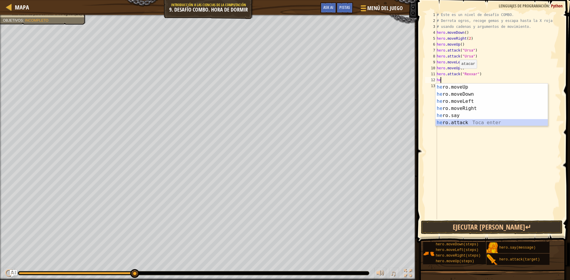
click at [496, 125] on div "he ro.moveUp Toca enter he ro.moveDown Toca enter he ro.moveLeft Toca enter he …" at bounding box center [491, 112] width 112 height 57
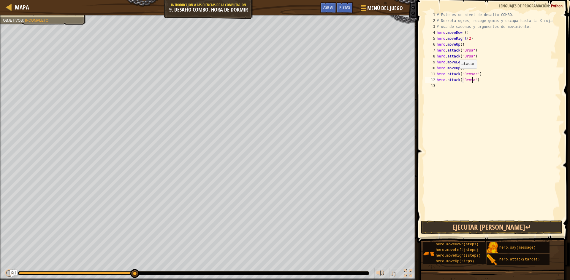
type textarea "hero.attack("Rexxar")"
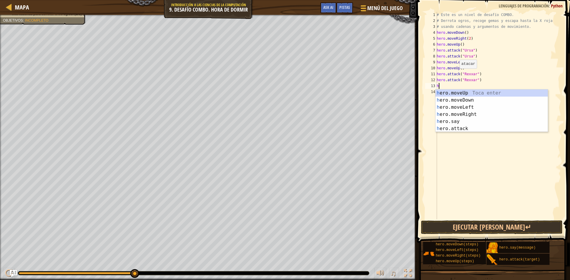
type textarea "he"
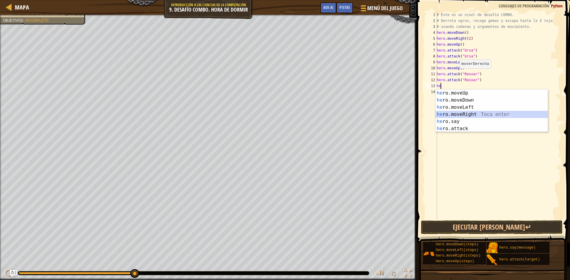
click at [498, 117] on div "he ro.moveUp Toca enter he ro.moveDown Toca enter he ro.moveLeft Toca enter he …" at bounding box center [491, 118] width 112 height 57
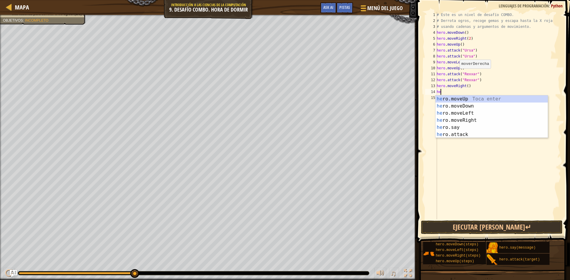
scroll to position [3, 0]
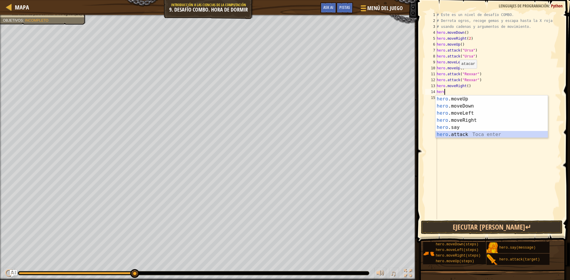
click at [498, 133] on div "hero .moveUp Toca enter hero .moveDown Toca enter hero .moveLeft Toca enter her…" at bounding box center [491, 124] width 112 height 57
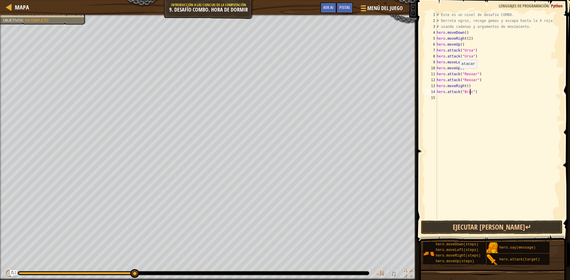
type textarea "hero.attack("Brack")"
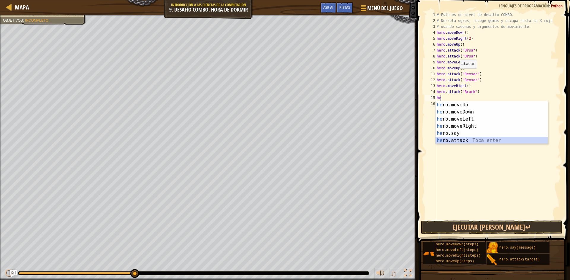
click at [503, 142] on div "he ro.moveUp Toca enter he ro.moveDown Toca enter he ro.moveLeft Toca enter he …" at bounding box center [491, 130] width 112 height 57
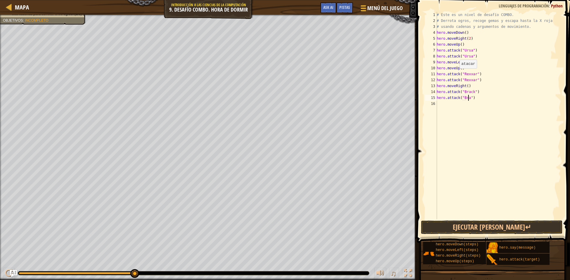
scroll to position [3, 3]
type textarea "hero.attack("Brack")"
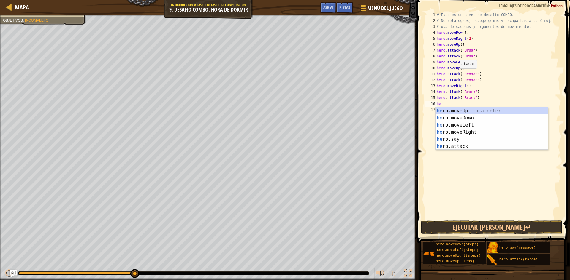
scroll to position [3, 0]
type textarea "hero"
click at [502, 130] on div "hero .moveUp Toca enter hero .moveDown Toca enter hero .moveLeft Toca enter her…" at bounding box center [491, 135] width 112 height 57
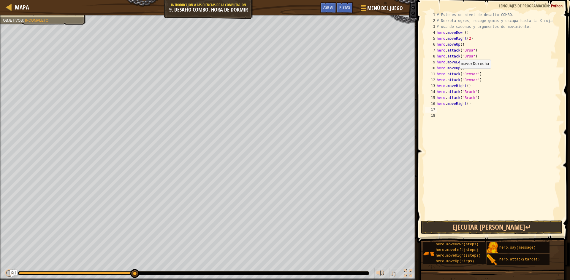
scroll to position [3, 0]
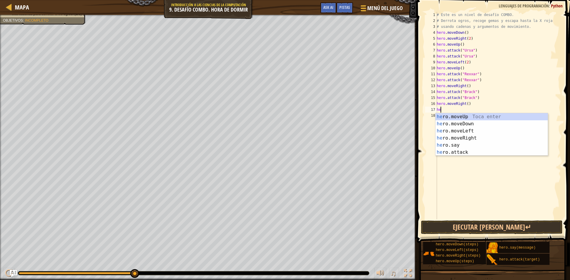
type textarea "h"
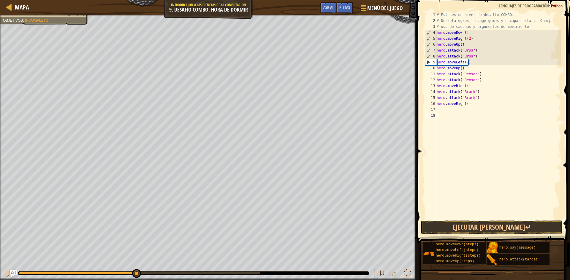
click at [455, 133] on div "# Este es un nivel de desafío COMBO. # Derrota ogros, recoge gemas y escapa has…" at bounding box center [498, 122] width 126 height 220
click at [452, 124] on div "# Este es un nivel de desafío COMBO. # Derrota ogros, recoge gemas y escapa has…" at bounding box center [498, 122] width 126 height 220
click at [451, 138] on div "# Este es un nivel de desafío COMBO. # Derrota ogros, recoge gemas y escapa has…" at bounding box center [498, 122] width 126 height 220
click at [466, 104] on div "# Este es un nivel de desafío COMBO. # Derrota ogros, recoge gemas y escapa has…" at bounding box center [498, 122] width 126 height 220
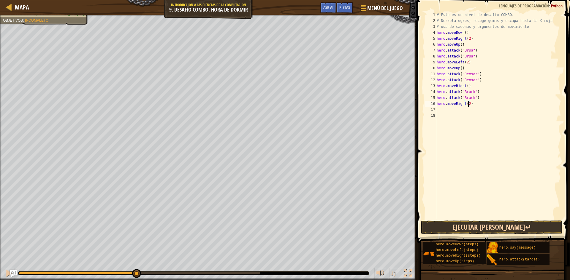
type textarea "hero.moveRight(2)"
click at [444, 223] on button "Ejecutar [PERSON_NAME]↵" at bounding box center [492, 228] width 142 height 14
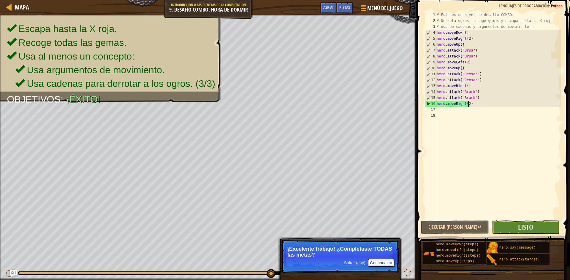
click at [532, 215] on div "# Este es un nivel de desafío COMBO. # Derrota ogros, recoge gemas y escapa has…" at bounding box center [498, 122] width 126 height 220
click at [554, 220] on span at bounding box center [494, 113] width 158 height 261
click at [553, 222] on button "Listo" at bounding box center [526, 228] width 68 height 14
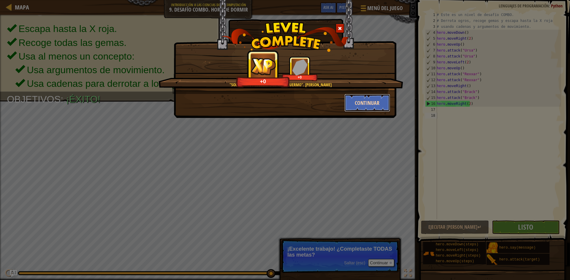
click at [383, 108] on button "Continuar" at bounding box center [367, 103] width 46 height 18
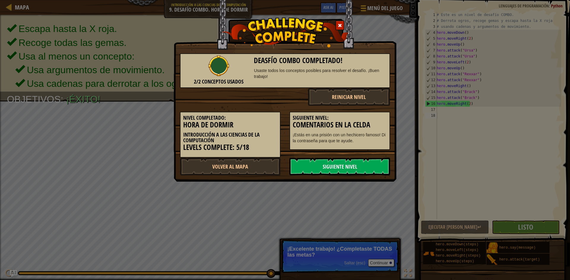
click at [383, 108] on div "Siguiente Nivel: Comentarios en la celda ¡Estás en una prisión con un hechicero…" at bounding box center [340, 128] width 110 height 44
click at [360, 165] on link "Siguiente Nivel" at bounding box center [339, 167] width 101 height 18
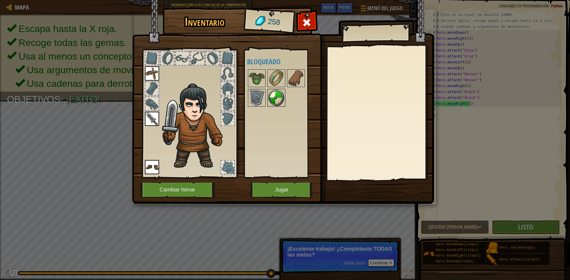
click at [275, 102] on img at bounding box center [276, 98] width 17 height 17
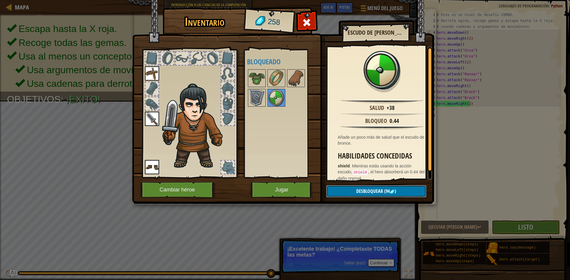
click at [369, 192] on span "Desbloquear" at bounding box center [369, 191] width 27 height 7
click at [258, 74] on img at bounding box center [256, 78] width 17 height 17
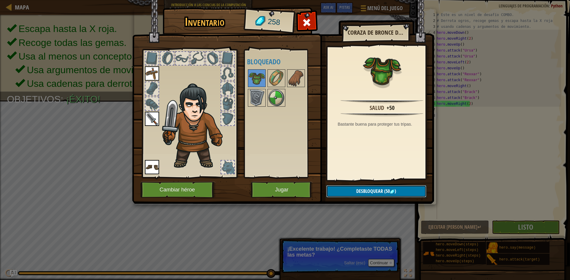
click at [367, 194] on span "Desbloquear" at bounding box center [369, 191] width 27 height 7
click at [296, 82] on img at bounding box center [296, 78] width 17 height 17
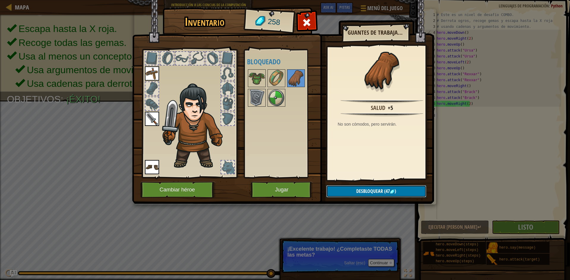
click at [407, 194] on button "Desbloquear (47 )" at bounding box center [376, 191] width 100 height 12
click at [266, 73] on div at bounding box center [284, 88] width 74 height 39
click at [271, 75] on img at bounding box center [276, 78] width 17 height 17
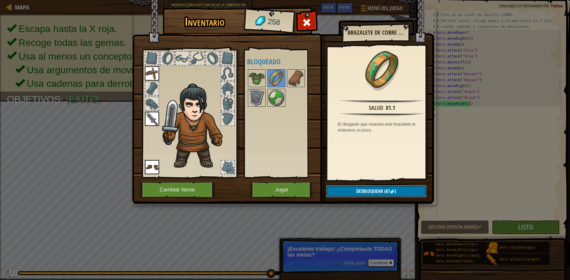
click at [416, 194] on button "Desbloquear (67 )" at bounding box center [376, 191] width 100 height 12
click at [393, 194] on button "Confirmar" at bounding box center [376, 191] width 100 height 12
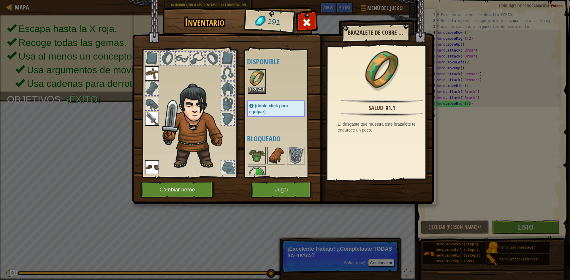
click at [270, 156] on img at bounding box center [276, 156] width 17 height 17
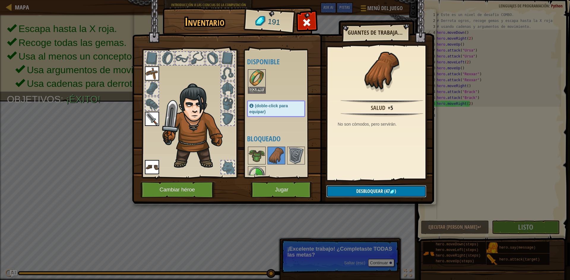
click at [364, 190] on span "Desbloquear" at bounding box center [369, 191] width 27 height 7
click at [364, 190] on button "Confirmar" at bounding box center [376, 191] width 100 height 12
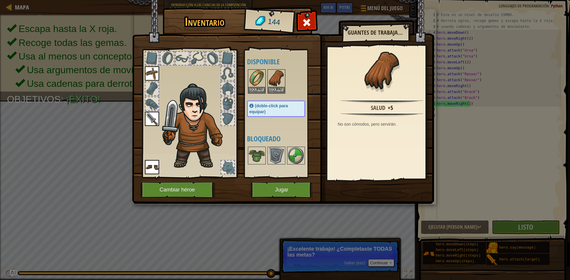
click at [286, 155] on div at bounding box center [282, 156] width 70 height 20
click at [292, 155] on img at bounding box center [296, 156] width 17 height 17
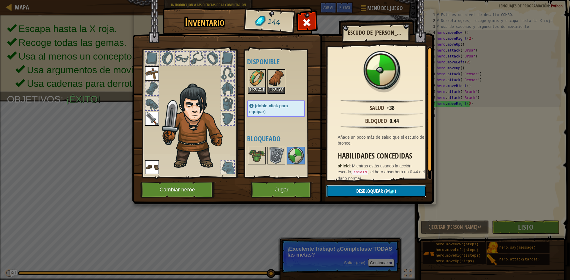
click at [359, 196] on button "Desbloquear (94 )" at bounding box center [376, 191] width 100 height 12
click at [359, 196] on button "Confirmar" at bounding box center [376, 191] width 100 height 12
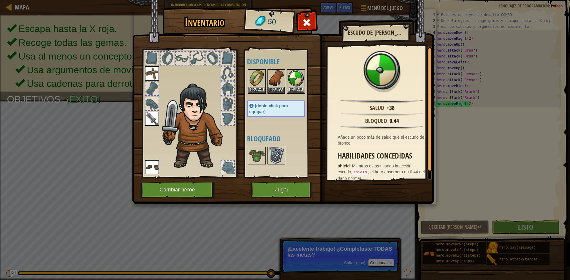
click at [281, 160] on img at bounding box center [276, 156] width 17 height 17
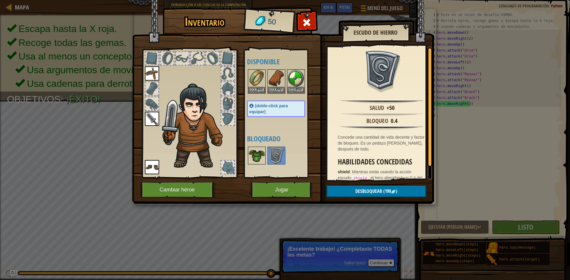
click at [257, 152] on img at bounding box center [256, 156] width 17 height 17
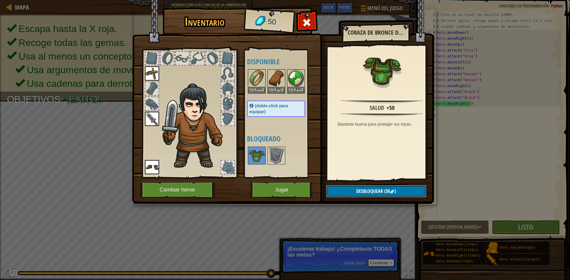
click at [408, 193] on button "Desbloquear (50 )" at bounding box center [376, 191] width 100 height 12
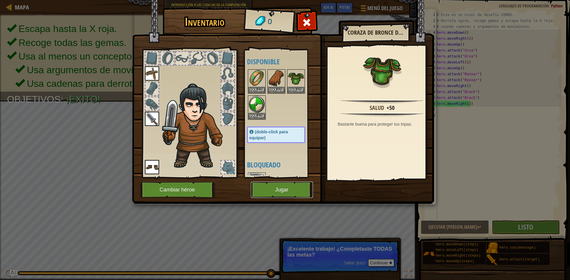
click at [309, 193] on button "Jugar" at bounding box center [282, 190] width 62 height 16
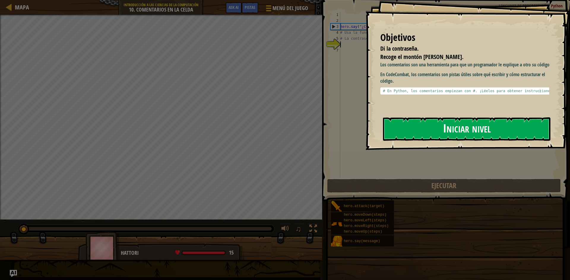
click at [446, 134] on button "Iniciar nivel" at bounding box center [466, 129] width 167 height 23
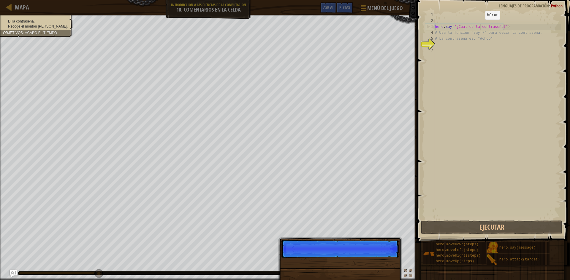
click at [480, 26] on div "hero . say ( "¿Cuál es la contraseña?" ) # Usa la función "say()" para decir la…" at bounding box center [497, 122] width 127 height 220
type textarea "hero.say("¿Cuál es la contraseña?")"
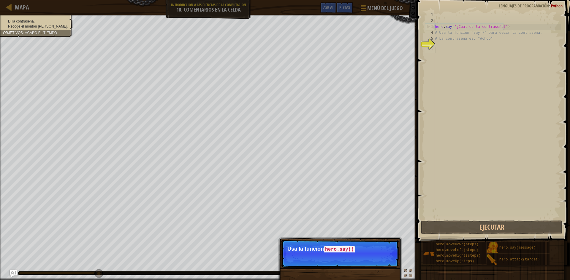
click at [470, 50] on div "hero . say ( "¿Cuál es la contraseña?" ) # Usa la función "say()" para decir la…" at bounding box center [497, 122] width 127 height 220
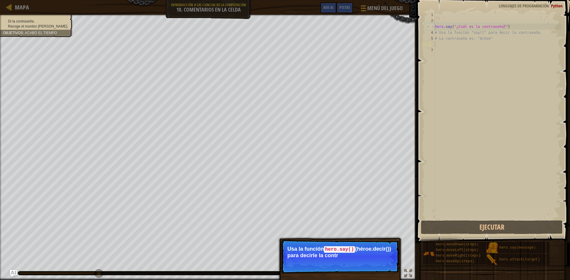
click at [476, 42] on div "hero . say ( "¿Cuál es la contraseña?" ) # Usa la función "say()" para decir la…" at bounding box center [497, 122] width 127 height 220
click at [475, 43] on div "hero . say ( "¿Cuál es la contraseña?" ) # Usa la función "say()" para decir la…" at bounding box center [497, 122] width 127 height 220
click at [390, 263] on div at bounding box center [390, 264] width 2 height 2
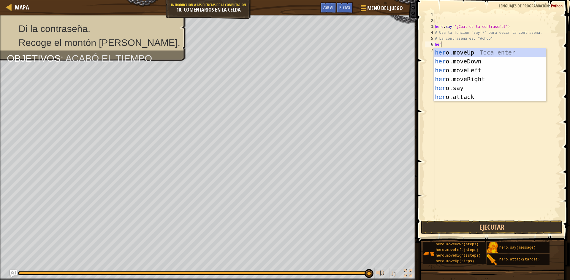
scroll to position [3, 0]
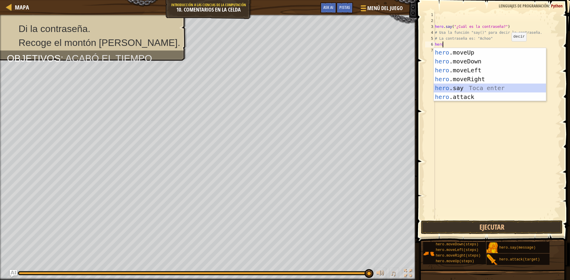
click at [486, 85] on div "hero .moveUp Toca enter hero .moveDown Toca enter hero .moveLeft Toca enter her…" at bounding box center [490, 83] width 112 height 71
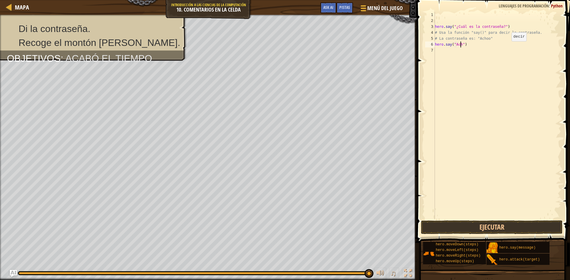
scroll to position [3, 2]
type textarea "hero.say("Achoo")"
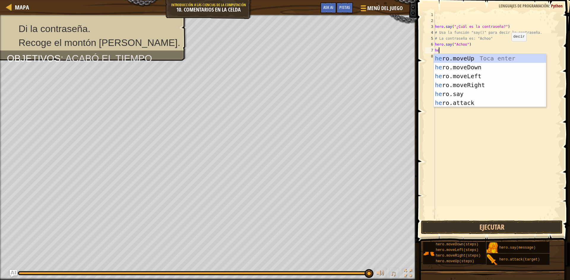
scroll to position [3, 0]
type textarea "hero"
click at [486, 78] on div "hero .moveUp Toca enter hero .moveDown Toca enter hero .moveLeft Toca enter her…" at bounding box center [490, 89] width 112 height 71
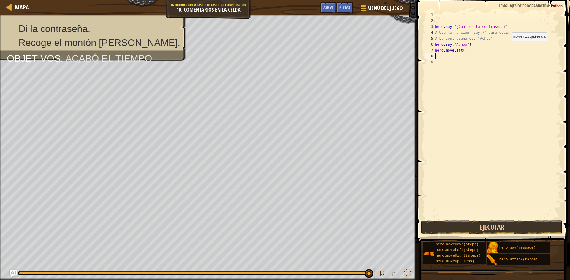
scroll to position [3, 0]
type textarea "he"
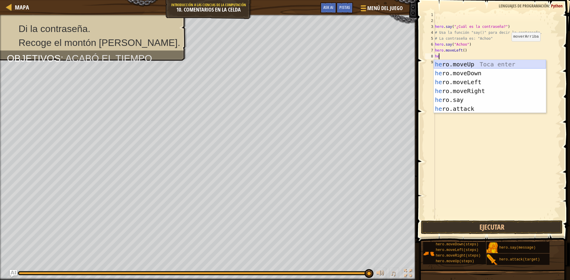
click at [490, 66] on div "he ro.moveUp Toca enter he ro.moveDown Toca enter he ro.moveLeft Toca enter he …" at bounding box center [490, 95] width 112 height 71
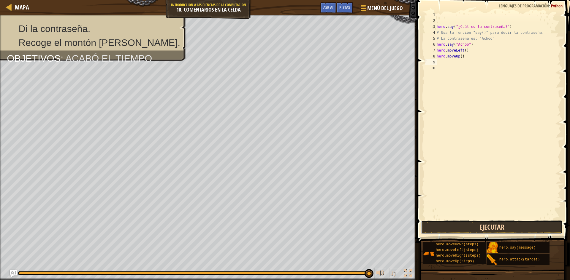
click at [494, 225] on button "Ejecutar" at bounding box center [492, 228] width 142 height 14
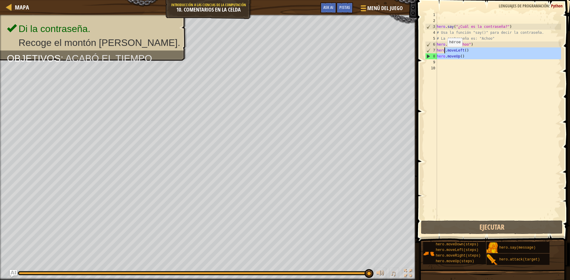
drag, startPoint x: 507, startPoint y: 62, endPoint x: 453, endPoint y: 58, distance: 53.6
click at [451, 56] on div "hero . say ( "¿Cuál es la contraseña?" ) # Usa la función "say()" para decir la…" at bounding box center [498, 122] width 126 height 220
type textarea "hero.moveUp()"
click at [466, 63] on div "hero . say ( "¿Cuál es la contraseña?" ) # Usa la función "say()" para decir la…" at bounding box center [498, 116] width 126 height 208
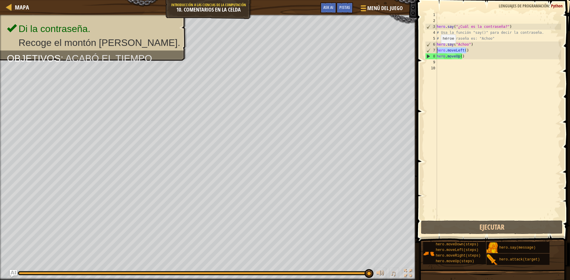
drag, startPoint x: 470, startPoint y: 49, endPoint x: 435, endPoint y: 49, distance: 35.0
click at [435, 49] on div "1 2 3 4 5 6 7 8 9 10 hero . say ( "¿Cuál es la contraseña?" ) # Usa la función …" at bounding box center [492, 116] width 137 height 208
type textarea "hero.moveLeft()"
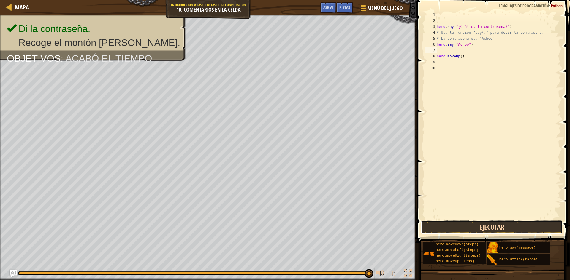
click at [504, 226] on button "Ejecutar" at bounding box center [492, 228] width 142 height 14
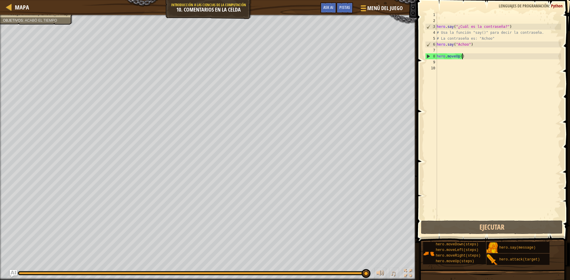
click at [461, 57] on div "hero . say ( "¿Cuál es la contraseña?" ) # Usa la función "say()" para decir la…" at bounding box center [498, 122] width 126 height 220
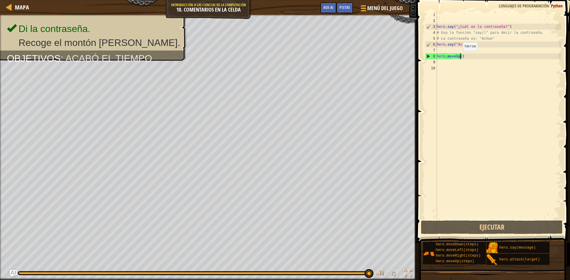
click at [459, 57] on div "hero . say ( "¿Cuál es la contraseña?" ) # Usa la función "say()" para decir la…" at bounding box center [498, 122] width 126 height 220
type textarea "hero.moveUp(2)"
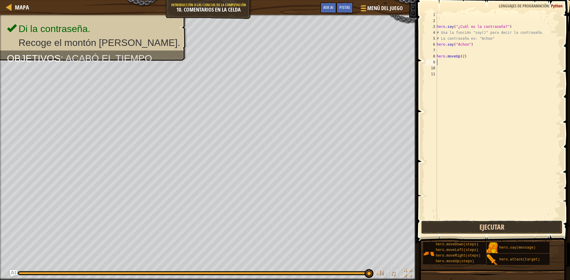
click at [539, 234] on button "Ejecutar" at bounding box center [492, 228] width 142 height 14
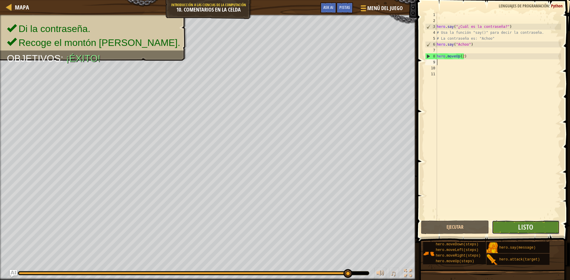
click at [539, 233] on button "Listo" at bounding box center [526, 228] width 68 height 14
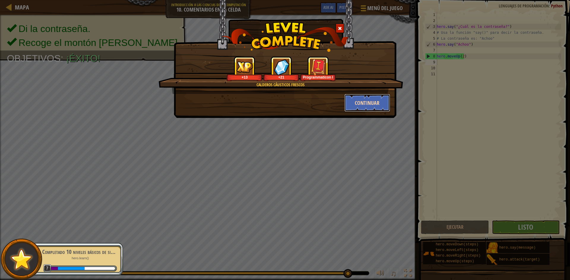
click at [350, 102] on button "Continuar" at bounding box center [367, 103] width 46 height 18
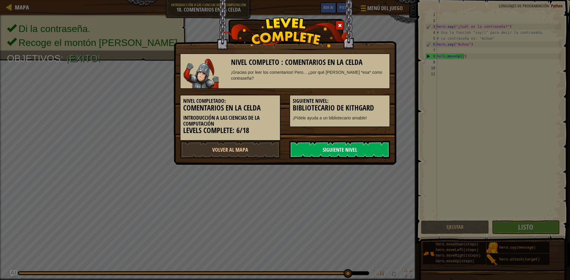
click at [349, 157] on link "Siguiente Nivel" at bounding box center [339, 150] width 101 height 18
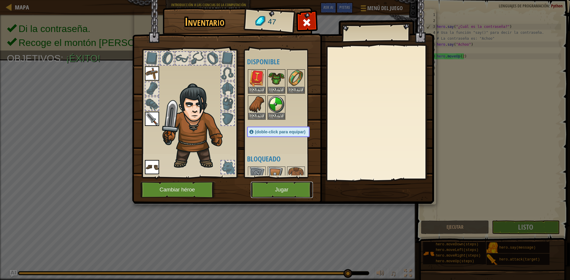
click at [287, 190] on button "Jugar" at bounding box center [282, 190] width 62 height 16
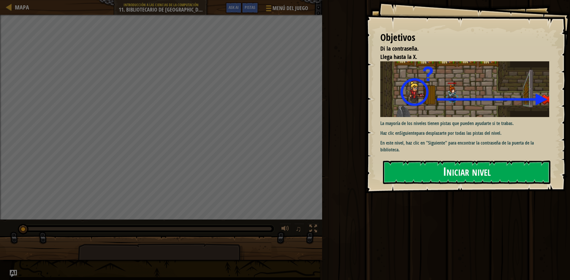
click at [516, 175] on button "Iniciar nivel" at bounding box center [466, 172] width 167 height 23
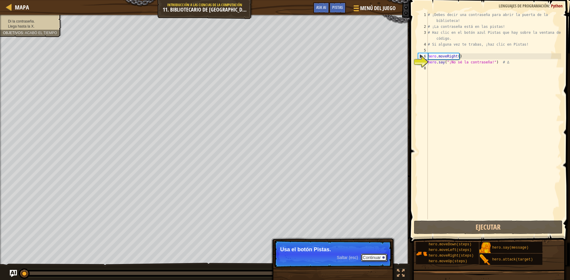
click at [378, 256] on button "Continuar" at bounding box center [374, 258] width 26 height 8
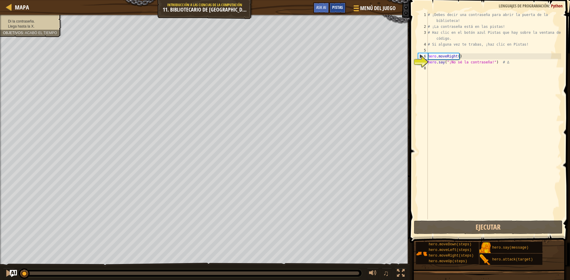
click at [345, 8] on div "Pistas" at bounding box center [337, 7] width 17 height 11
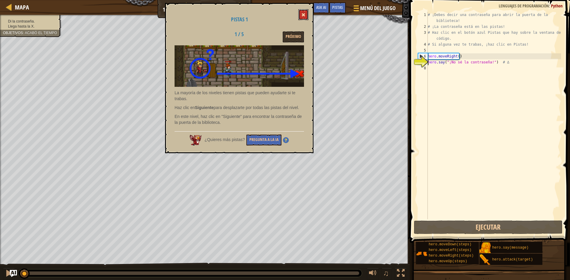
click at [303, 18] on button at bounding box center [303, 14] width 10 height 11
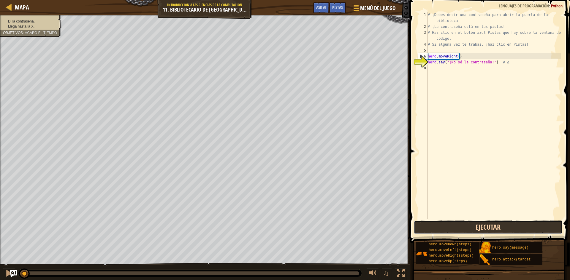
click at [496, 226] on button "Ejecutar" at bounding box center [488, 228] width 149 height 14
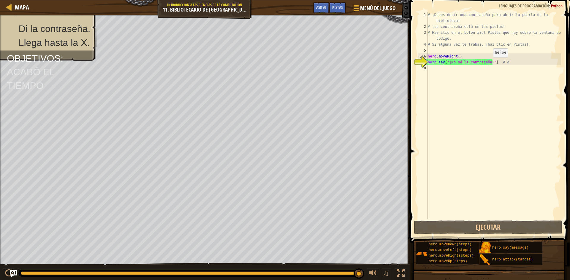
click at [488, 63] on div "# ¡Debes decir una contraseña para abrir la puerta de la biblioteca! # ¡La cont…" at bounding box center [493, 125] width 134 height 226
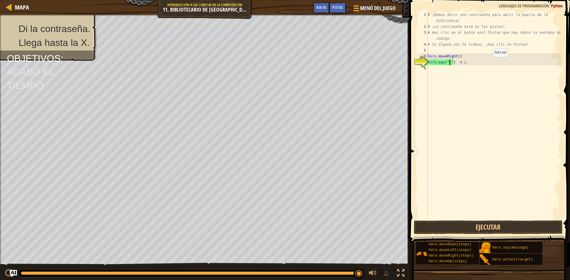
type textarea "hero.say("") # ∆"
click at [339, 6] on span "Pistas" at bounding box center [337, 7] width 11 height 6
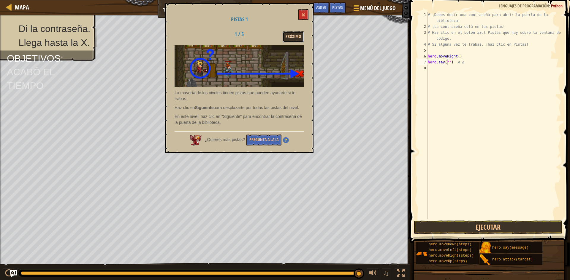
click at [292, 33] on button "Próximo" at bounding box center [293, 36] width 21 height 11
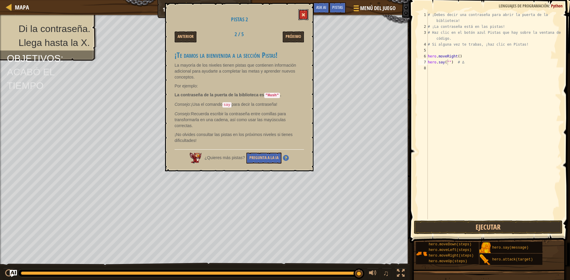
click at [304, 14] on span at bounding box center [303, 15] width 4 height 4
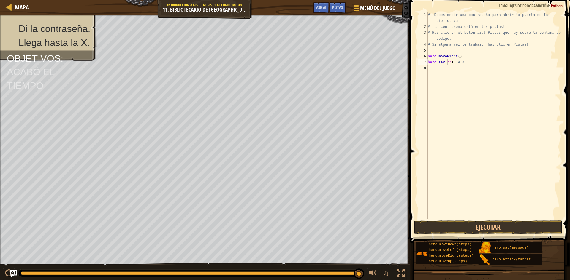
click at [449, 71] on div "# ¡Debes decir una contraseña para abrir la puerta de la biblioteca! # ¡La cont…" at bounding box center [493, 125] width 134 height 226
click at [448, 60] on div "# ¡Debes decir una contraseña para abrir la puerta de la biblioteca! # ¡La cont…" at bounding box center [493, 125] width 134 height 226
click at [447, 61] on div "# ¡Debes decir una contraseña para abrir la puerta de la biblioteca! # ¡La cont…" at bounding box center [493, 125] width 134 height 226
type textarea "hero.say("Hush") # ∆"
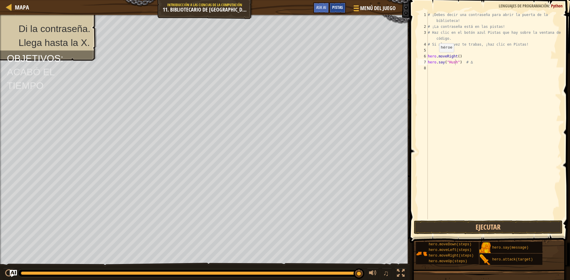
click at [330, 7] on div "Pistas" at bounding box center [337, 7] width 17 height 11
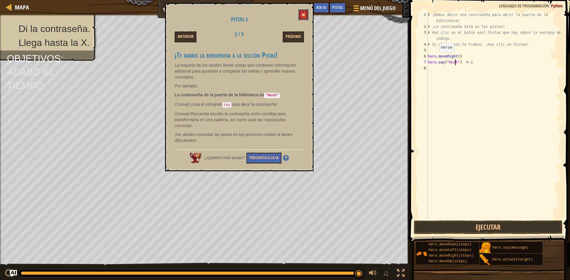
click at [304, 18] on button at bounding box center [303, 14] width 10 height 11
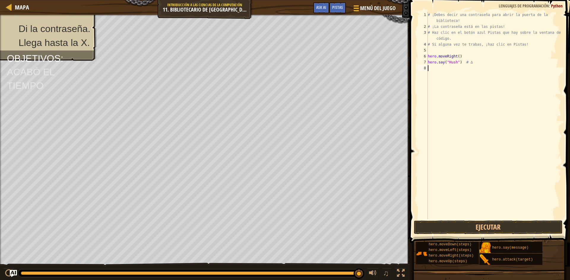
scroll to position [3, 0]
click at [447, 66] on div "# ¡Debes decir una contraseña para abrir la puerta de la biblioteca! # ¡La cont…" at bounding box center [493, 125] width 134 height 226
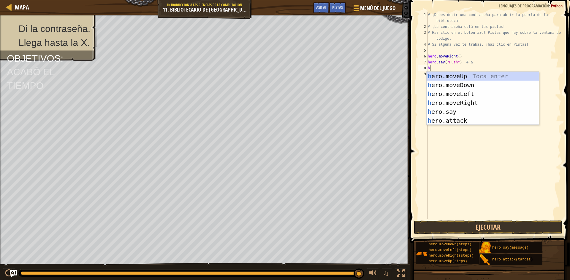
type textarea "he"
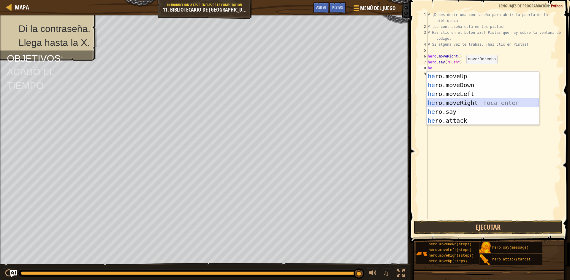
click at [481, 101] on div "he ro.moveUp Toca enter he ro.moveDown Toca enter he ro.moveLeft Toca enter he …" at bounding box center [482, 107] width 112 height 71
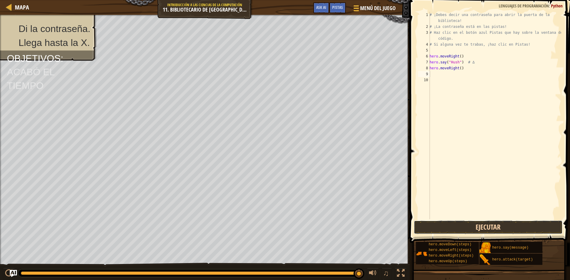
click at [483, 222] on button "Ejecutar" at bounding box center [488, 228] width 149 height 14
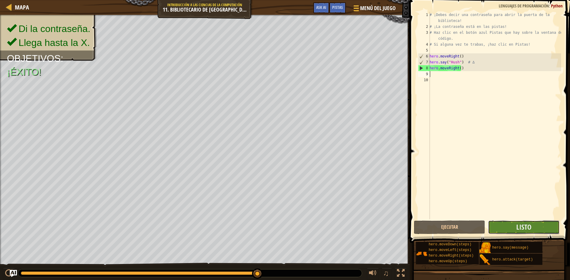
click at [532, 231] on button "Listo" at bounding box center [523, 228] width 71 height 14
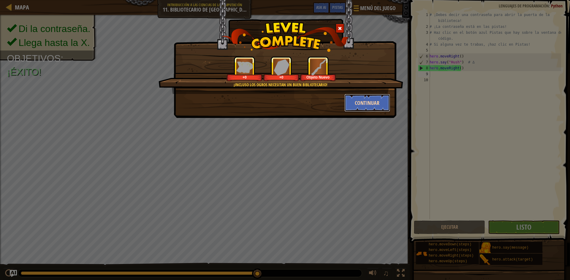
click at [382, 104] on button "Continuar" at bounding box center [367, 103] width 46 height 18
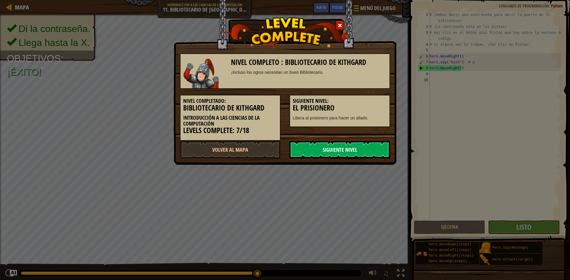
click at [359, 147] on link "Siguiente Nivel" at bounding box center [339, 150] width 101 height 18
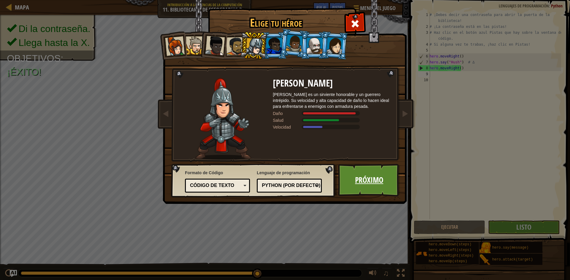
click at [386, 183] on link "Próximo" at bounding box center [369, 180] width 62 height 33
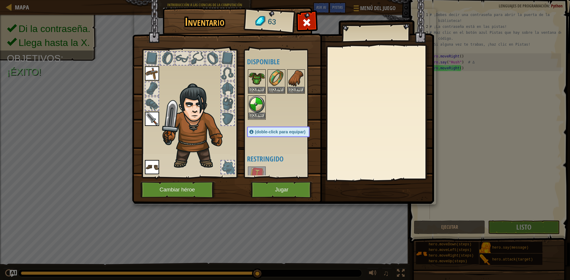
click at [259, 103] on img at bounding box center [256, 104] width 17 height 17
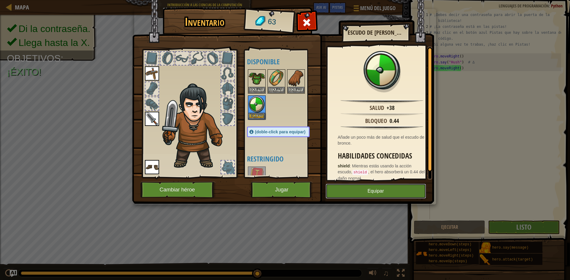
click at [356, 195] on button "Equipar" at bounding box center [376, 191] width 100 height 15
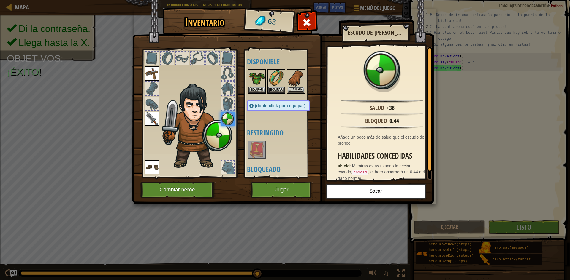
click at [292, 85] on img at bounding box center [296, 78] width 17 height 17
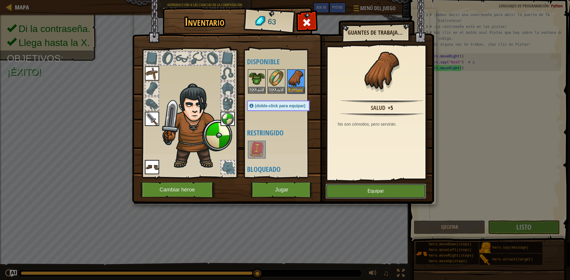
click at [421, 192] on button "Equipar" at bounding box center [376, 191] width 100 height 15
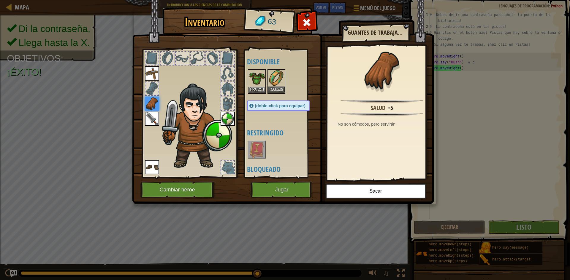
click at [280, 83] on img at bounding box center [276, 78] width 17 height 17
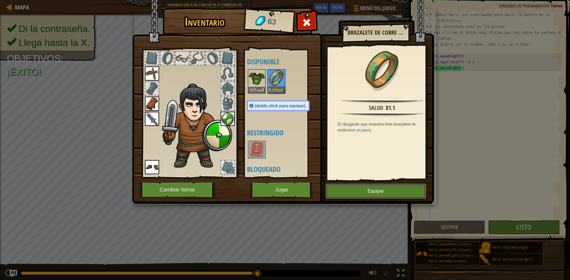
click at [385, 190] on button "Equipar" at bounding box center [376, 191] width 100 height 15
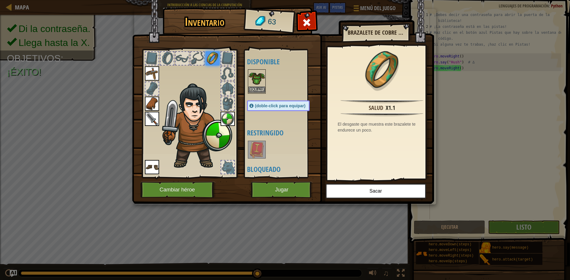
click at [259, 78] on img at bounding box center [256, 78] width 17 height 17
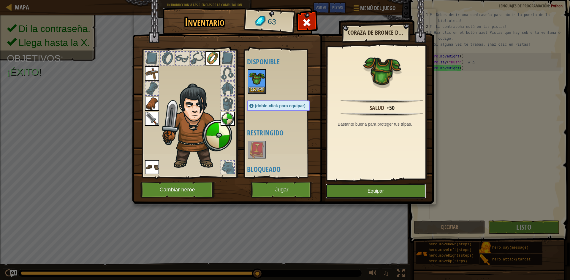
click at [351, 195] on button "Equipar" at bounding box center [376, 191] width 100 height 15
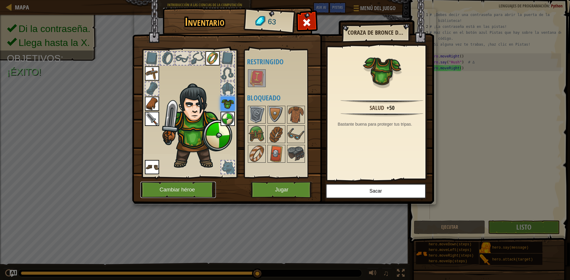
click at [184, 191] on button "Cambiar héroe" at bounding box center [177, 190] width 75 height 16
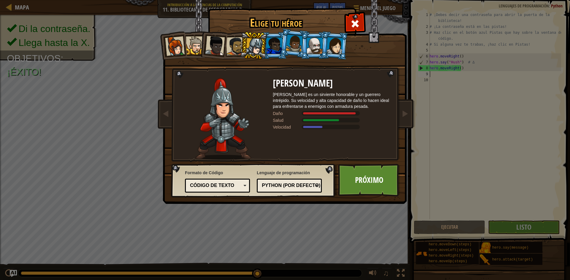
click at [321, 44] on li at bounding box center [334, 45] width 28 height 29
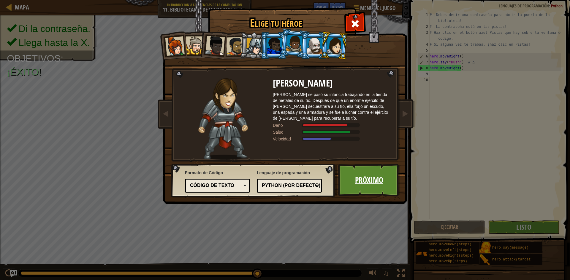
click at [375, 177] on link "Próximo" at bounding box center [369, 180] width 62 height 33
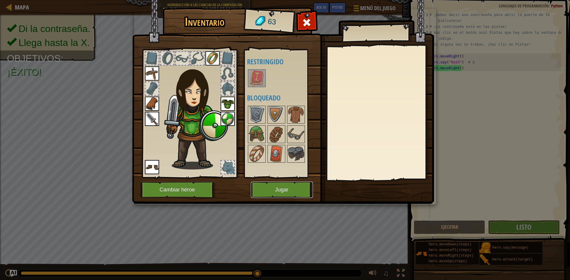
click at [308, 191] on button "Jugar" at bounding box center [282, 190] width 62 height 16
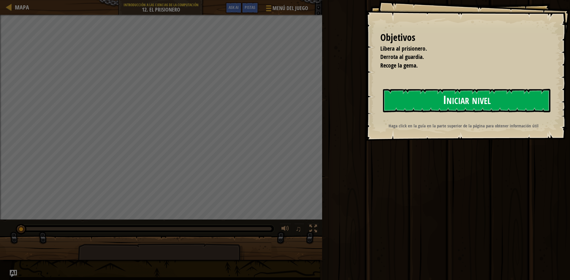
click at [446, 107] on button "Iniciar nivel" at bounding box center [466, 100] width 167 height 23
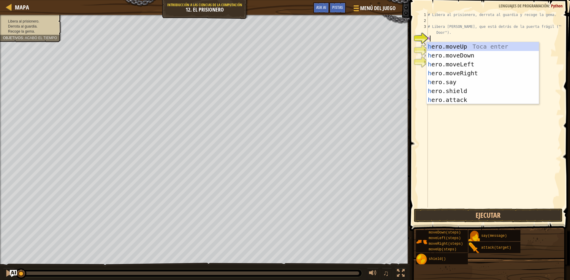
scroll to position [3, 0]
type textarea "he"
click at [478, 75] on div "he ro.moveUp Toca enter he ro.moveDown Toca enter he ro.moveLeft Toca enter he …" at bounding box center [482, 82] width 112 height 80
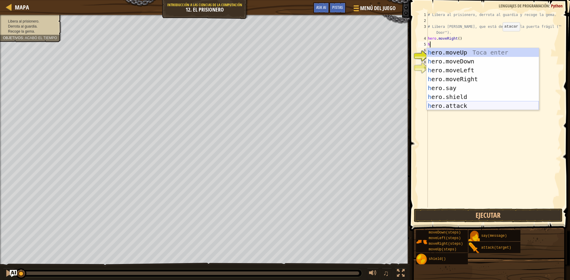
click at [524, 105] on div "h ero.moveUp Toca enter h ero.moveDown Toca enter h ero.moveLeft Toca enter h e…" at bounding box center [482, 88] width 112 height 80
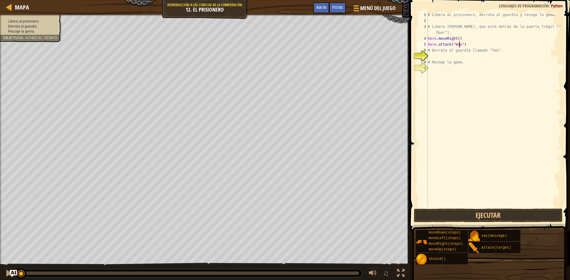
scroll to position [3, 3]
type textarea "hero.attack("Weak Door")"
click at [471, 58] on div "# Libera al prisionero, derrota al guardia y recoge la gema. # Libera [PERSON_N…" at bounding box center [493, 116] width 134 height 208
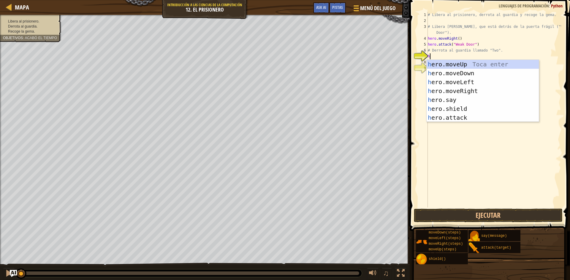
type textarea "he"
click at [481, 94] on div "he ro.moveUp Toca enter he ro.moveDown Toca enter he ro.moveLeft Toca enter he …" at bounding box center [482, 100] width 112 height 80
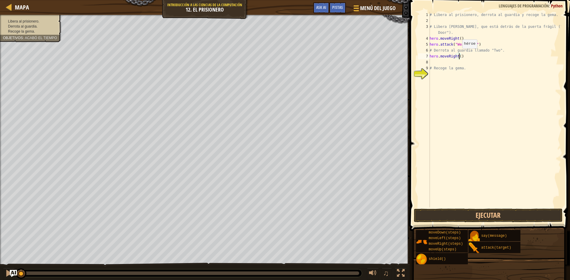
click at [459, 54] on div "# Libera al prisionero, derrota al guardia y recoge la gema. # Libera [PERSON_N…" at bounding box center [494, 116] width 133 height 208
type textarea "hero.moveRight(2)"
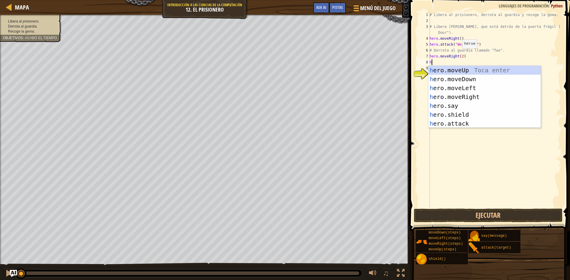
type textarea "he"
click at [459, 81] on div "he ro.moveUp Toca enter he ro.moveDown Toca enter he ro.moveLeft Toca enter he …" at bounding box center [484, 106] width 112 height 80
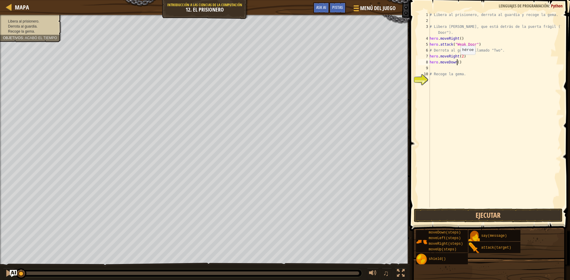
click at [457, 61] on div "# Libera al prisionero, derrota al guardia y recoge la gema. # Libera [PERSON_N…" at bounding box center [494, 116] width 133 height 208
type textarea "hero.moveDown(3)"
click at [450, 67] on div "# Libera al prisionero, derrota al guardia y recoge la gema. # Libera [PERSON_N…" at bounding box center [494, 116] width 133 height 208
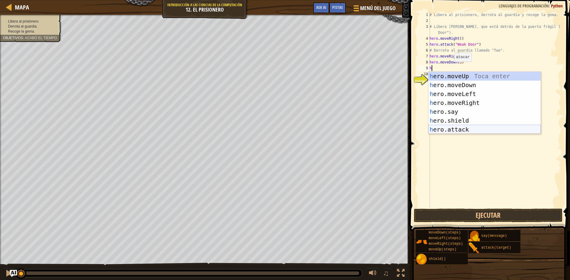
click at [508, 126] on div "h ero.moveUp Toca enter h ero.moveDown Toca enter h ero.moveLeft Toca enter h e…" at bounding box center [484, 112] width 112 height 80
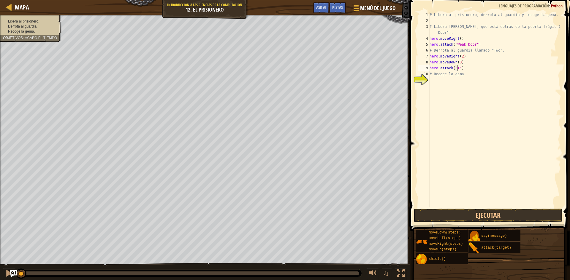
scroll to position [3, 2]
type textarea "# Recoge la gema."
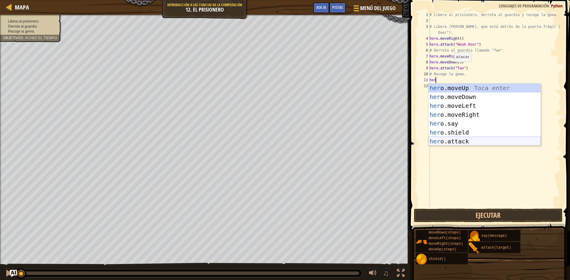
click at [501, 140] on div "her o.moveUp Toca enter her o.moveDown Toca enter her o.moveLeft [PERSON_NAME] …" at bounding box center [484, 124] width 112 height 80
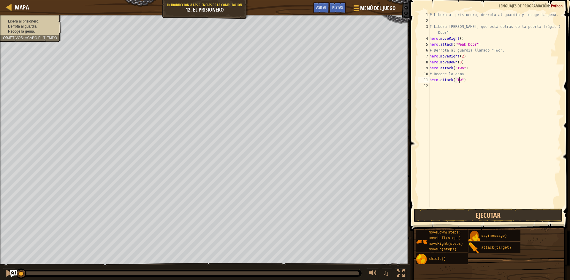
scroll to position [3, 2]
type textarea "hero.attack("Two")"
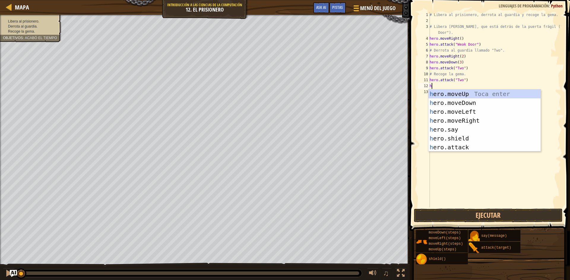
type textarea "he"
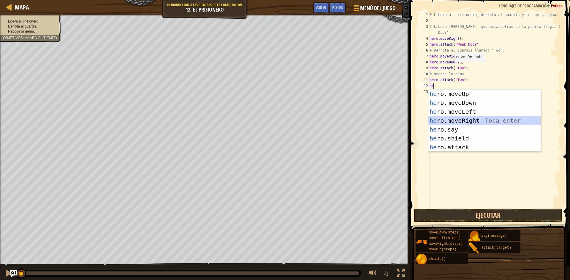
click at [496, 123] on div "he ro.moveUp Toca enter he ro.moveDown Toca enter he ro.moveLeft Toca enter he …" at bounding box center [484, 130] width 112 height 80
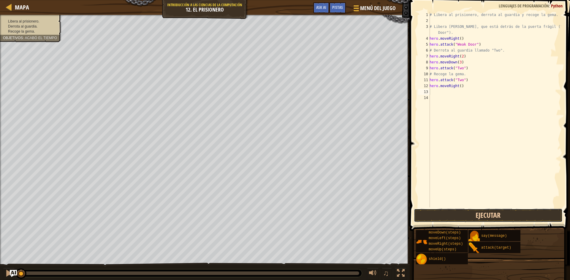
click at [525, 218] on button "Ejecutar" at bounding box center [488, 216] width 149 height 14
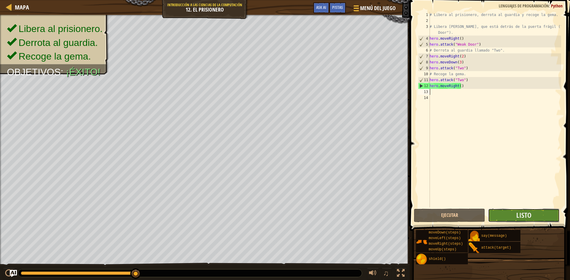
click at [546, 216] on button "Listo" at bounding box center [523, 216] width 71 height 14
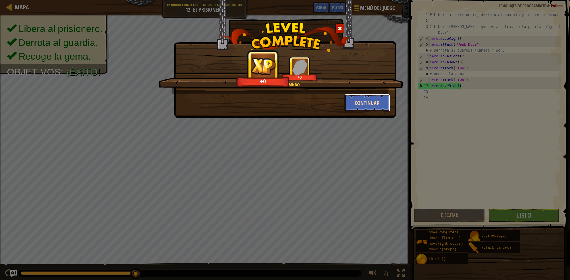
click at [348, 101] on button "Continuar" at bounding box center [367, 103] width 46 height 18
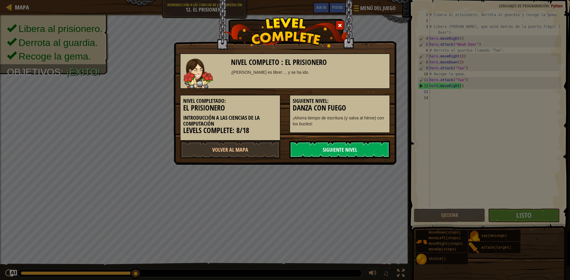
click at [360, 147] on link "Siguiente Nivel" at bounding box center [339, 150] width 101 height 18
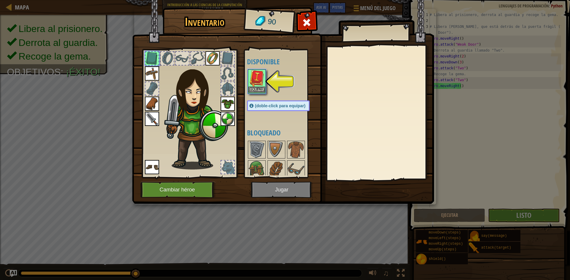
click at [255, 80] on img at bounding box center [256, 78] width 17 height 17
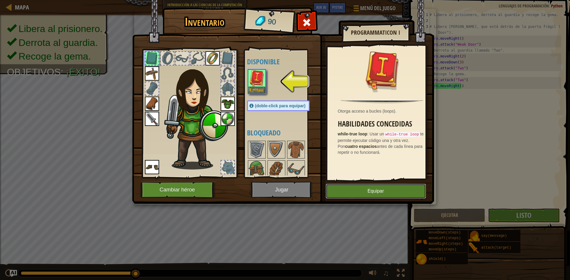
click at [383, 193] on button "Equipar" at bounding box center [376, 191] width 100 height 15
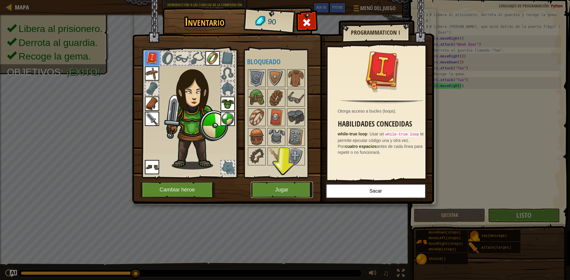
click at [264, 190] on button "Jugar" at bounding box center [282, 190] width 62 height 16
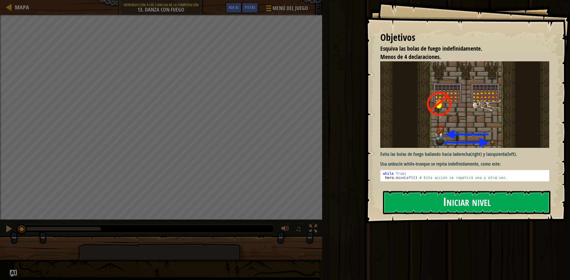
click at [495, 202] on button "Iniciar nivel" at bounding box center [466, 202] width 167 height 23
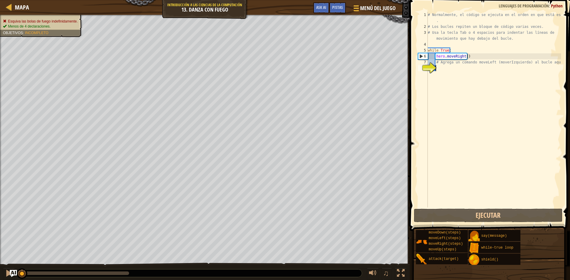
type textarea "h"
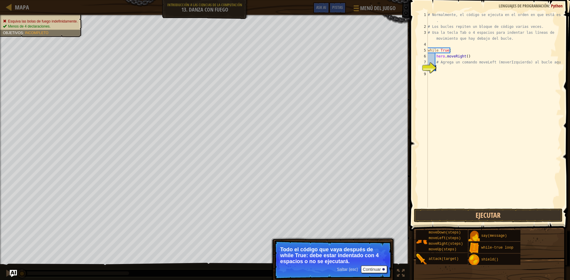
scroll to position [3, 0]
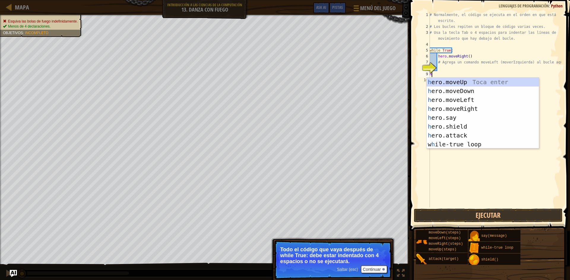
type textarea "he"
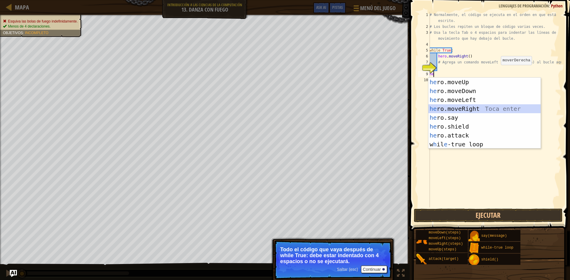
click at [497, 111] on div "he ro.moveUp Toca enter he ro.moveDown Toca enter he ro.moveLeft Toca enter he …" at bounding box center [484, 122] width 112 height 89
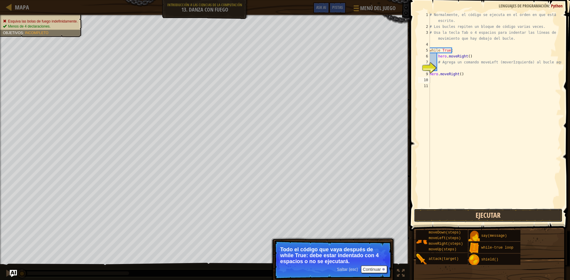
click at [478, 215] on button "Ejecutar" at bounding box center [488, 216] width 149 height 14
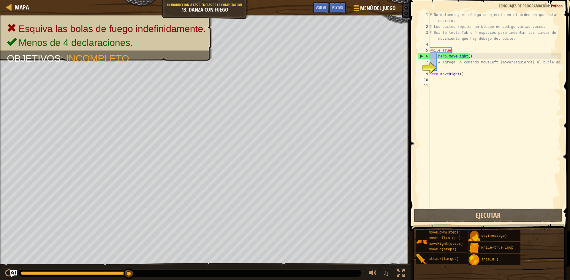
scroll to position [3, 0]
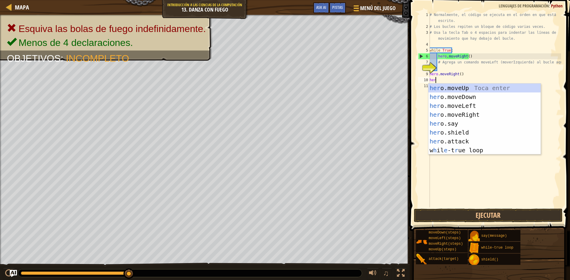
type textarea "hero"
click at [471, 112] on div "hero .moveUp Toca enter hero .moveDown Toca enter hero .moveLeft Toca enter her…" at bounding box center [484, 128] width 112 height 89
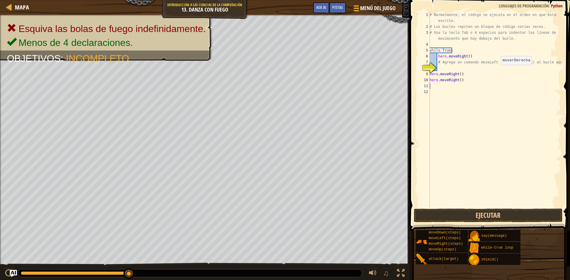
scroll to position [3, 0]
click at [457, 81] on div "# Normalmente, el código se ejecuta en el orden en que está escrito. # Los bucl…" at bounding box center [494, 119] width 133 height 214
type textarea "hero.moveLeft()"
click at [448, 215] on button "Ejecutar" at bounding box center [488, 216] width 149 height 14
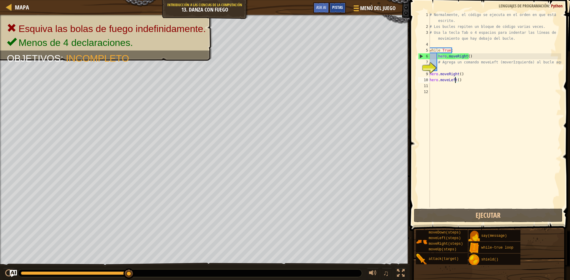
click at [341, 7] on span "Pistas" at bounding box center [337, 7] width 11 height 6
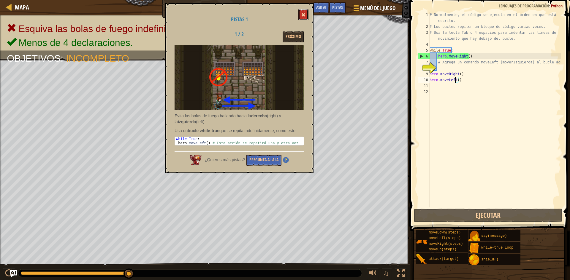
click at [299, 20] on button at bounding box center [303, 14] width 10 height 11
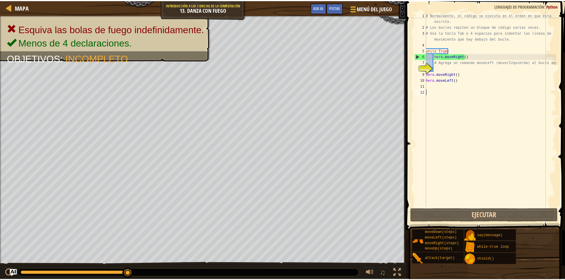
scroll to position [3, 0]
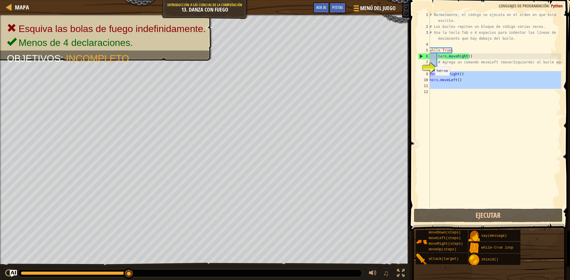
drag, startPoint x: 468, startPoint y: 90, endPoint x: 417, endPoint y: 74, distance: 53.2
click at [417, 74] on div "1 2 3 4 5 6 7 8 9 10 11 12 # Normalmente, el código se ejecuta en el orden en q…" at bounding box center [489, 110] width 144 height 196
type textarea "hero.moveRight() hero.moveLeft()"
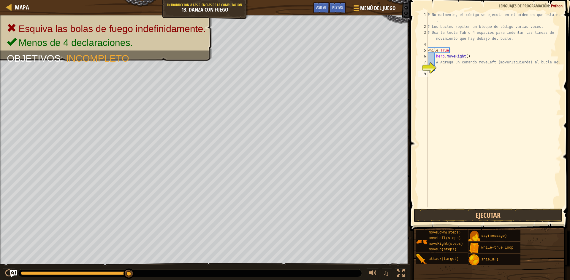
click at [443, 65] on div "# Normalmente, el código se ejecuta en el orden en que está escrito . # Los buc…" at bounding box center [493, 119] width 135 height 214
type textarea "# Agrega un comando moveLeft (moverIzquierda) al bucle aquí."
click at [444, 67] on div "# Normalmente, el código se ejecuta en el orden en que está escrito . # Los buc…" at bounding box center [493, 119] width 135 height 214
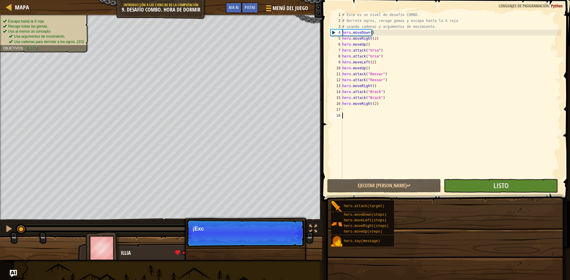
select select "es-419"
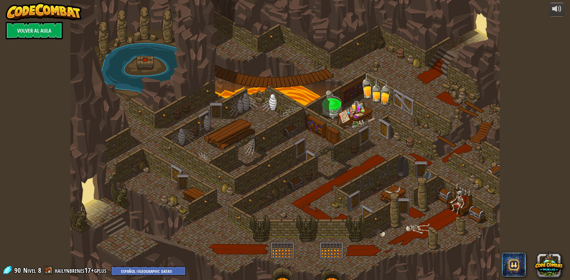
select select "es-419"
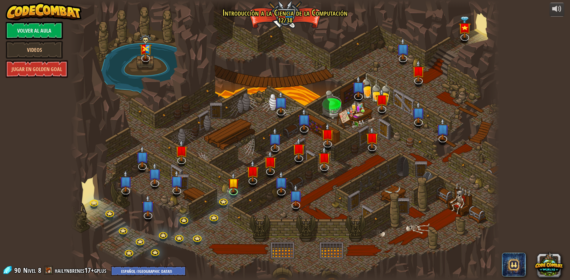
select select "es-419"
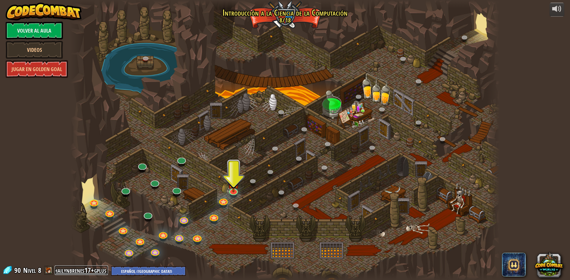
click at [60, 274] on link "hailynbrenes17+gplus" at bounding box center [81, 270] width 53 height 9
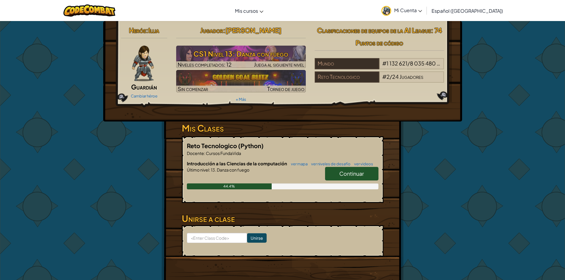
click at [422, 12] on icon at bounding box center [420, 11] width 4 height 2
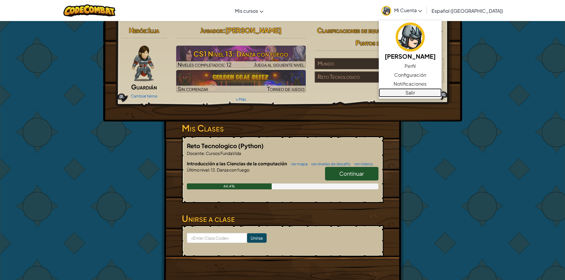
click at [416, 91] on link "Salir" at bounding box center [410, 92] width 63 height 9
